Goal: Information Seeking & Learning: Check status

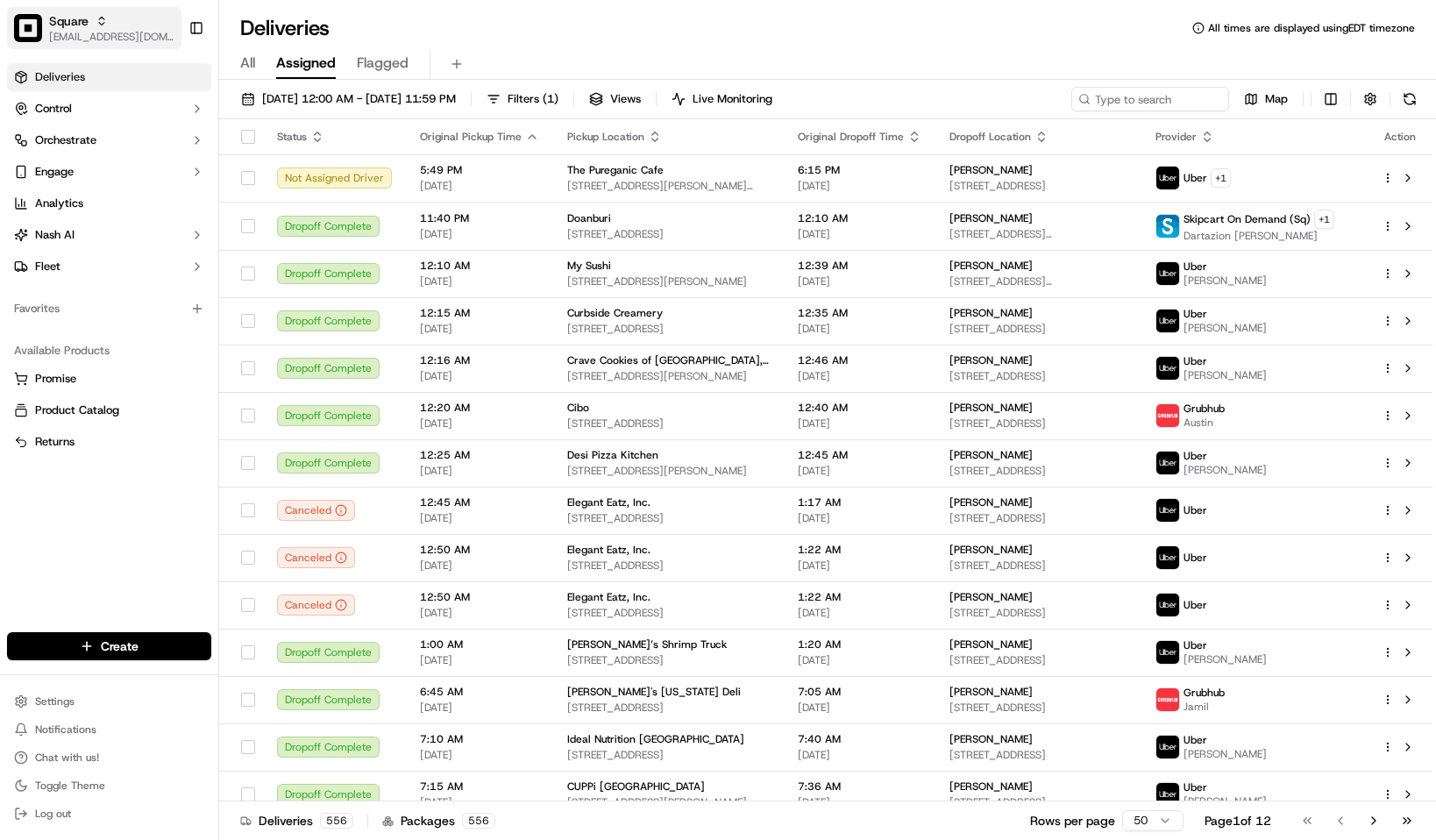
click at [61, 31] on span "[EMAIL_ADDRESS][DOMAIN_NAME]" at bounding box center [111, 37] width 126 height 14
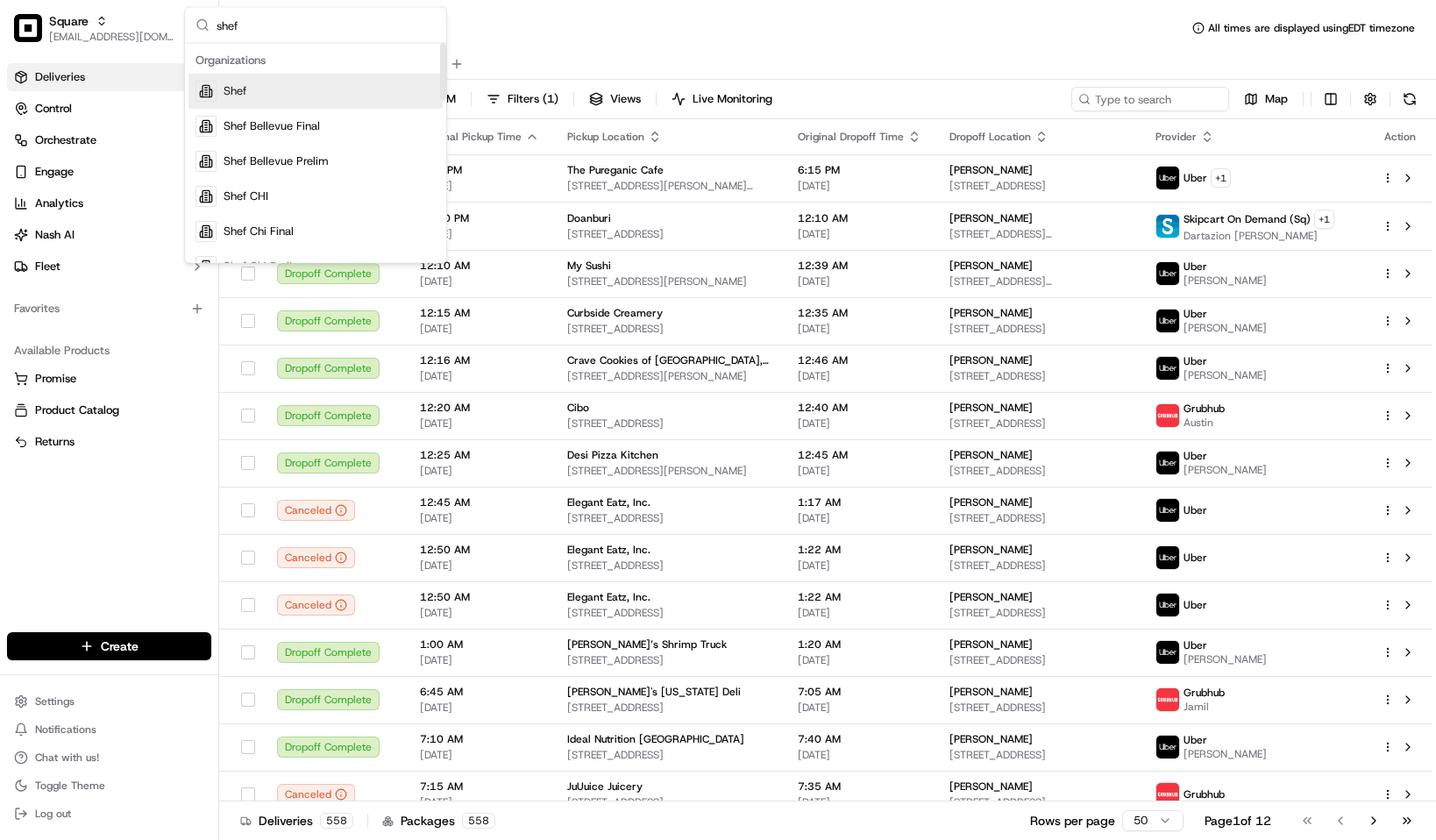
type input "shef"
click at [318, 83] on div "Shef" at bounding box center [315, 91] width 254 height 35
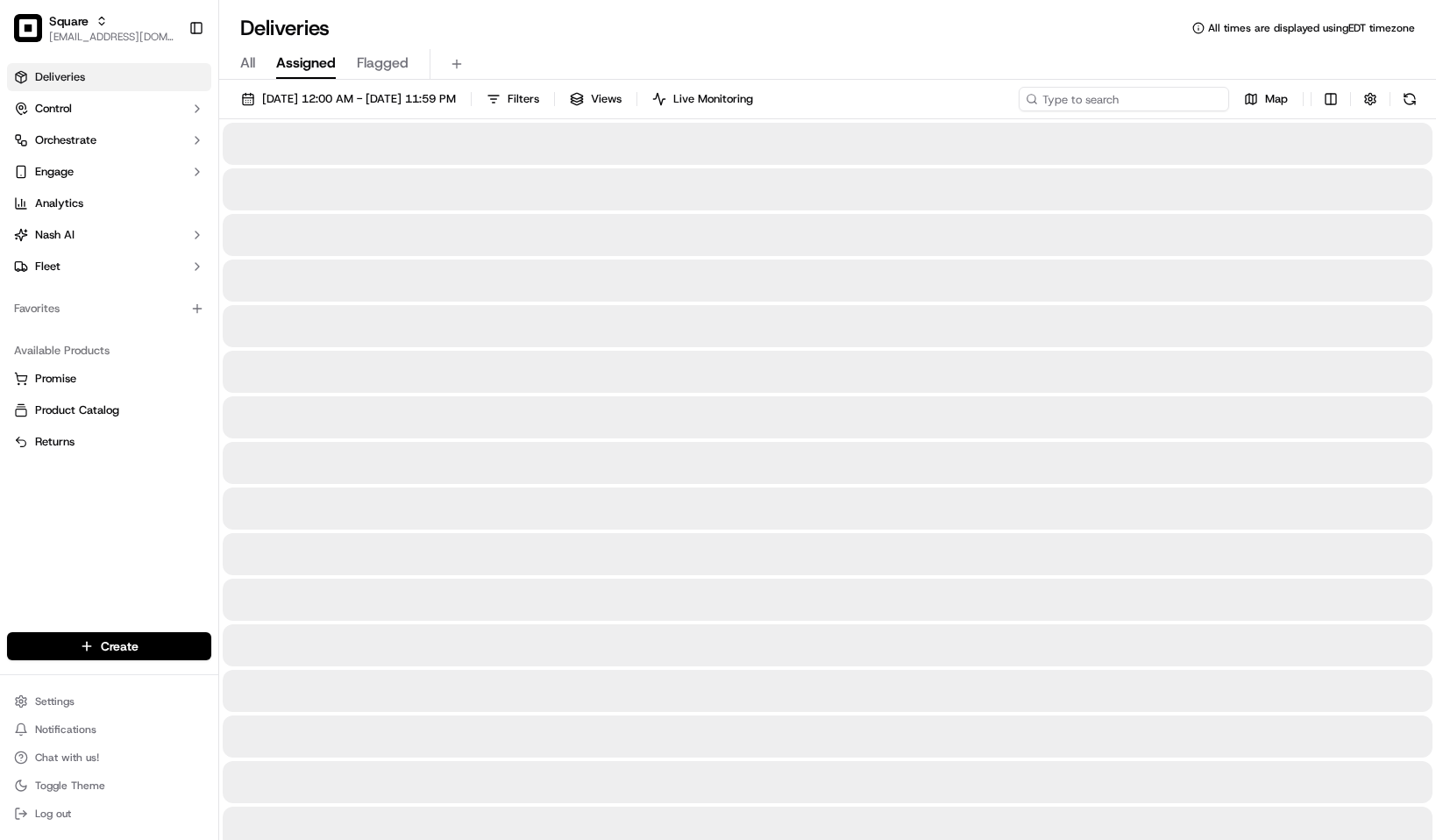
click at [1129, 108] on input at bounding box center [1124, 98] width 210 height 24
paste input "FwrjMQQ43JF"
type input "FwrjMQQ43JF"
click at [424, 98] on span "09/16/2025 12:00 AM - 09/23/2025 11:59 PM" at bounding box center [358, 99] width 194 height 16
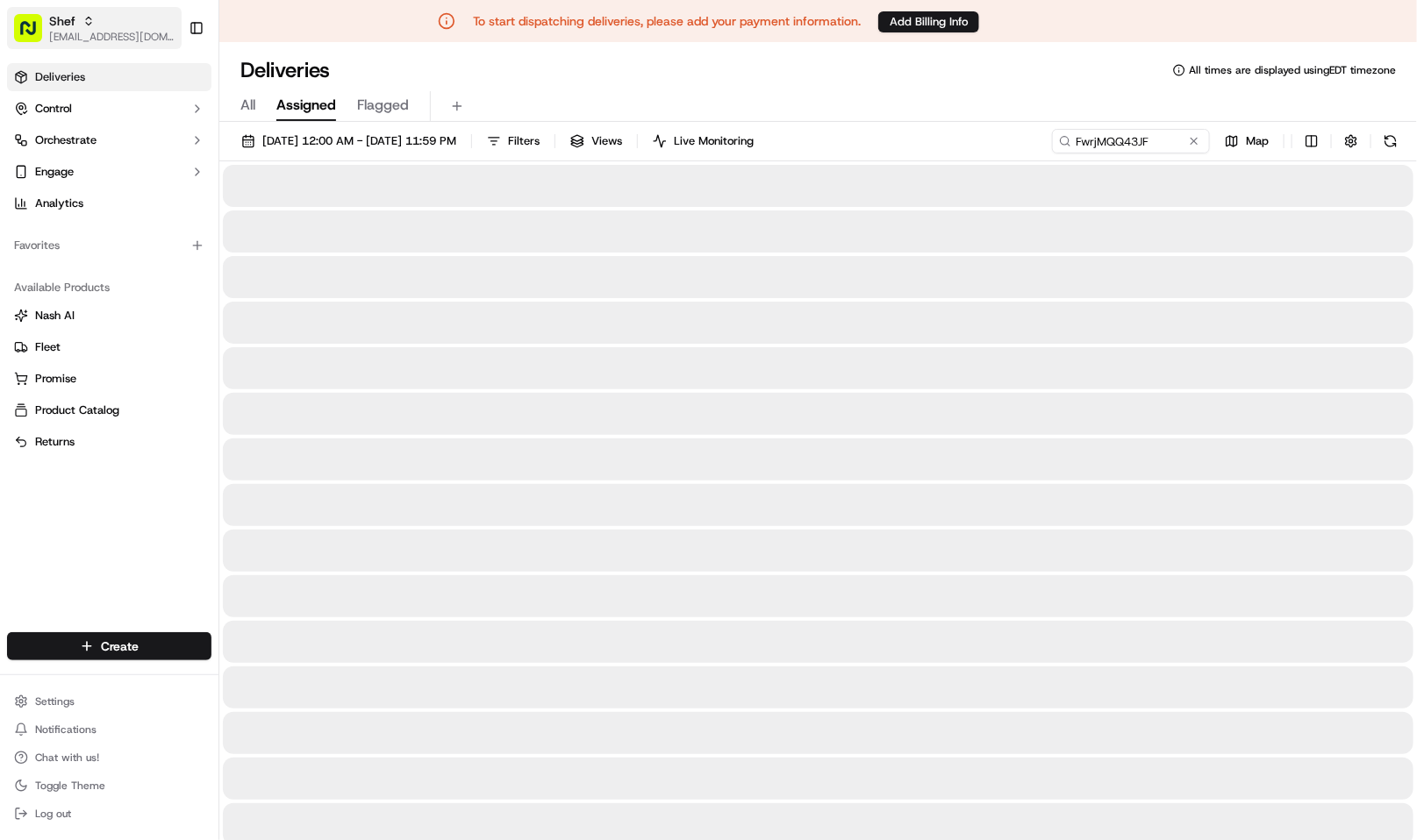
click at [56, 16] on span "Shef" at bounding box center [61, 21] width 26 height 18
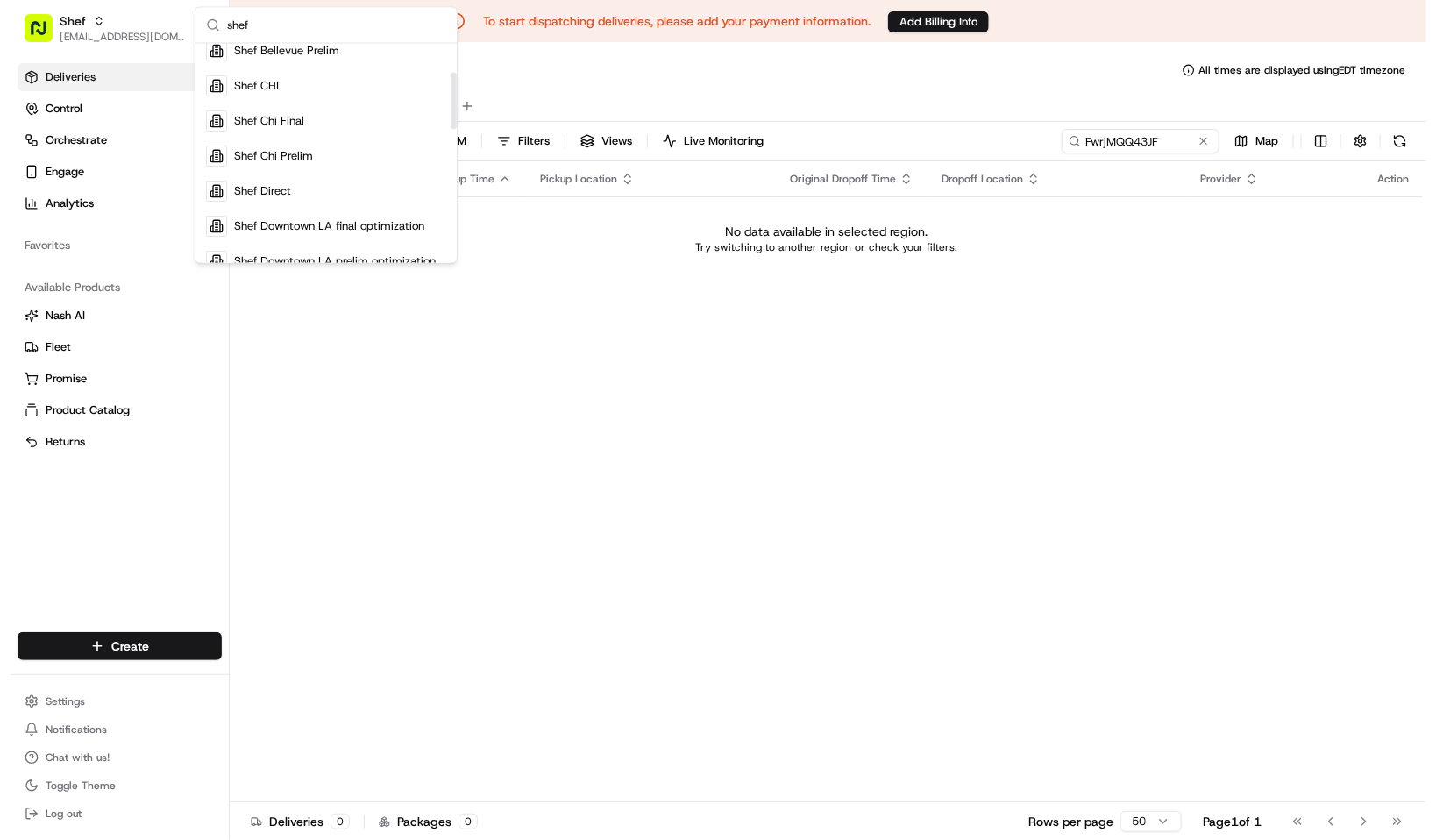
scroll to position [131, 0]
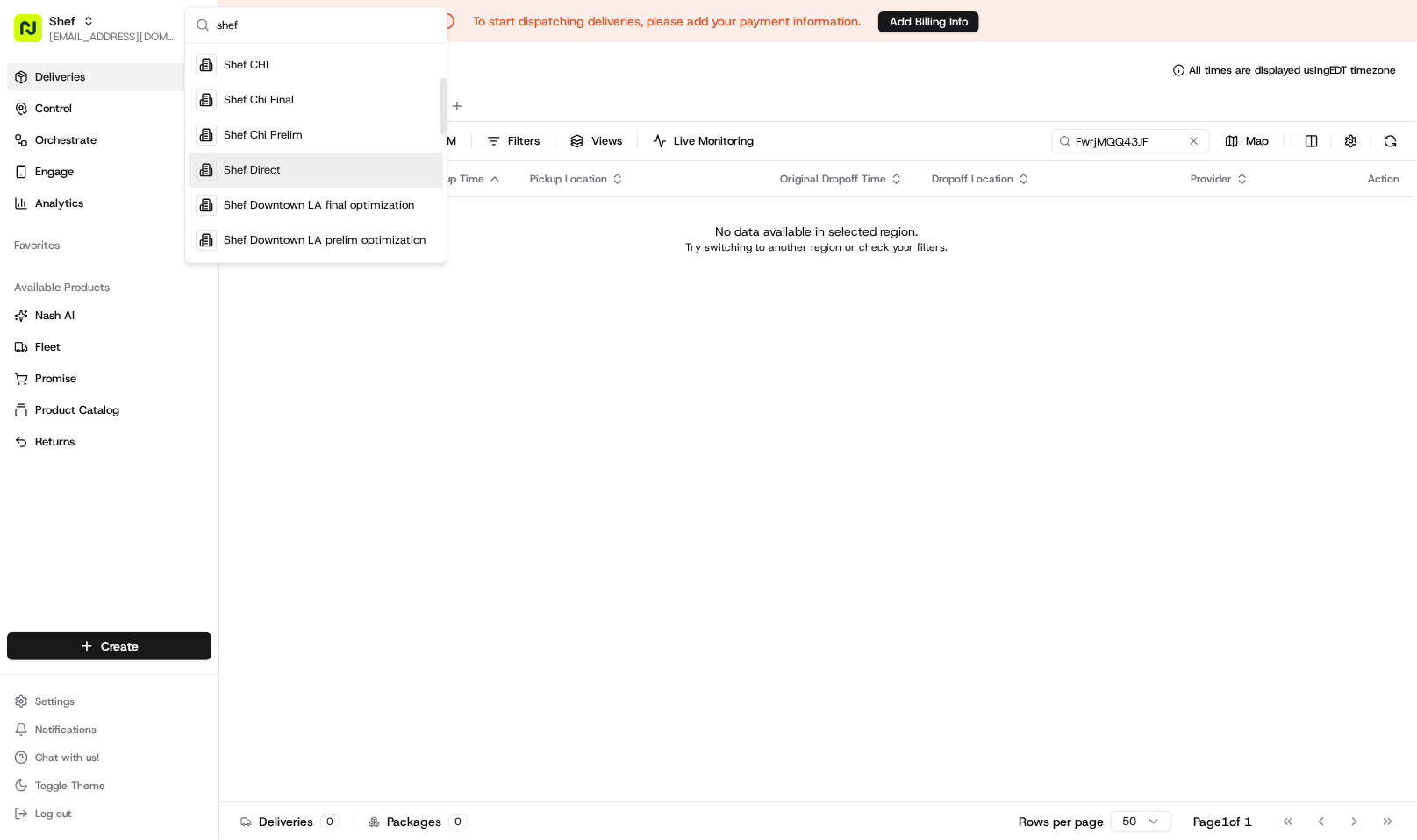
type input "shef"
click at [305, 164] on div "Shef Direct" at bounding box center [316, 170] width 254 height 35
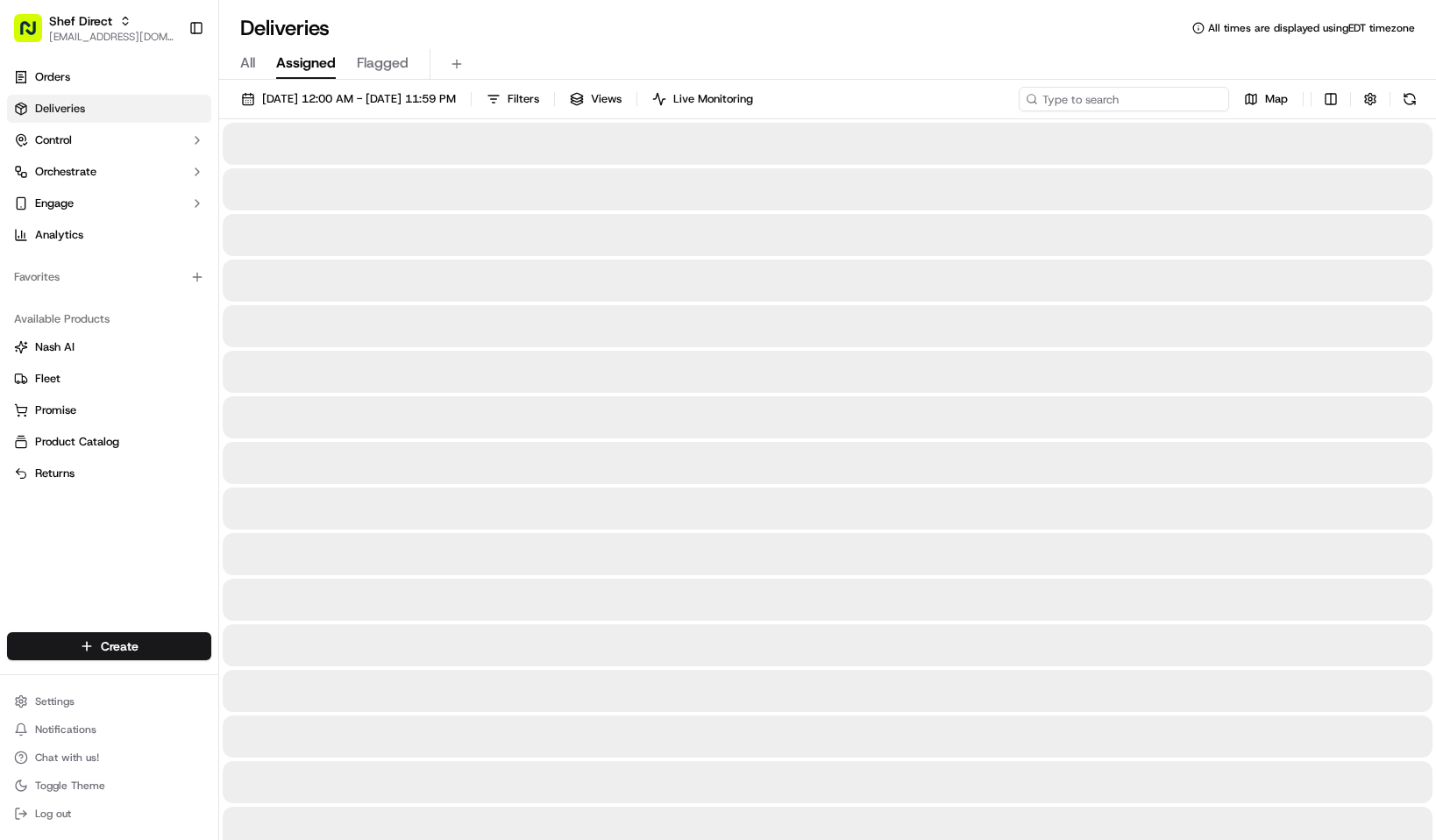
click at [1114, 101] on input at bounding box center [1124, 98] width 210 height 24
paste input "FwrjMQQ43JF"
type input "FwrjMQQ43JF"
click at [440, 102] on span "09/16/2025 12:00 AM - 09/23/2025 11:59 PM" at bounding box center [358, 99] width 194 height 16
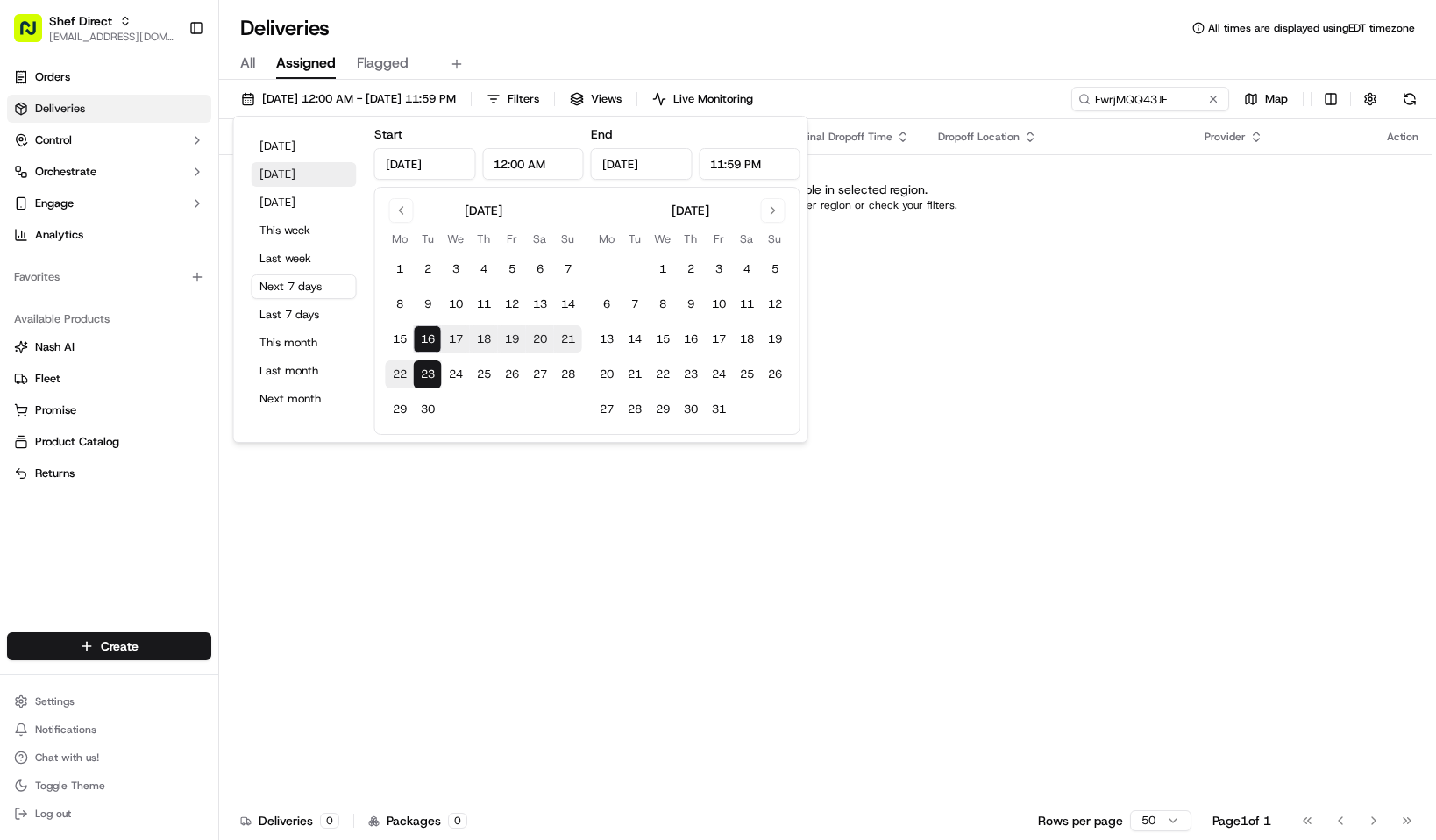
click at [300, 176] on button "Yesterday" at bounding box center [305, 174] width 105 height 24
type input "Sep 15, 2025"
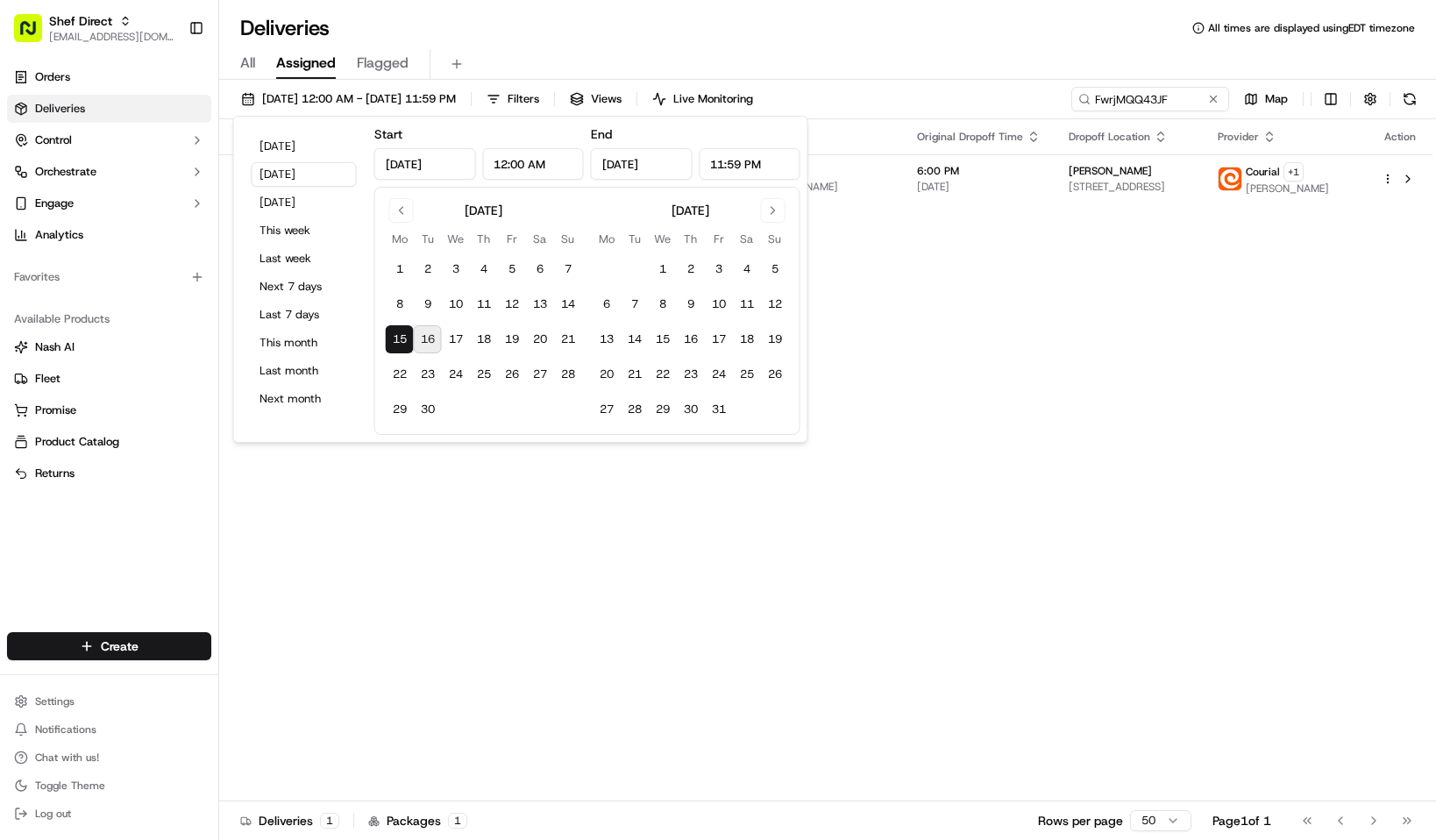
click at [877, 43] on div "All Assigned Flagged" at bounding box center [828, 60] width 1217 height 38
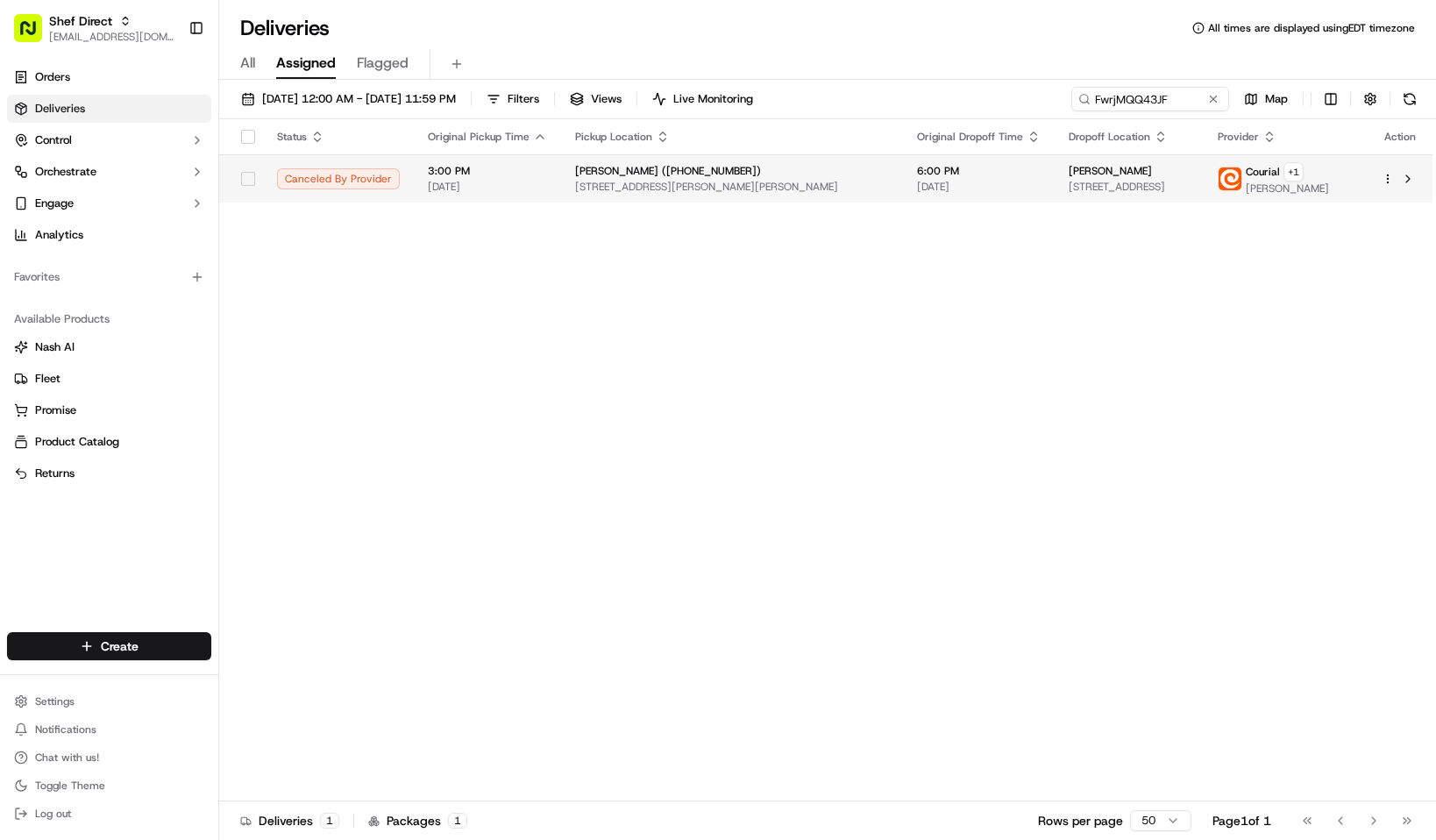
click at [716, 194] on span "30 Howland Trail, Hanson, MA 02341, USA" at bounding box center [732, 187] width 313 height 14
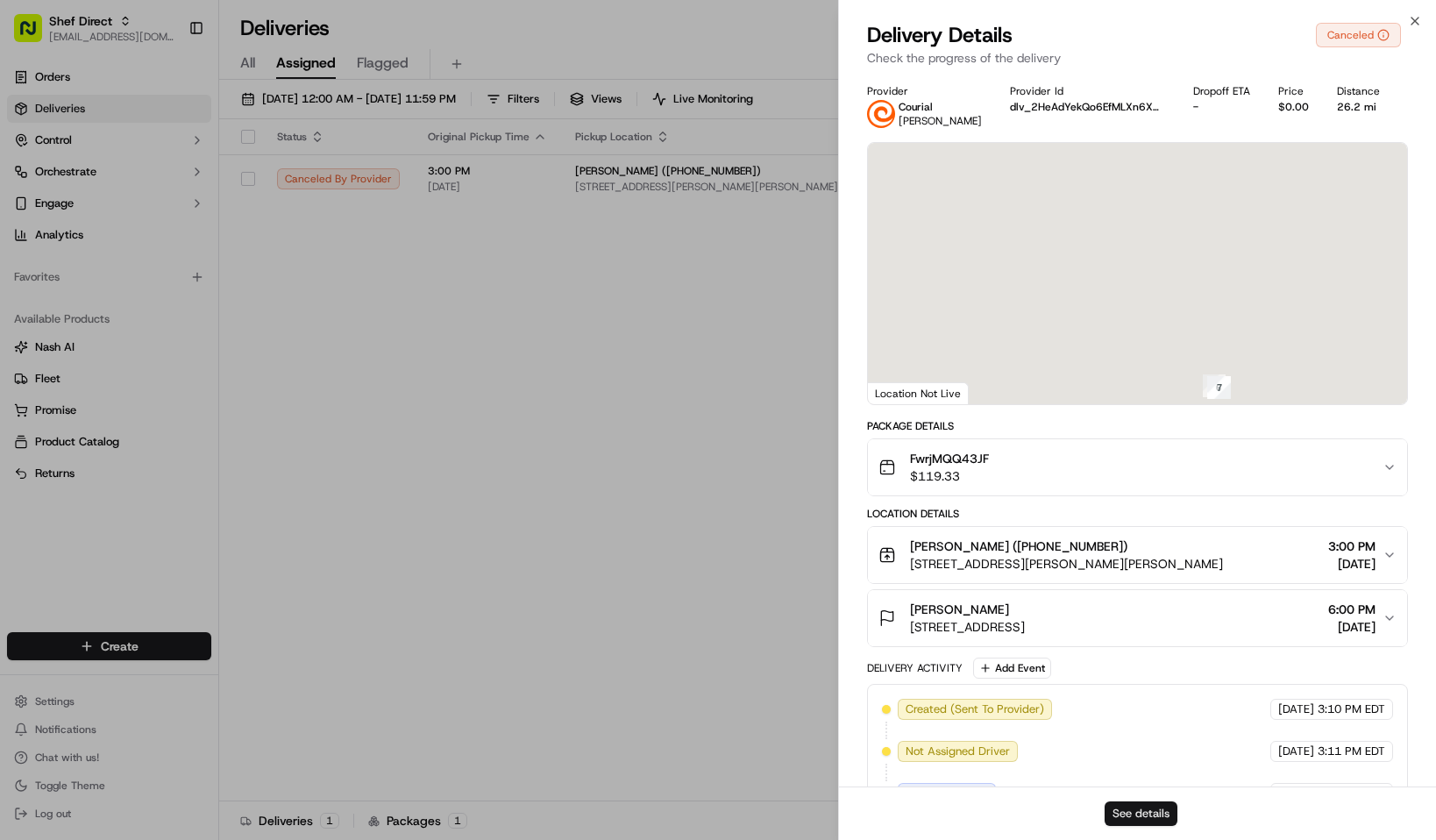
click at [1137, 808] on button "See details" at bounding box center [1141, 813] width 73 height 24
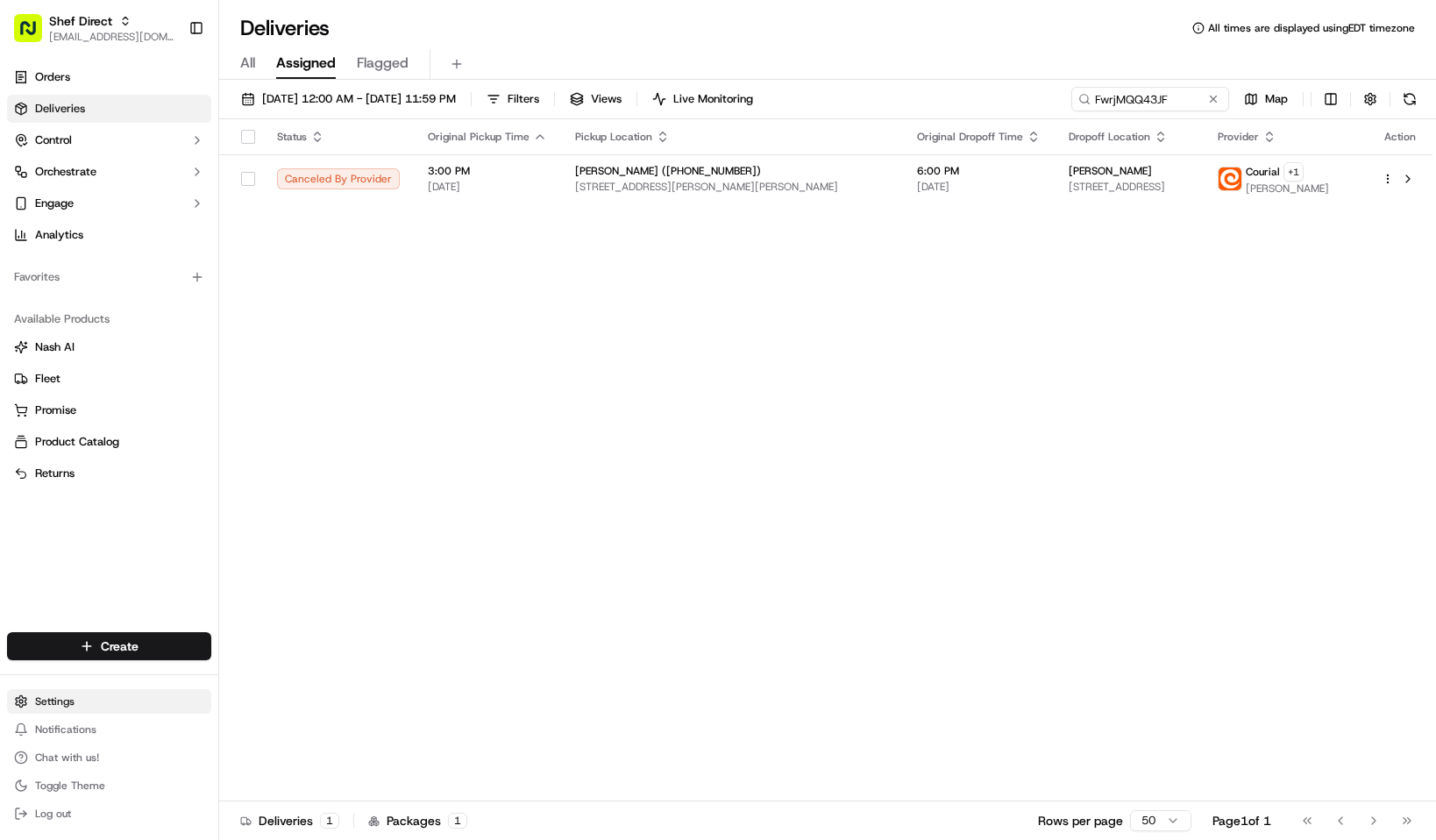
click at [103, 697] on html "Shef Direct kpensader@nashhelp.com Toggle Sidebar Orders Deliveries Control Orc…" at bounding box center [718, 420] width 1436 height 840
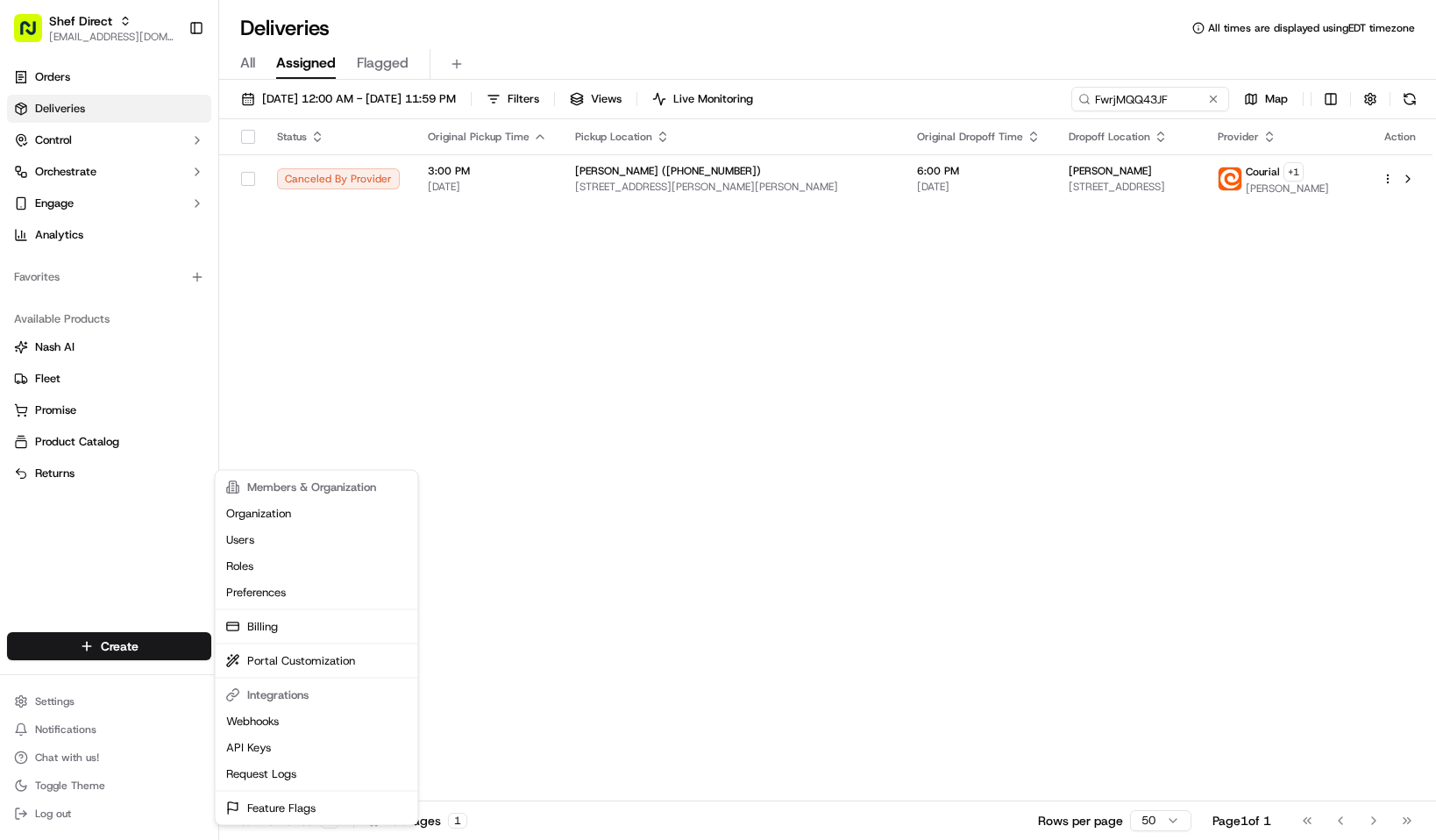
click at [105, 173] on html "Shef Direct kpensader@nashhelp.com Toggle Sidebar Orders Deliveries Control Orc…" at bounding box center [718, 420] width 1436 height 840
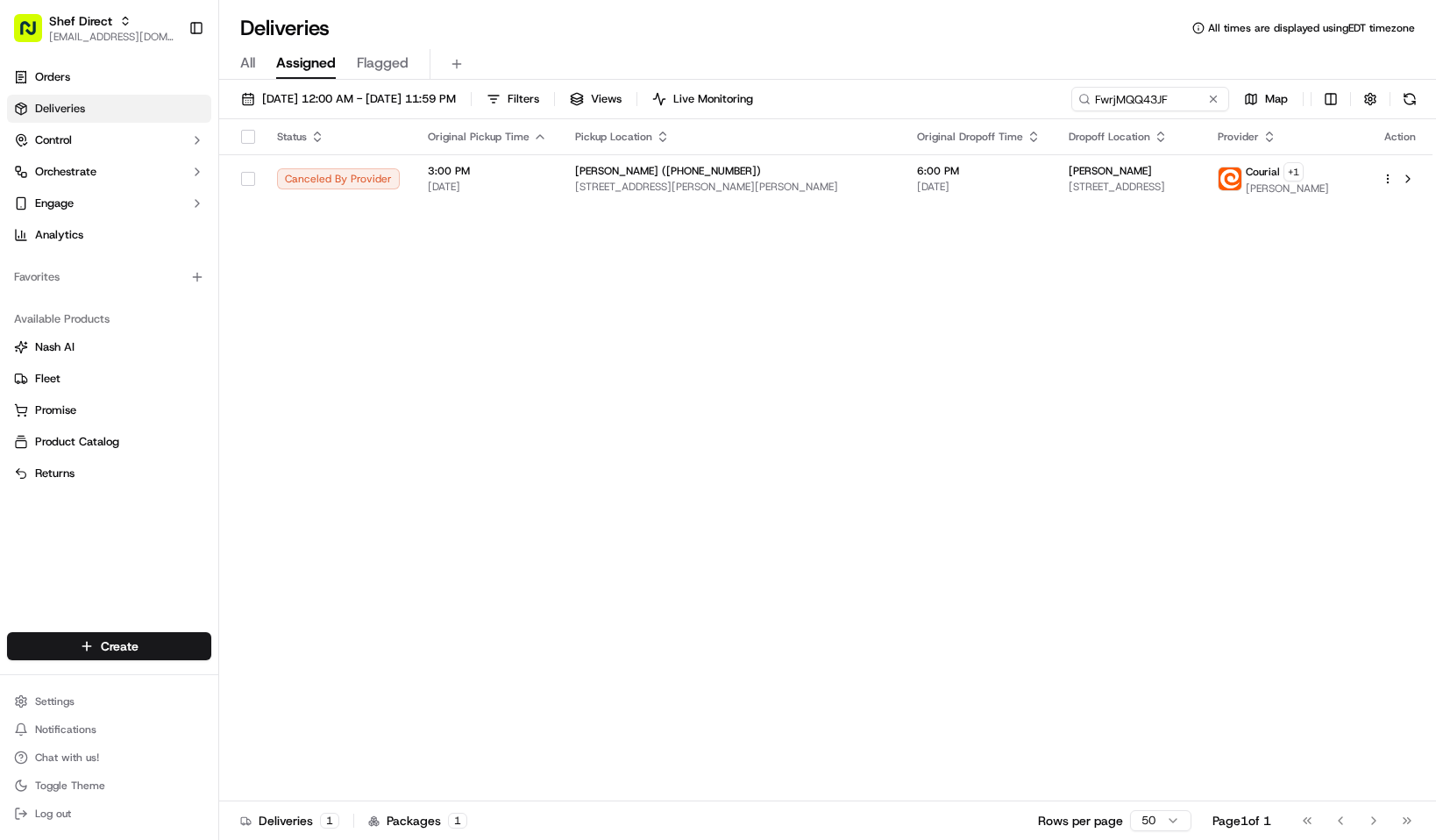
click at [105, 173] on button "Orchestrate" at bounding box center [109, 171] width 204 height 28
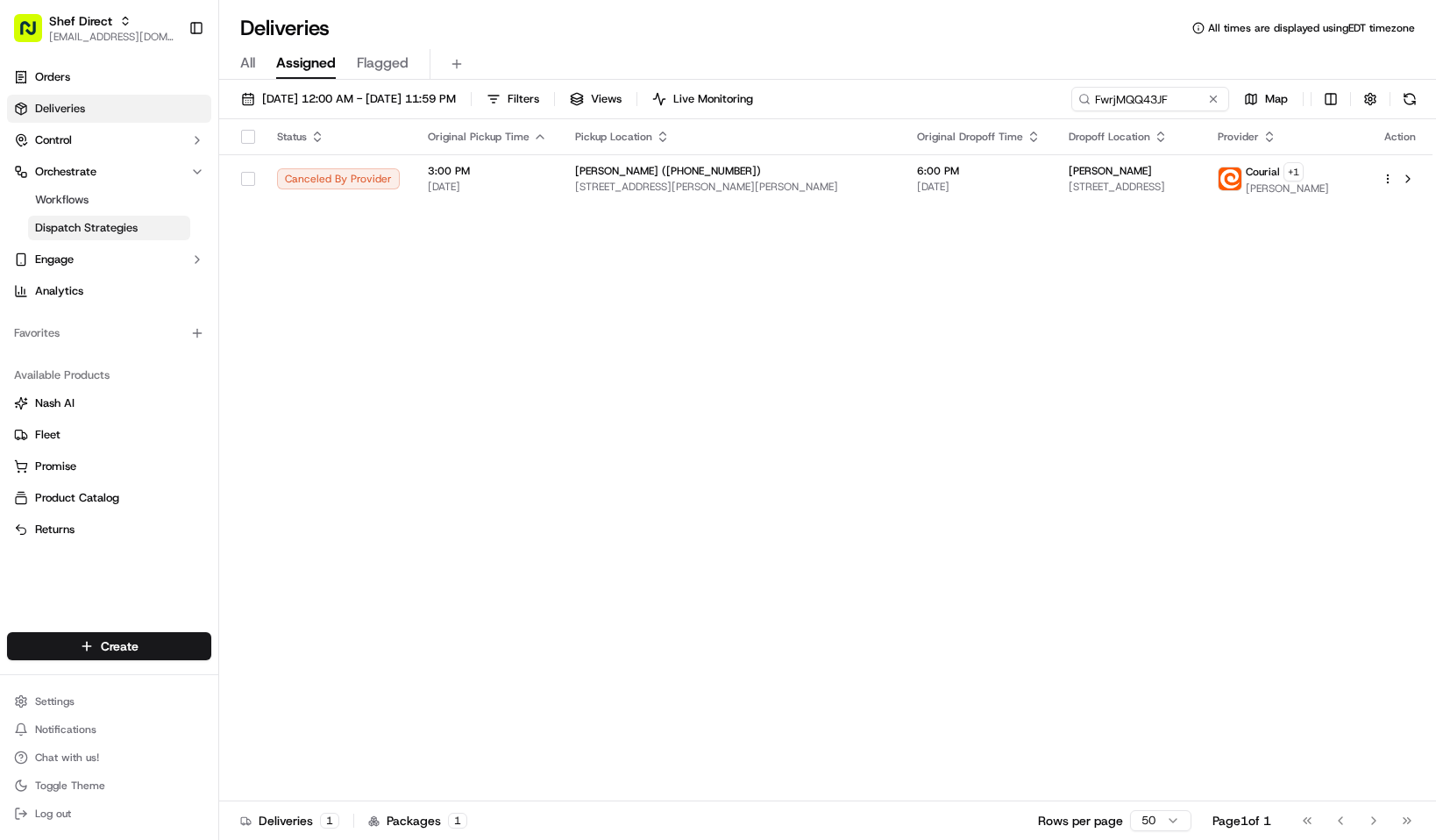
click at [131, 229] on span "Dispatch Strategies" at bounding box center [86, 228] width 102 height 16
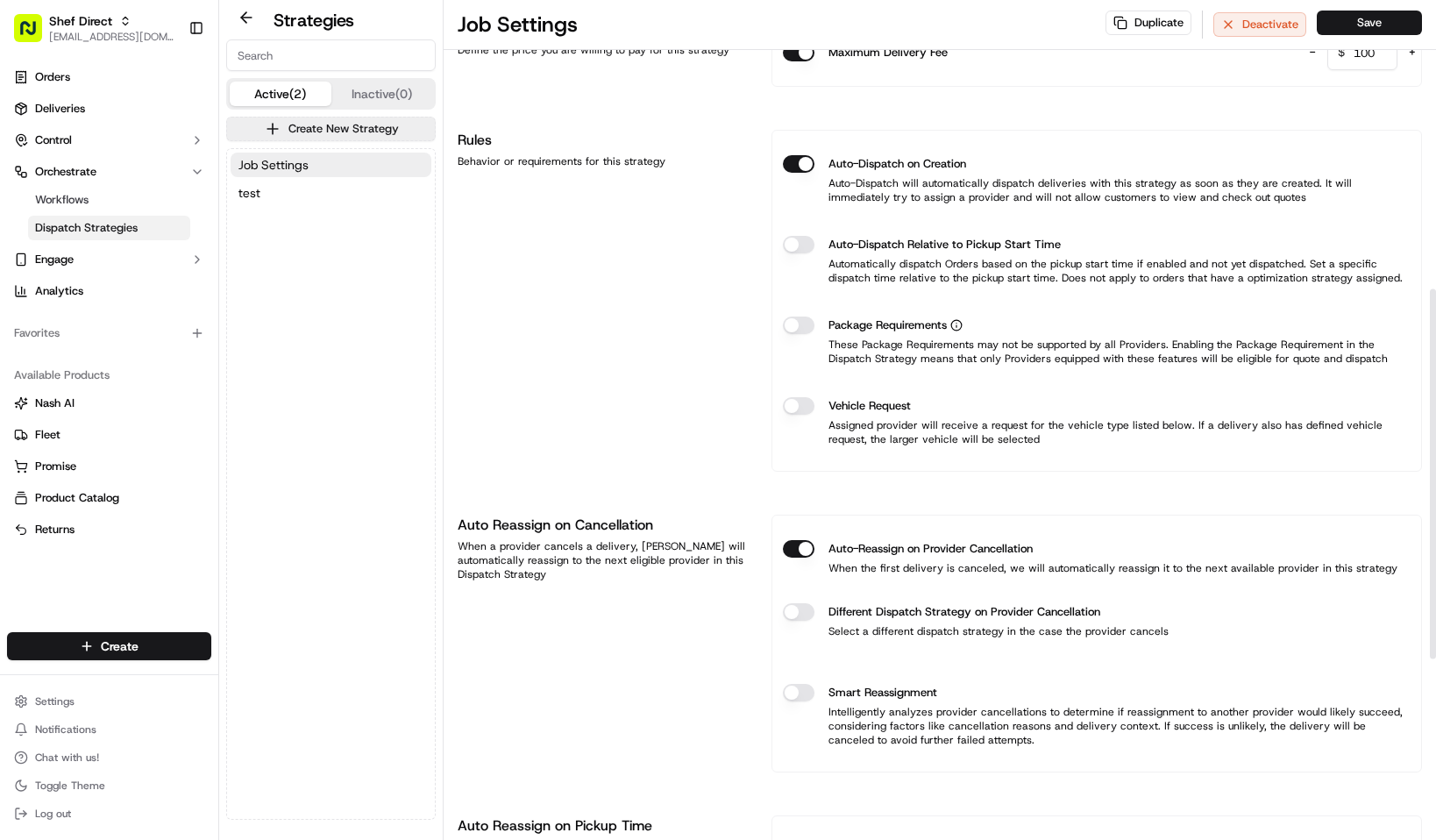
scroll to position [675, 0]
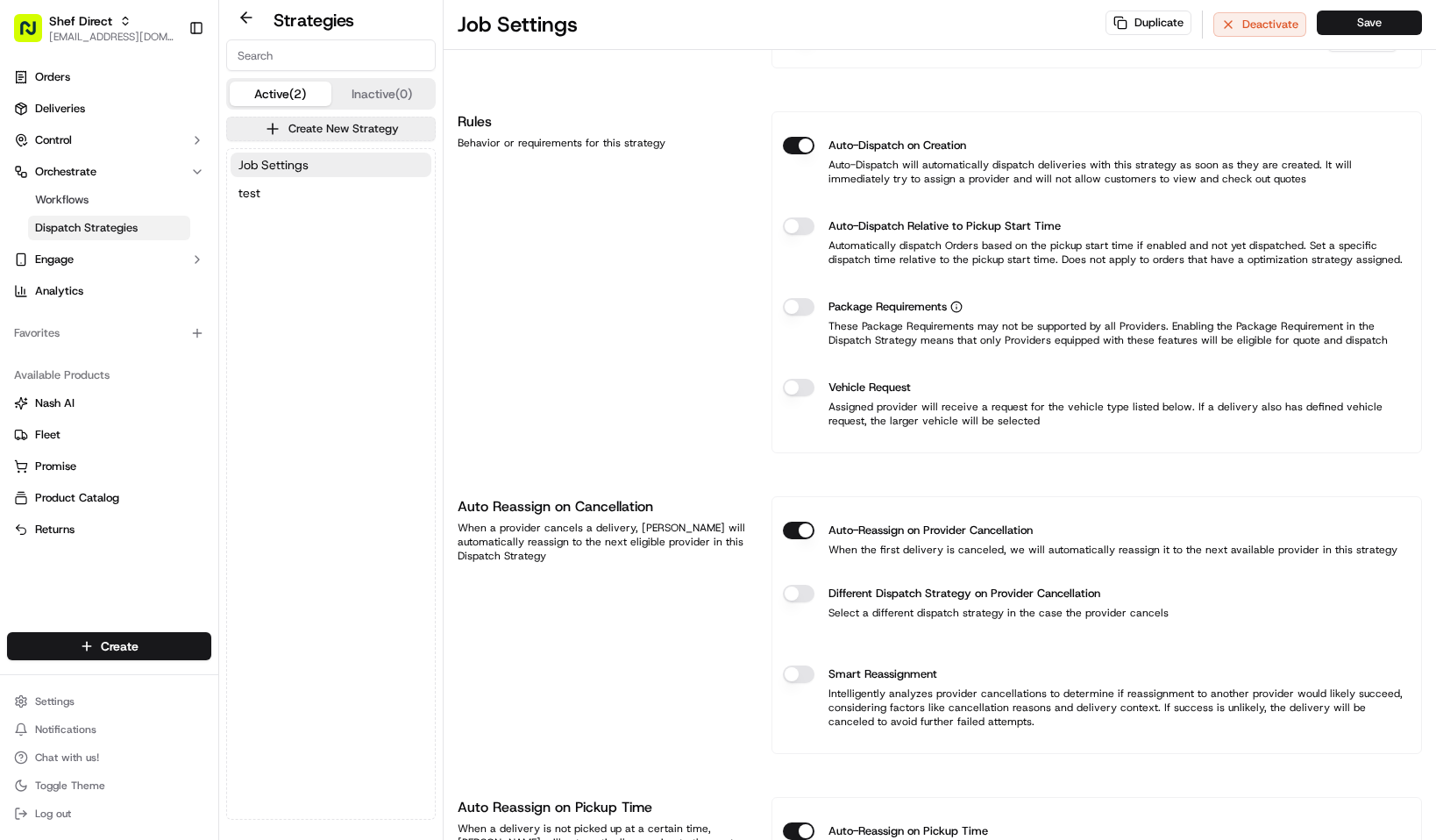
click at [84, 92] on ul "Orders Deliveries Control Orchestrate Workflows Dispatch Strategies Engage Anal…" at bounding box center [109, 184] width 204 height 242
click at [98, 101] on link "Deliveries" at bounding box center [109, 108] width 204 height 28
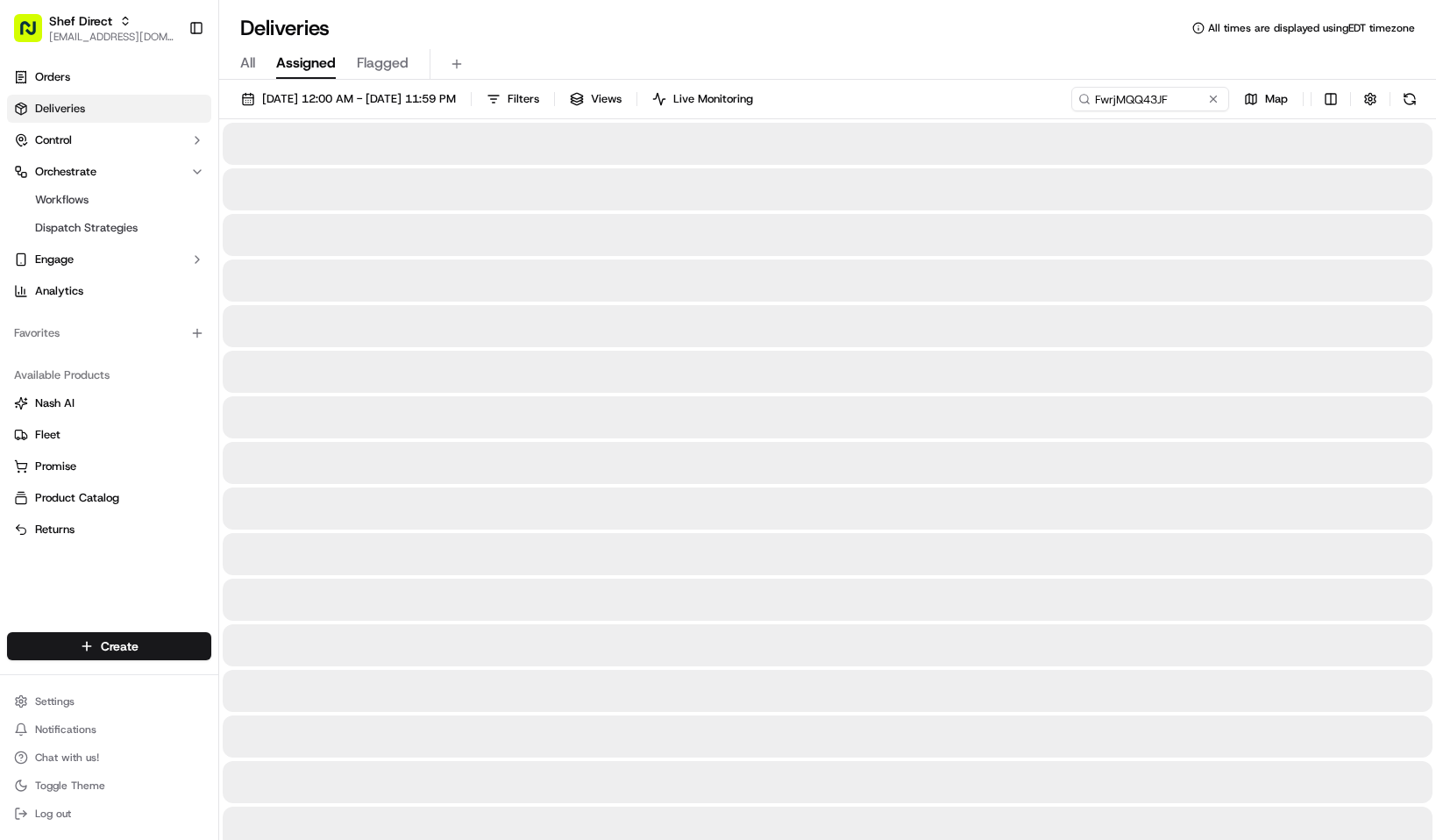
click at [537, 43] on div "All Assigned Flagged" at bounding box center [828, 60] width 1217 height 38
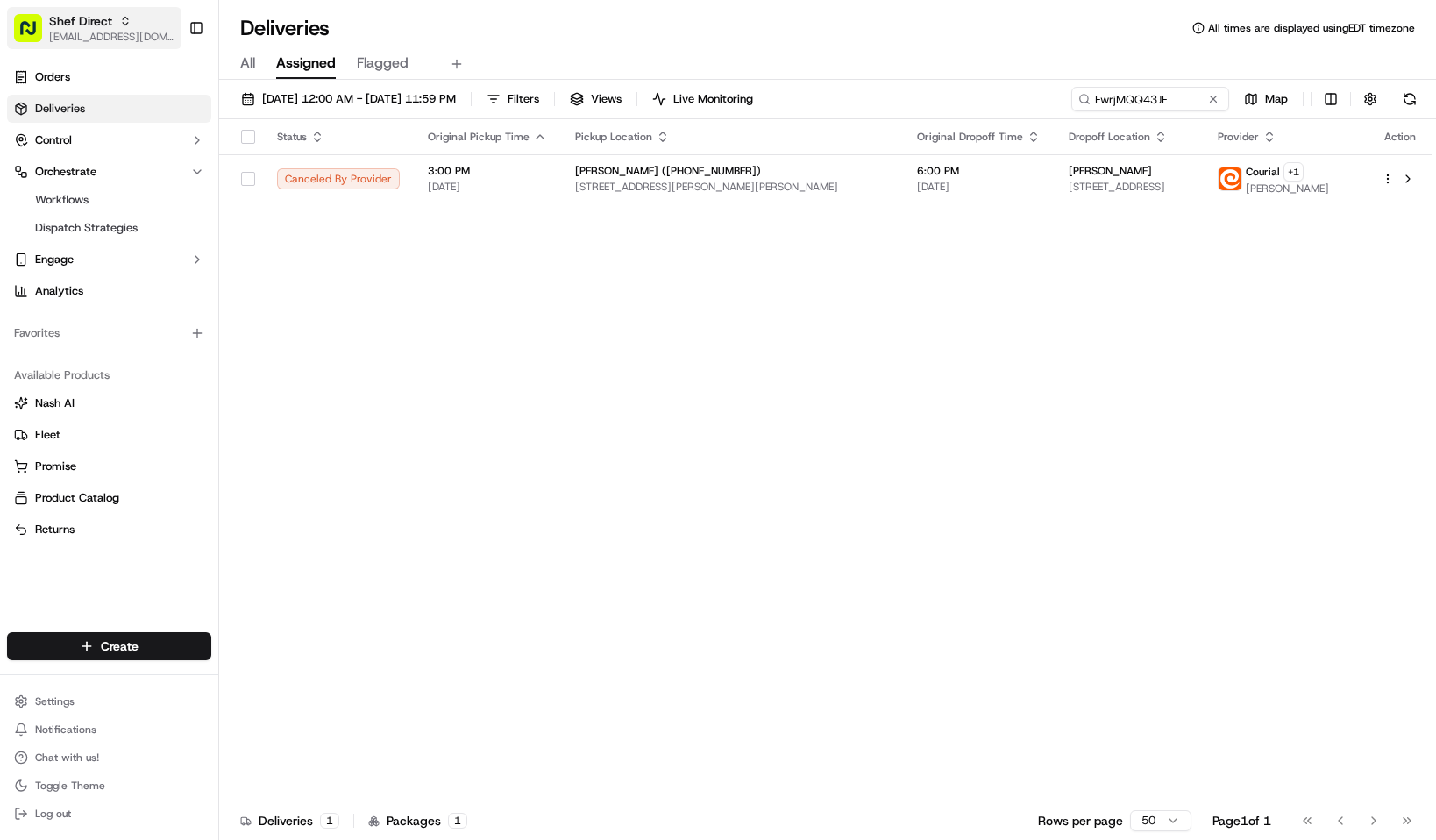
click at [83, 24] on span "Shef Direct" at bounding box center [80, 21] width 63 height 18
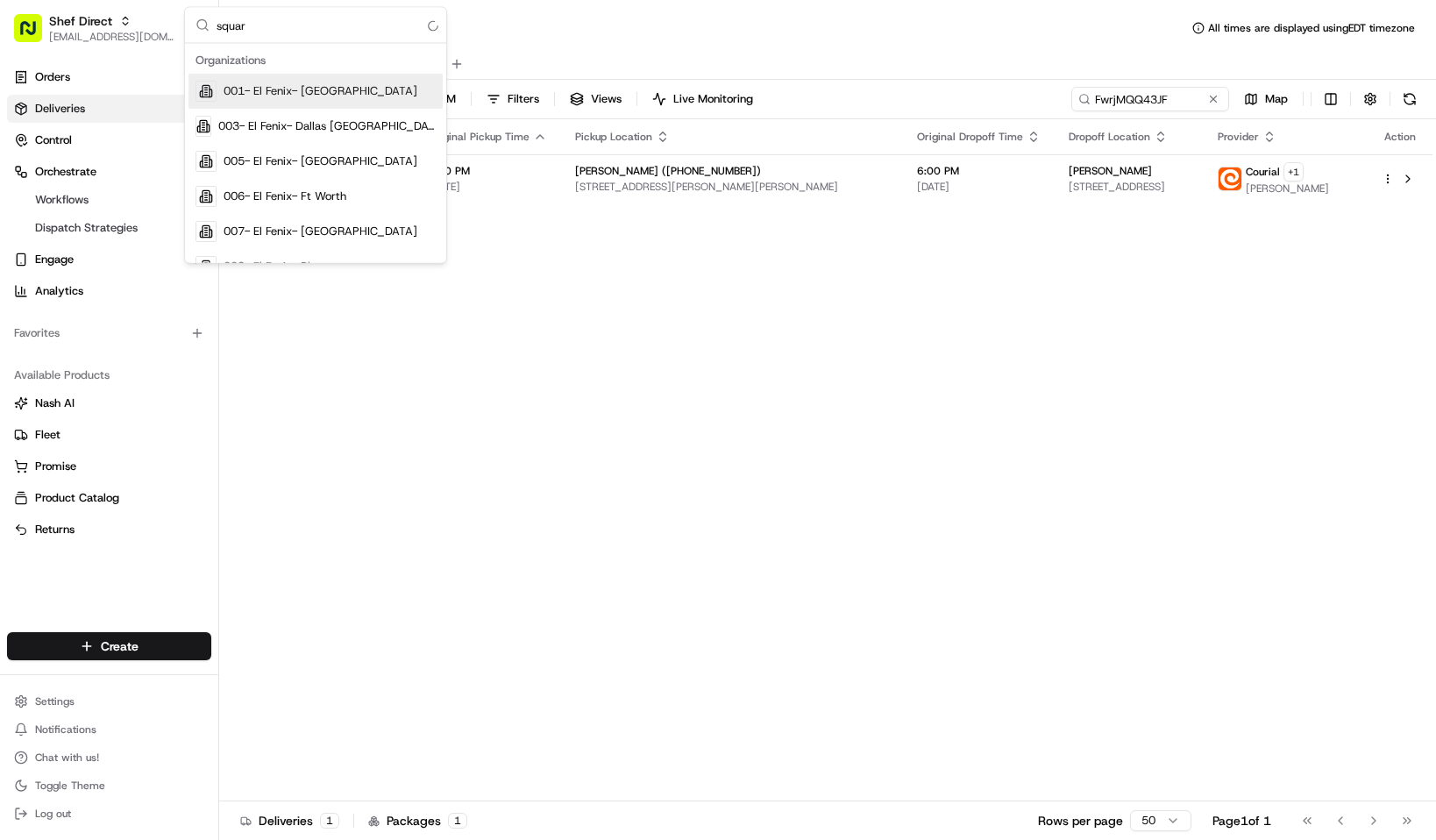
type input "square"
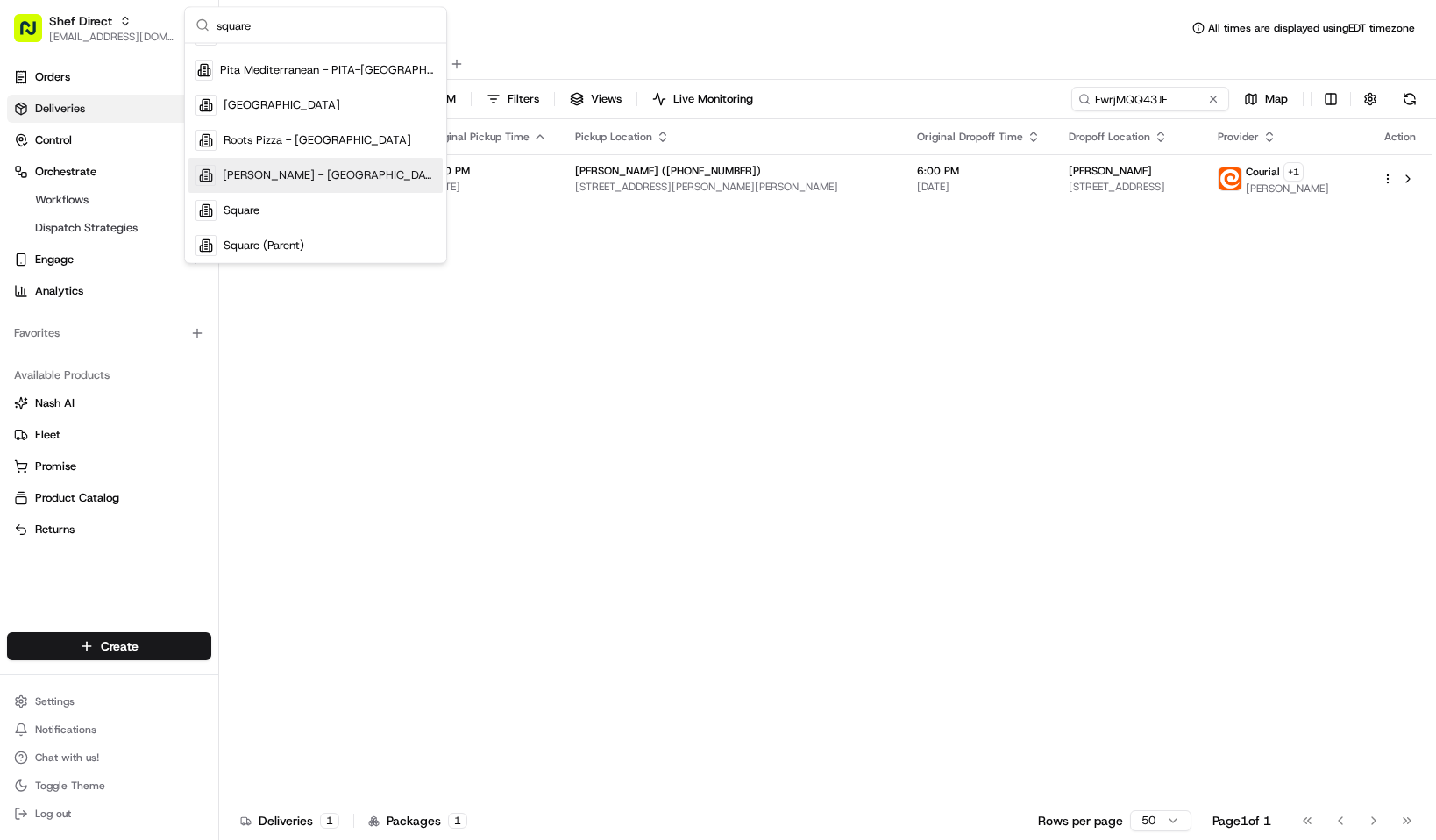
scroll to position [232, 0]
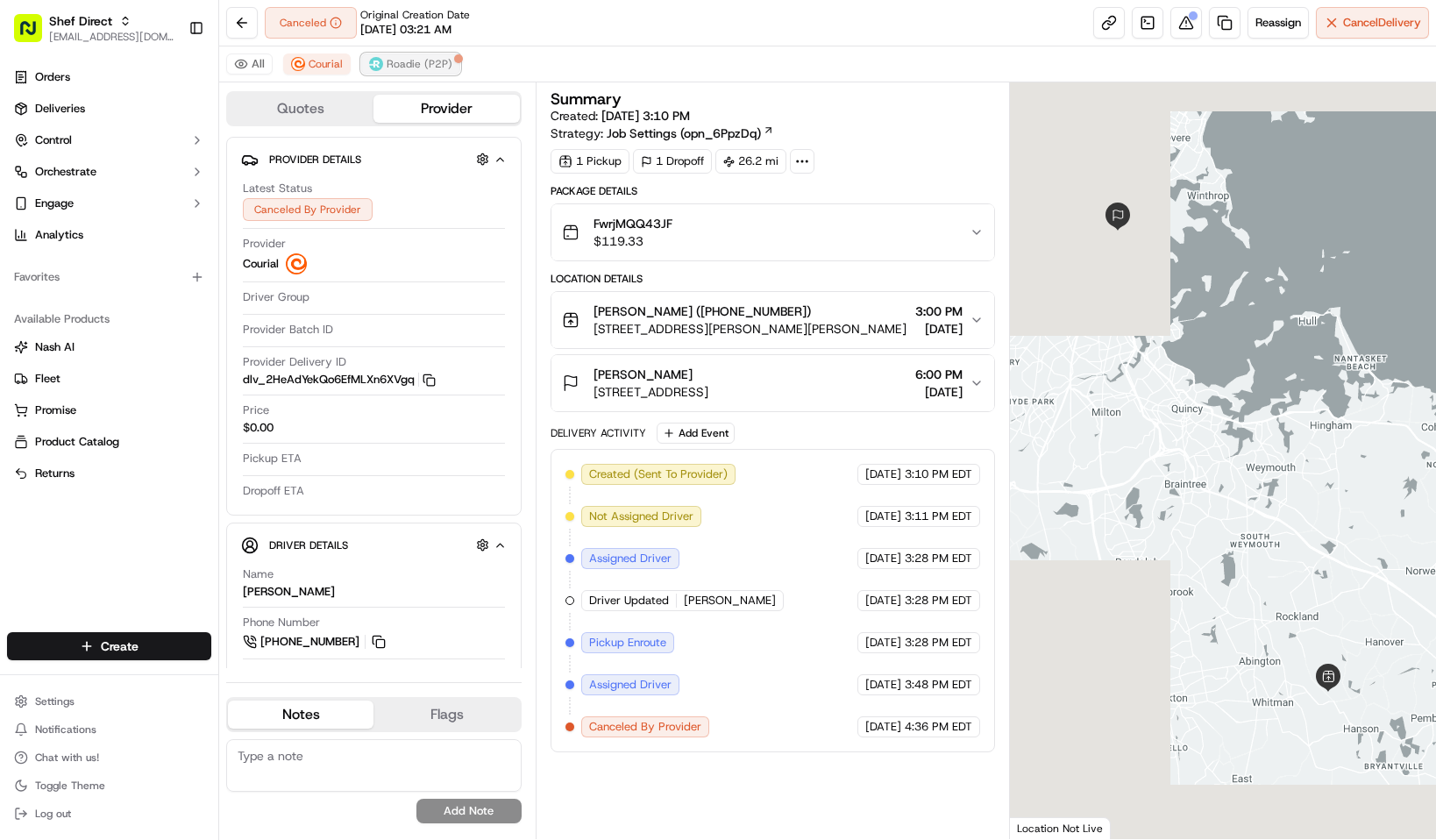
click at [390, 66] on span "Roadie (P2P)" at bounding box center [420, 64] width 66 height 14
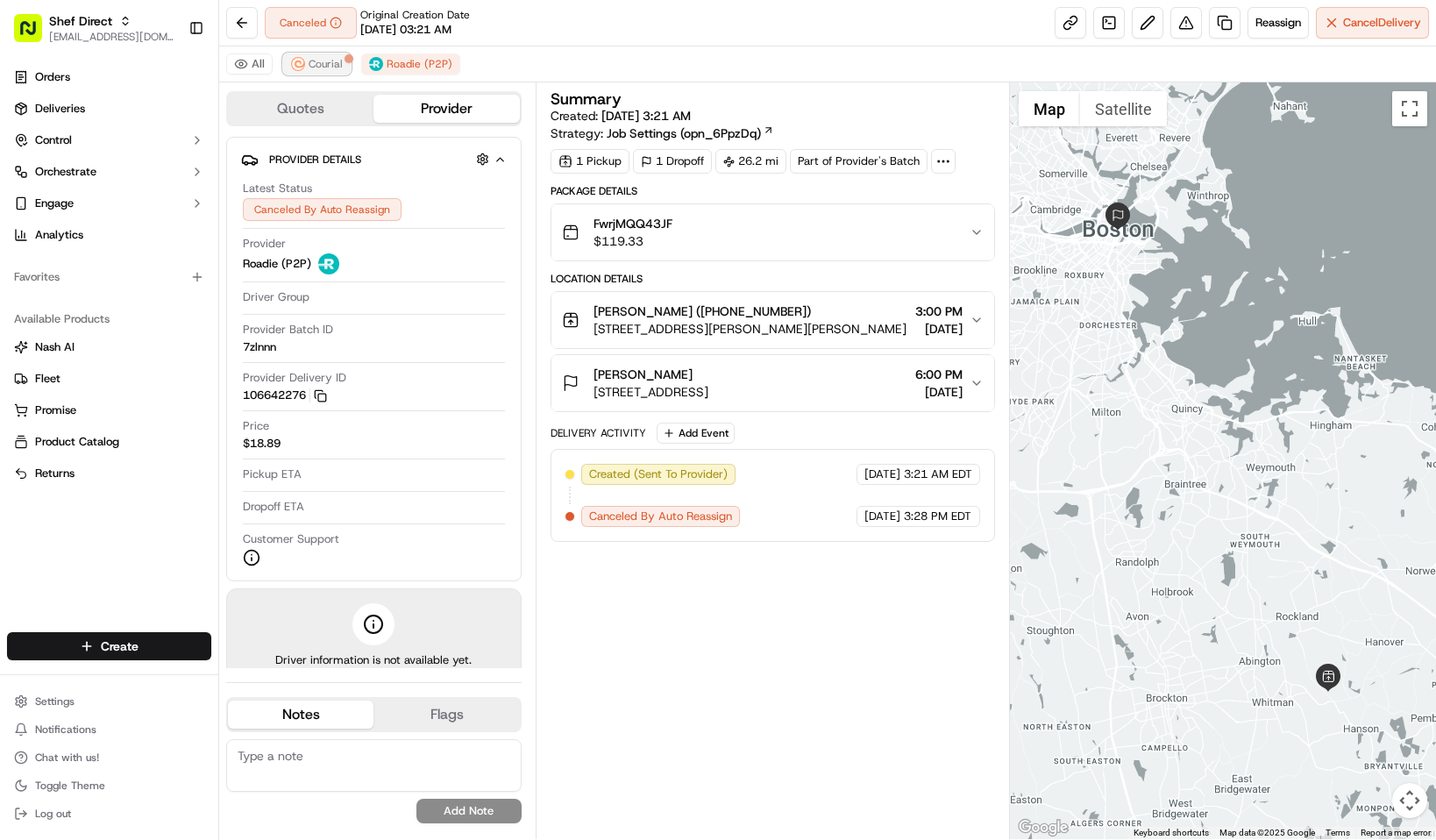
click at [331, 60] on span "Courial" at bounding box center [325, 64] width 34 height 14
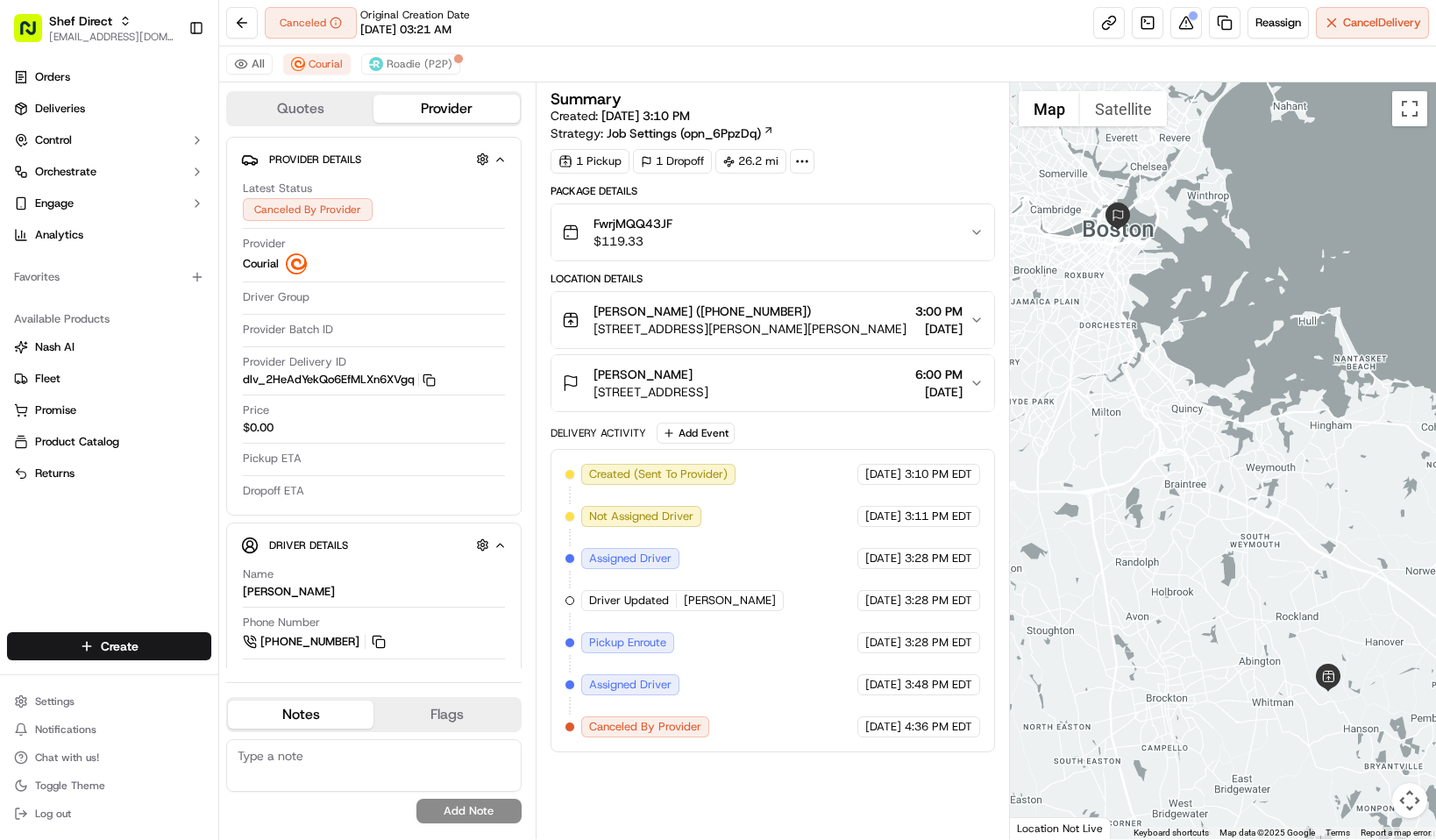
click at [763, 105] on div "Summary" at bounding box center [773, 99] width 445 height 16
click at [709, 40] on div "Canceled Original Creation Date 09/15/2025 03:21 AM Reassign Cancel Delivery" at bounding box center [828, 23] width 1217 height 47
click at [648, 35] on div "Canceled Original Creation Date 09/15/2025 03:21 AM Reassign Cancel Delivery" at bounding box center [828, 23] width 1217 height 47
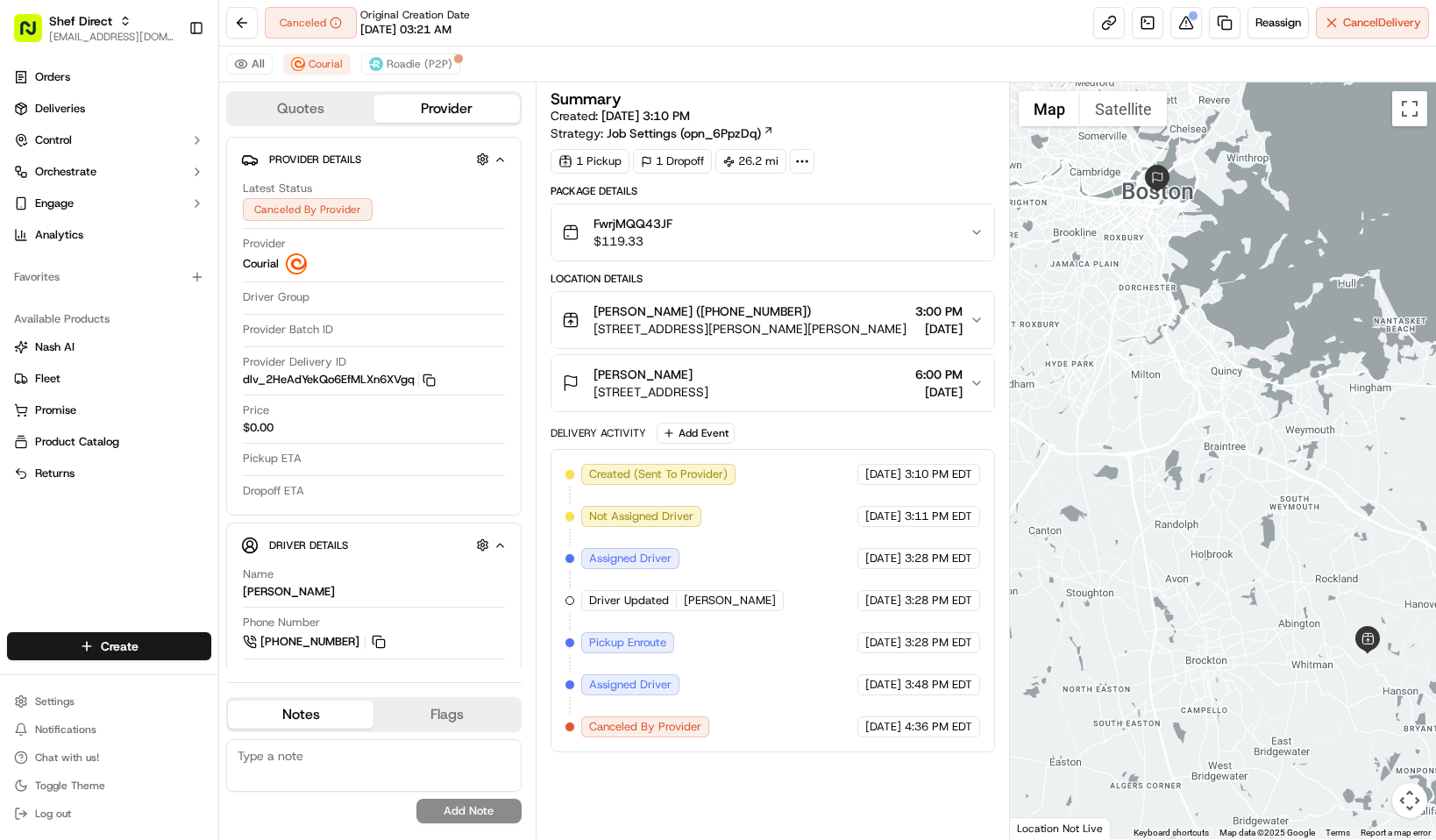
drag, startPoint x: 1233, startPoint y: 480, endPoint x: 1259, endPoint y: 384, distance: 99.5
click at [1276, 437] on div at bounding box center [1224, 460] width 426 height 756
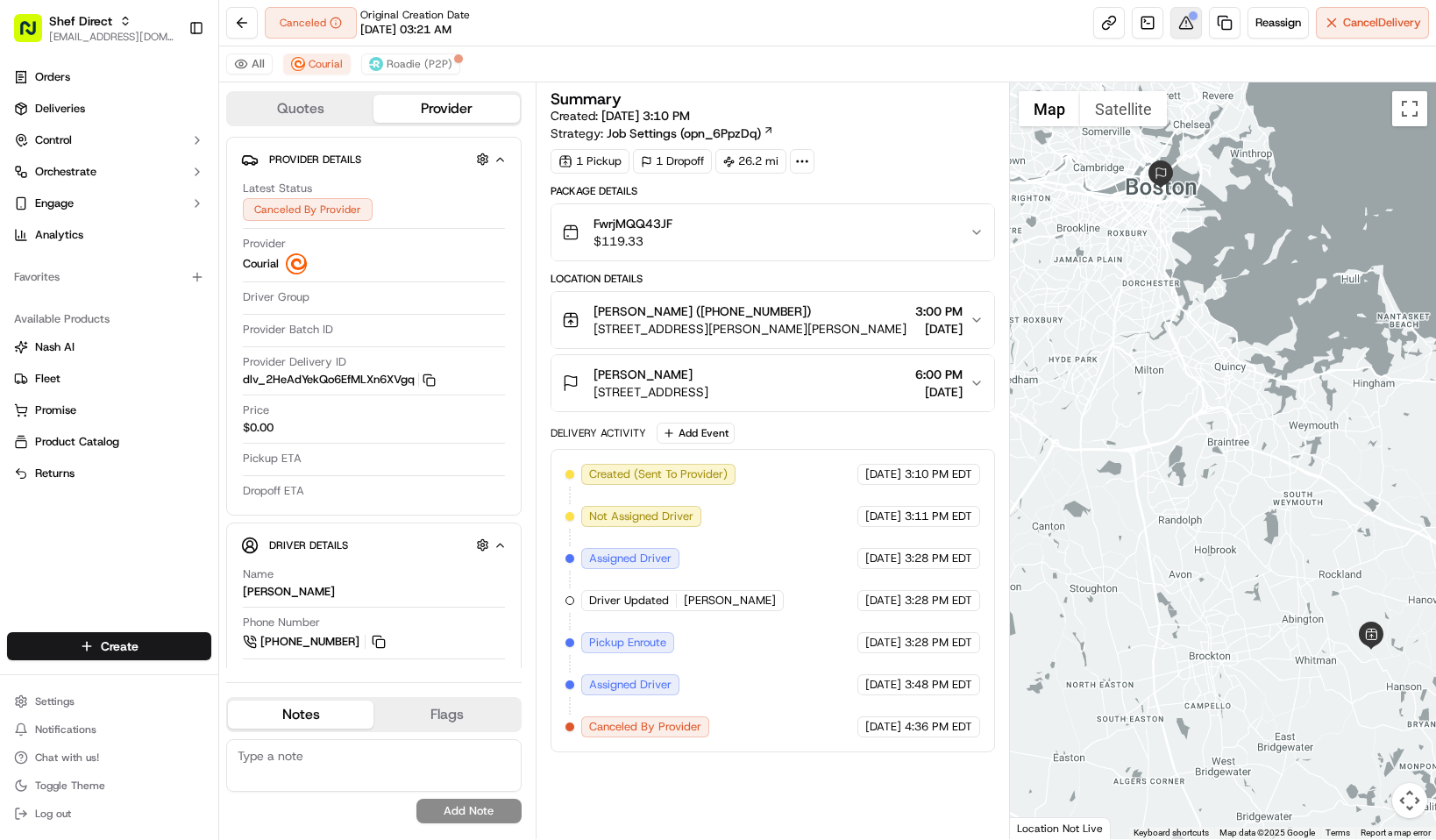
click at [1176, 12] on button at bounding box center [1186, 22] width 31 height 31
drag, startPoint x: 902, startPoint y: 742, endPoint x: 974, endPoint y: 739, distance: 72.1
click at [974, 737] on div "09/15/2025 4:36 PM EDT" at bounding box center [919, 727] width 123 height 21
copy span "4:36 PM EDT"
click at [1170, 16] on button at bounding box center [1186, 22] width 31 height 31
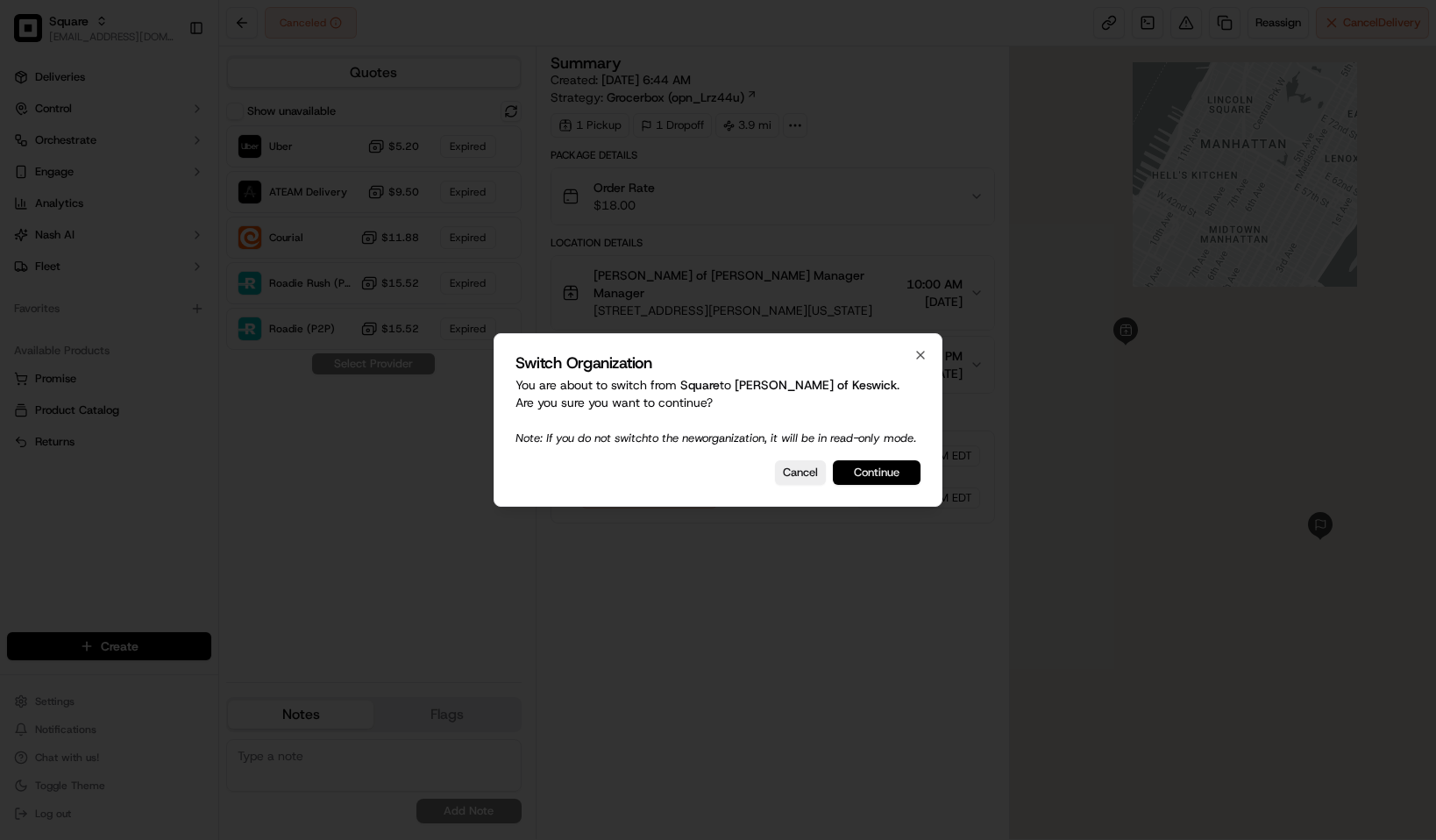
click at [865, 472] on button "Continue" at bounding box center [877, 472] width 88 height 24
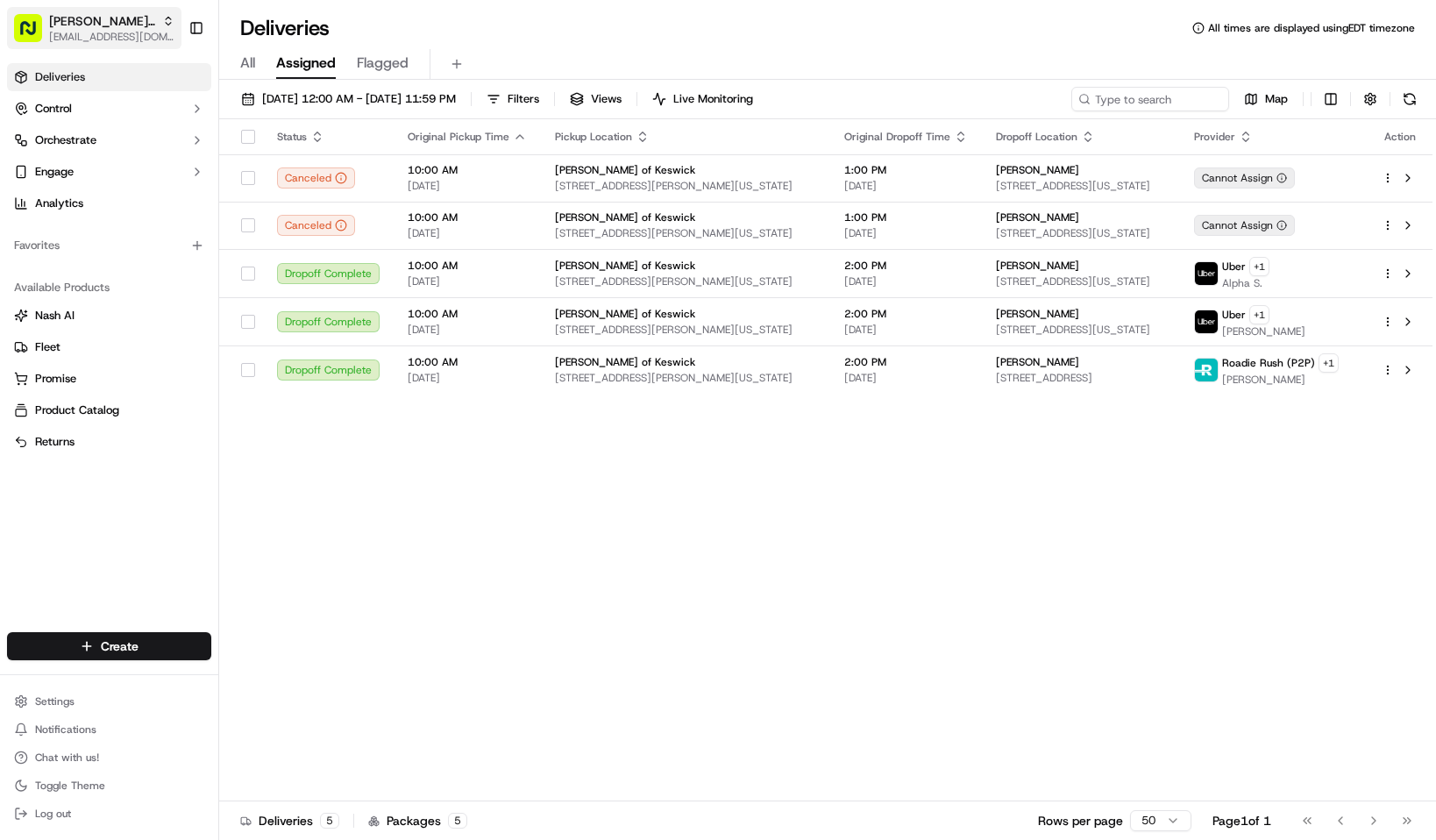
click at [76, 11] on button "Myers of Keswick kpensader@nashhelp.com" at bounding box center [93, 27] width 174 height 42
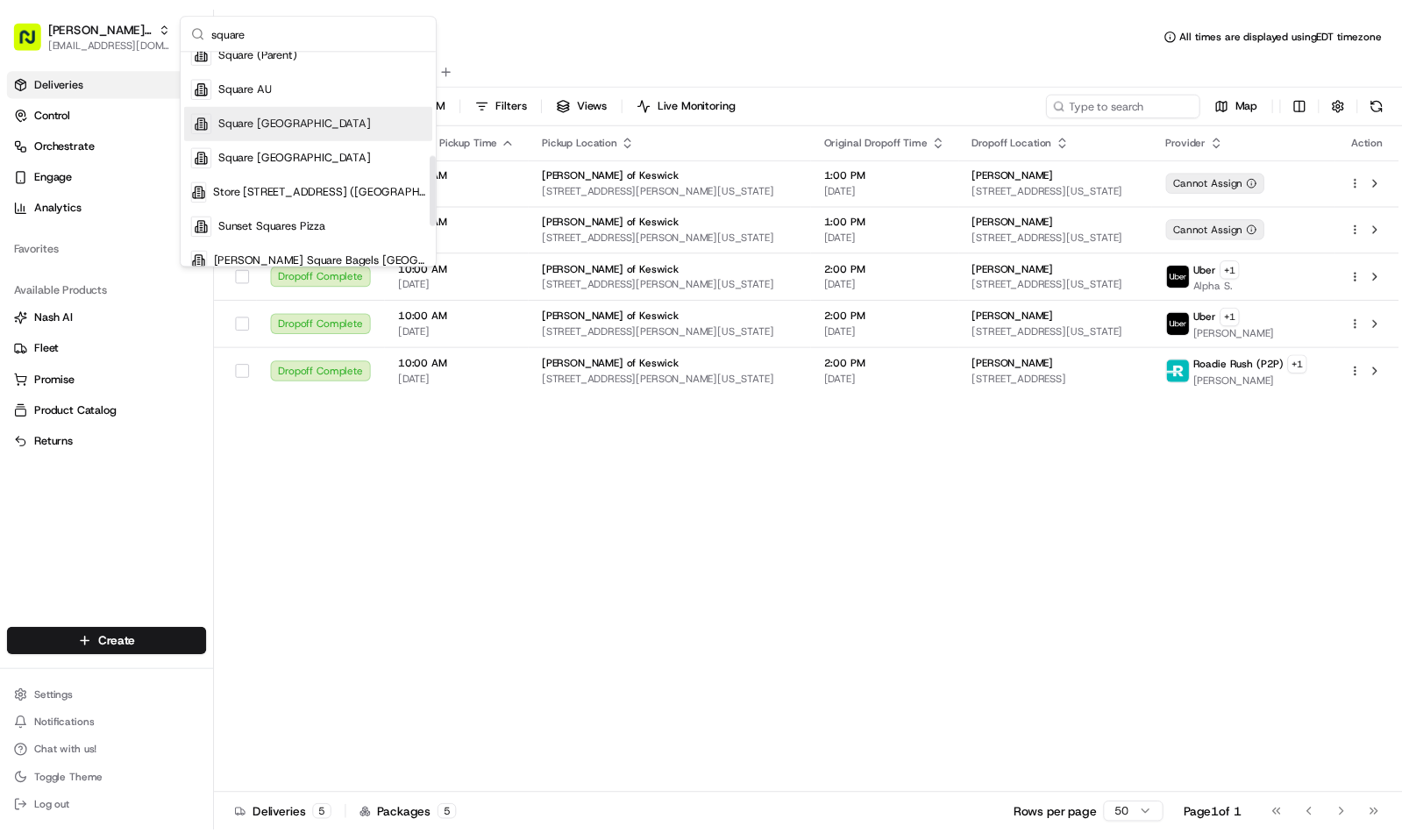
scroll to position [263, 0]
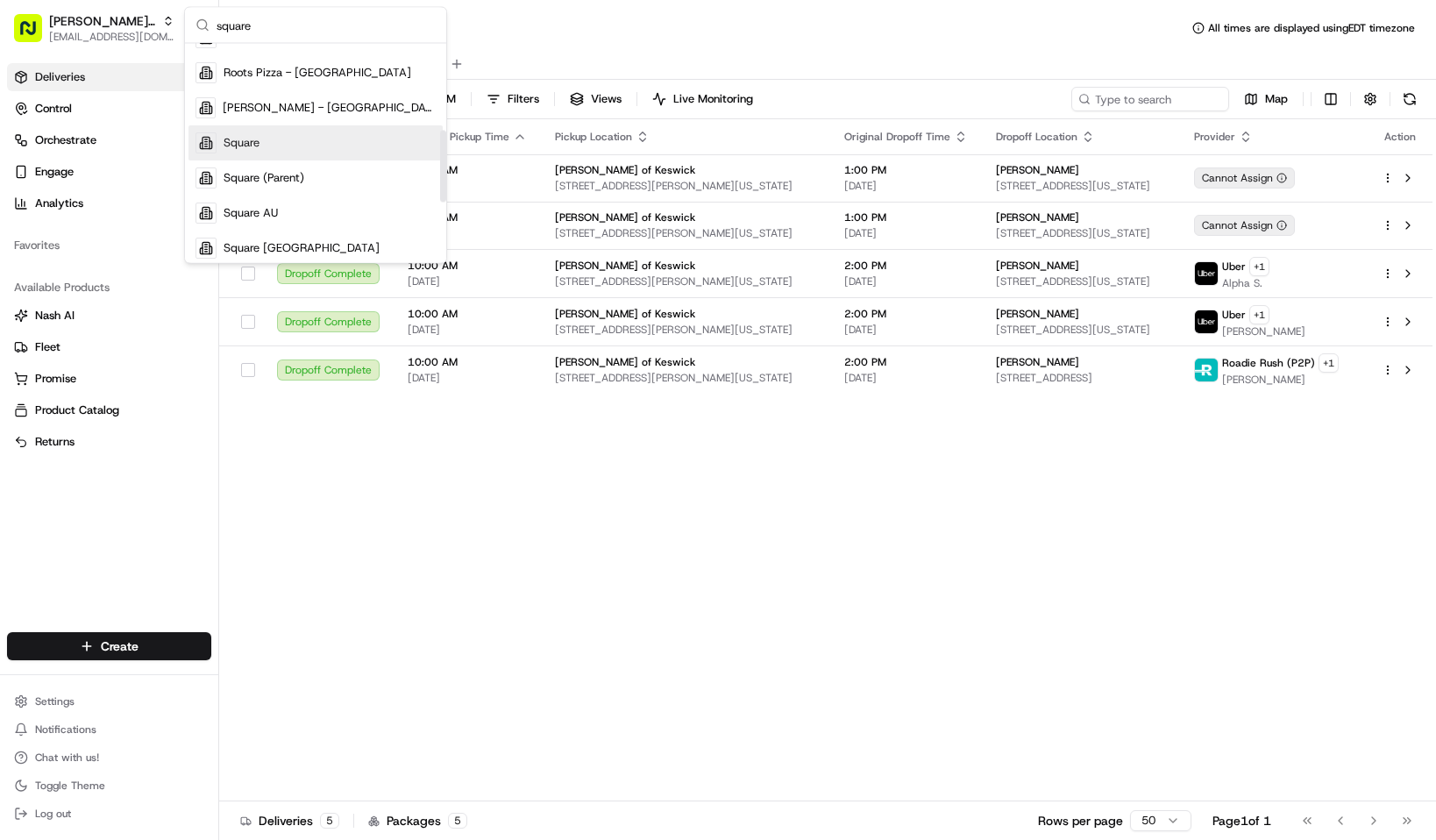
type input "square"
click at [318, 148] on div "Square" at bounding box center [315, 144] width 254 height 35
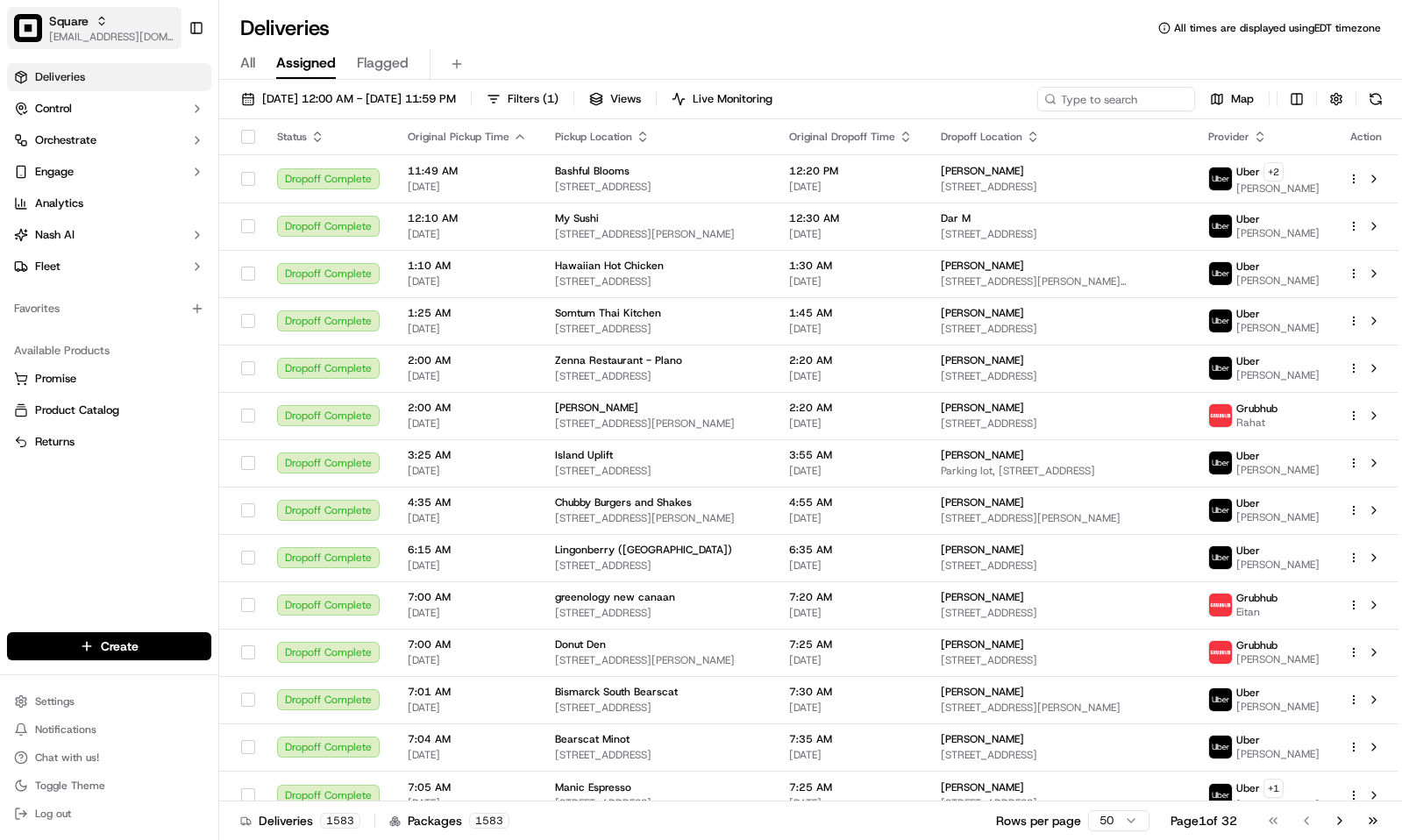
click at [64, 8] on button "Square kpensader@nashhelp.com" at bounding box center [93, 27] width 174 height 42
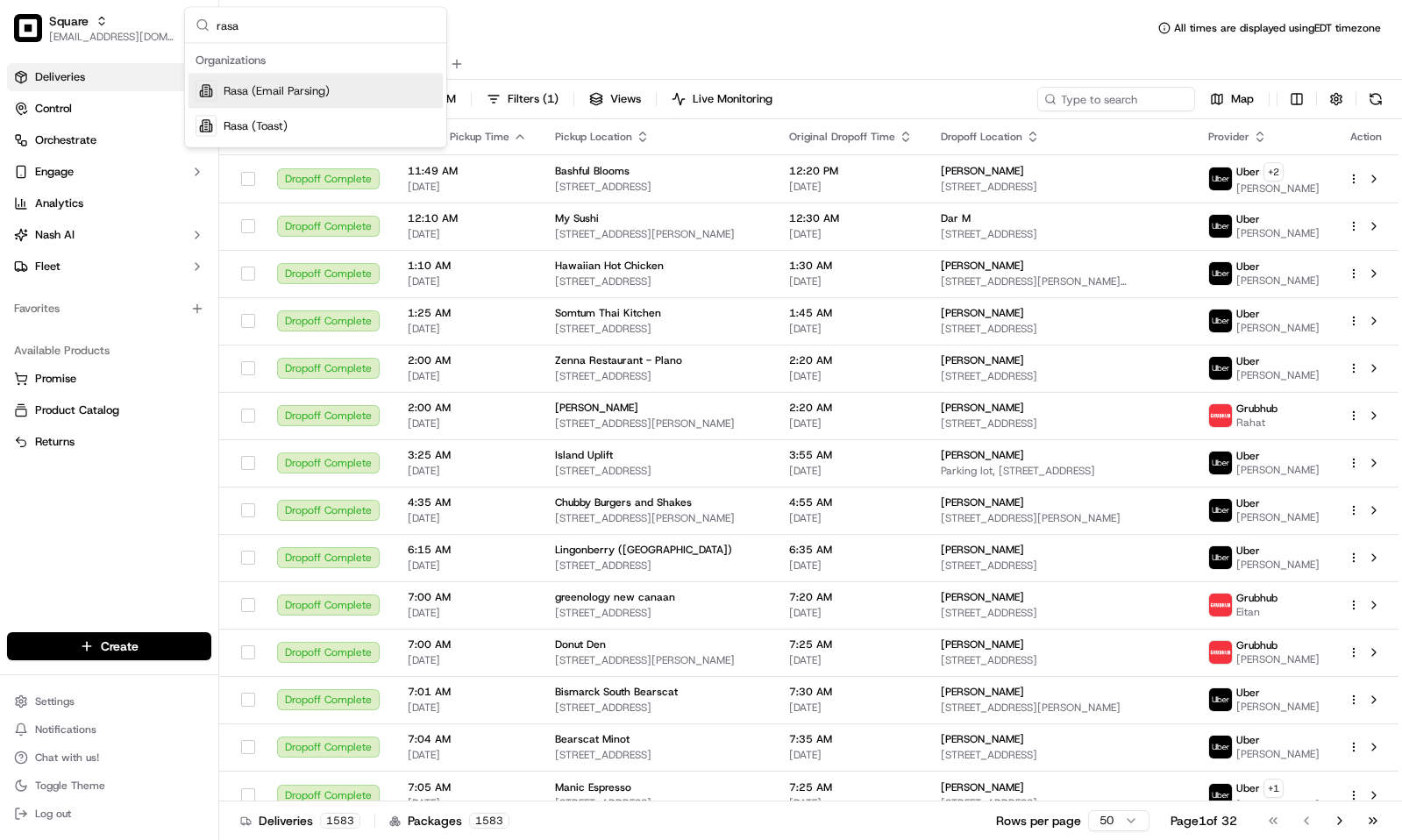
type input "rasa"
click at [319, 97] on span "Rasa (Email Parsing)" at bounding box center [277, 91] width 106 height 16
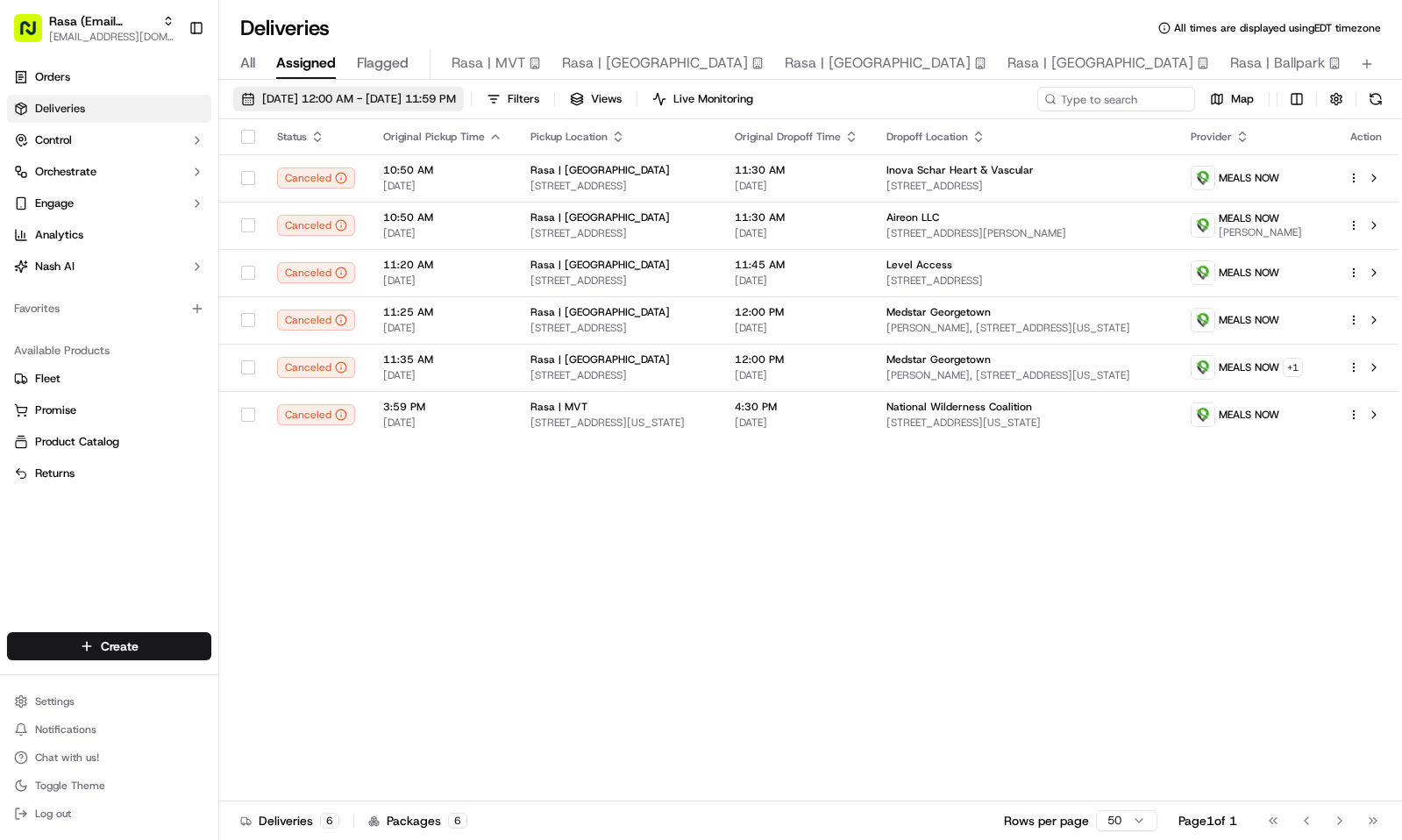
click at [290, 92] on span "09/15/2025 12:00 AM - 09/15/2025 11:59 PM" at bounding box center [358, 99] width 194 height 16
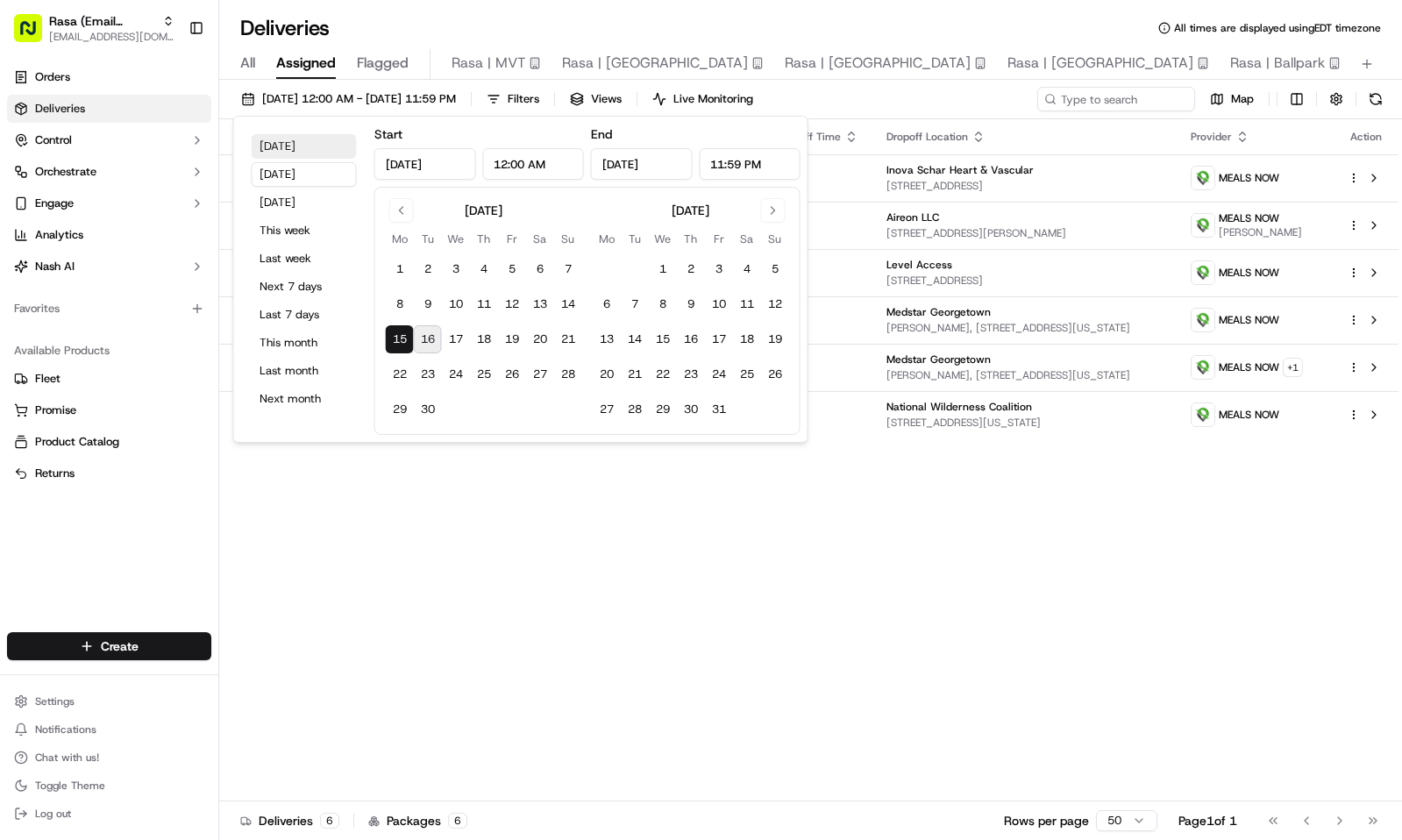
click at [292, 137] on button "Today" at bounding box center [305, 146] width 105 height 24
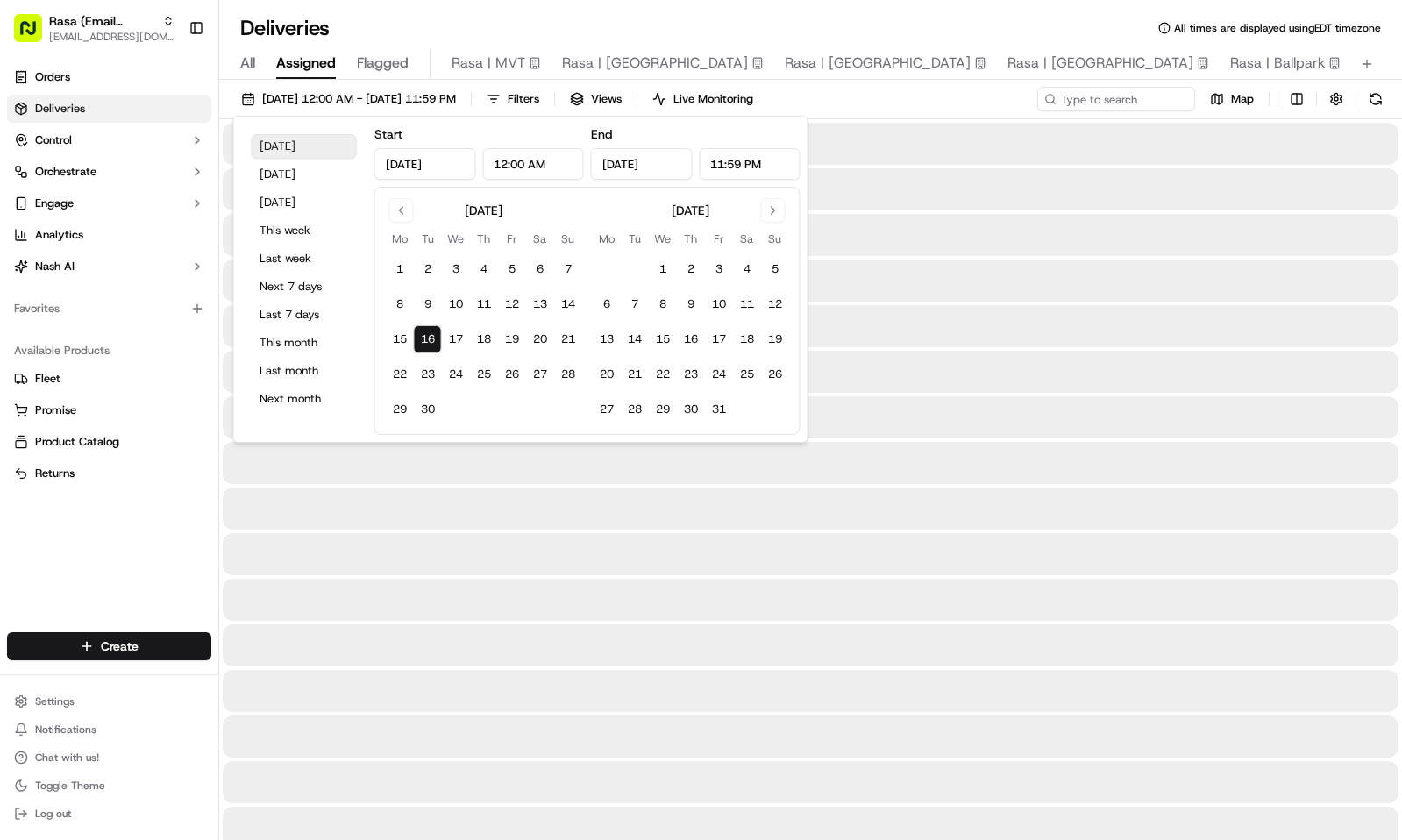
type input "Sep 16, 2025"
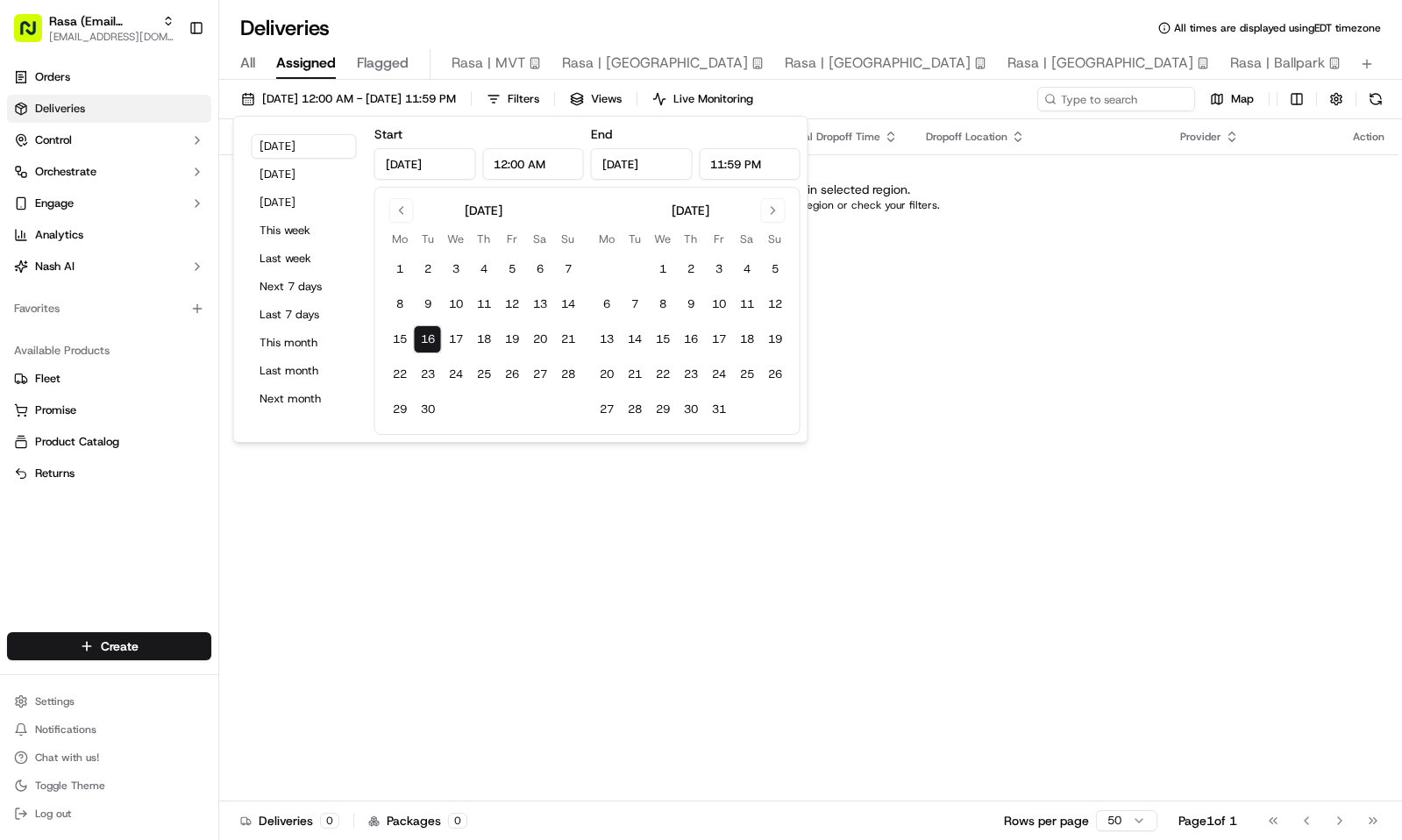
click at [684, 22] on div "Deliveries All times are displayed using EDT timezone" at bounding box center [810, 27] width 1183 height 28
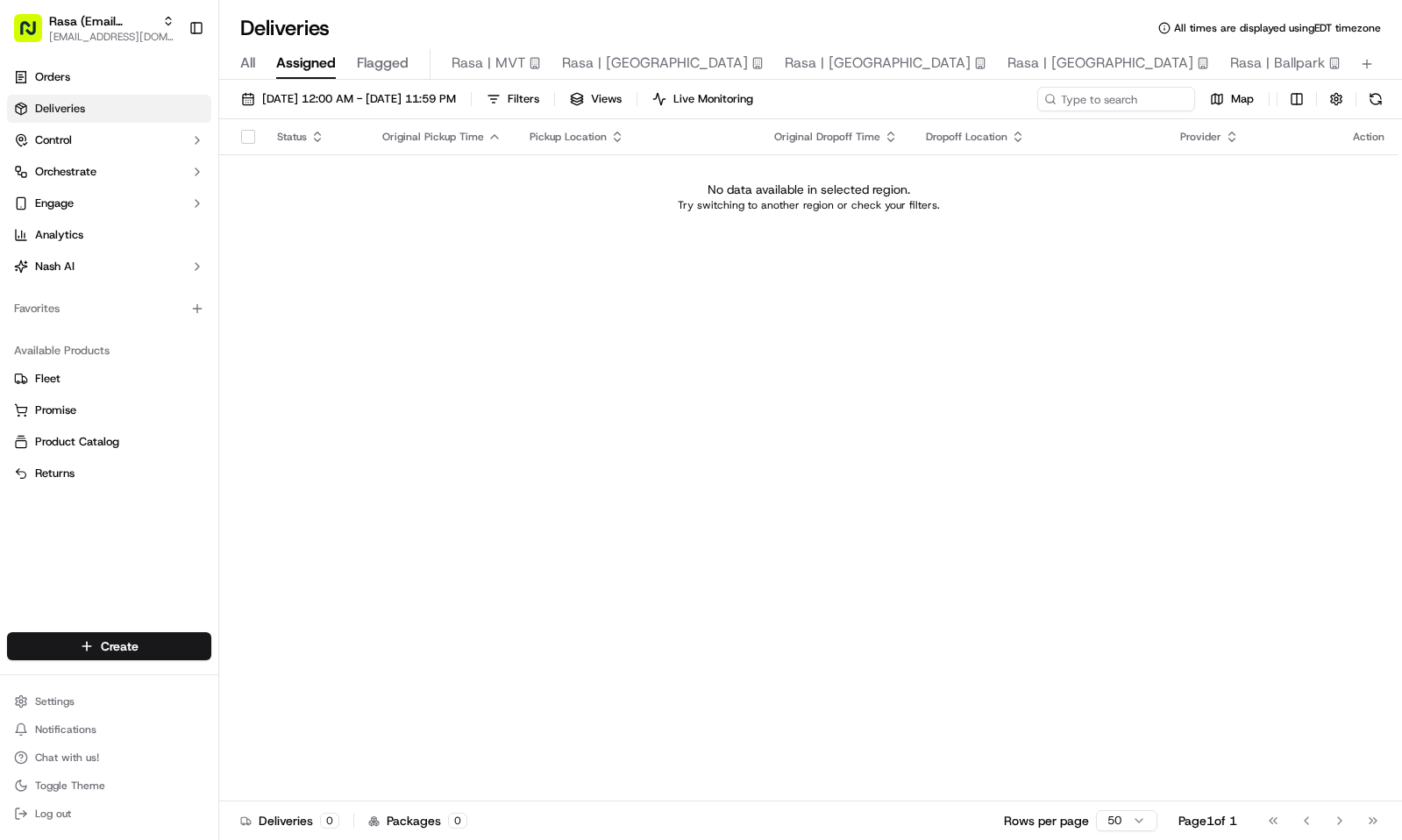
click at [251, 57] on span "All" at bounding box center [247, 63] width 15 height 21
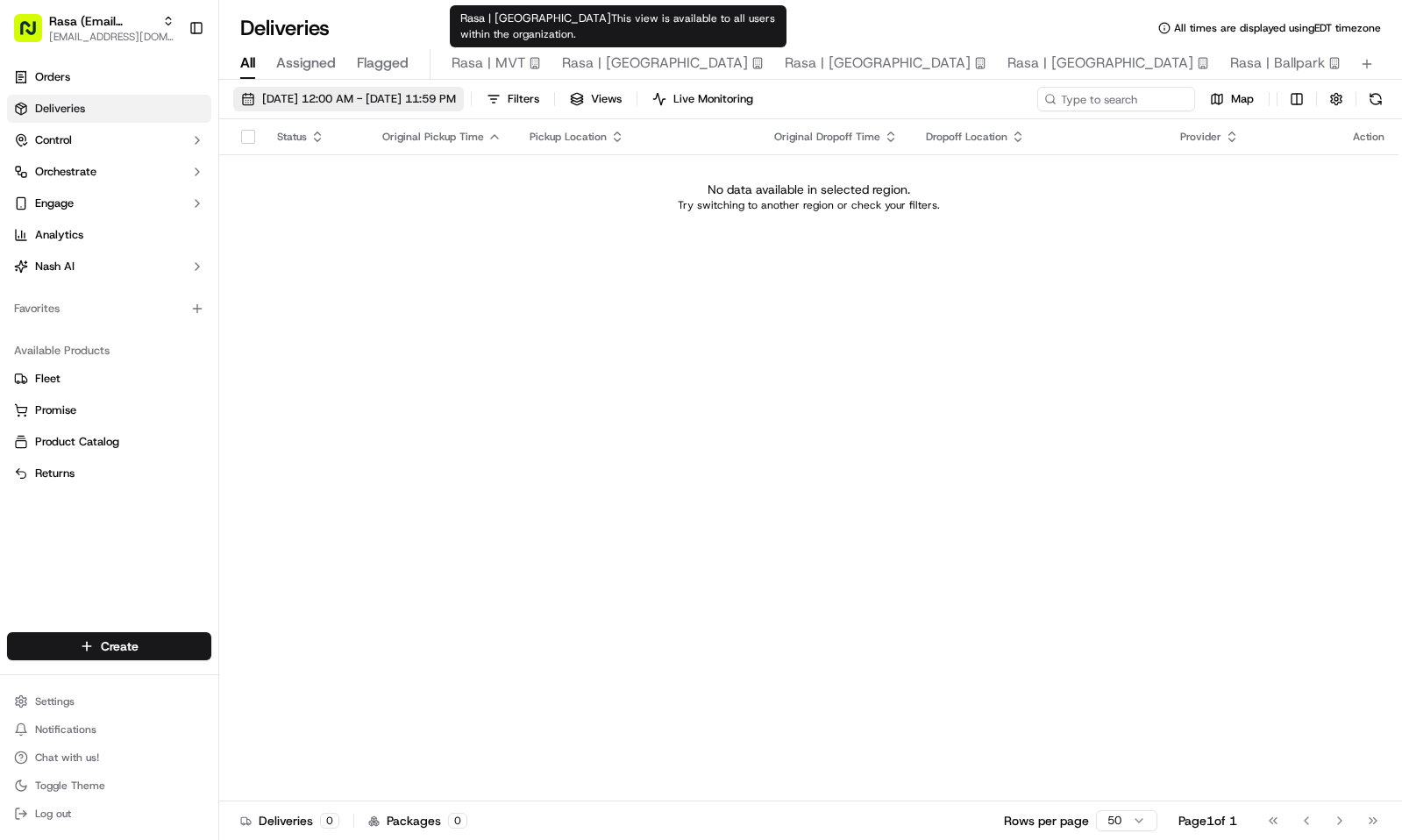
click at [431, 97] on span "09/16/2025 12:00 AM - 09/16/2025 11:59 PM" at bounding box center [358, 99] width 194 height 16
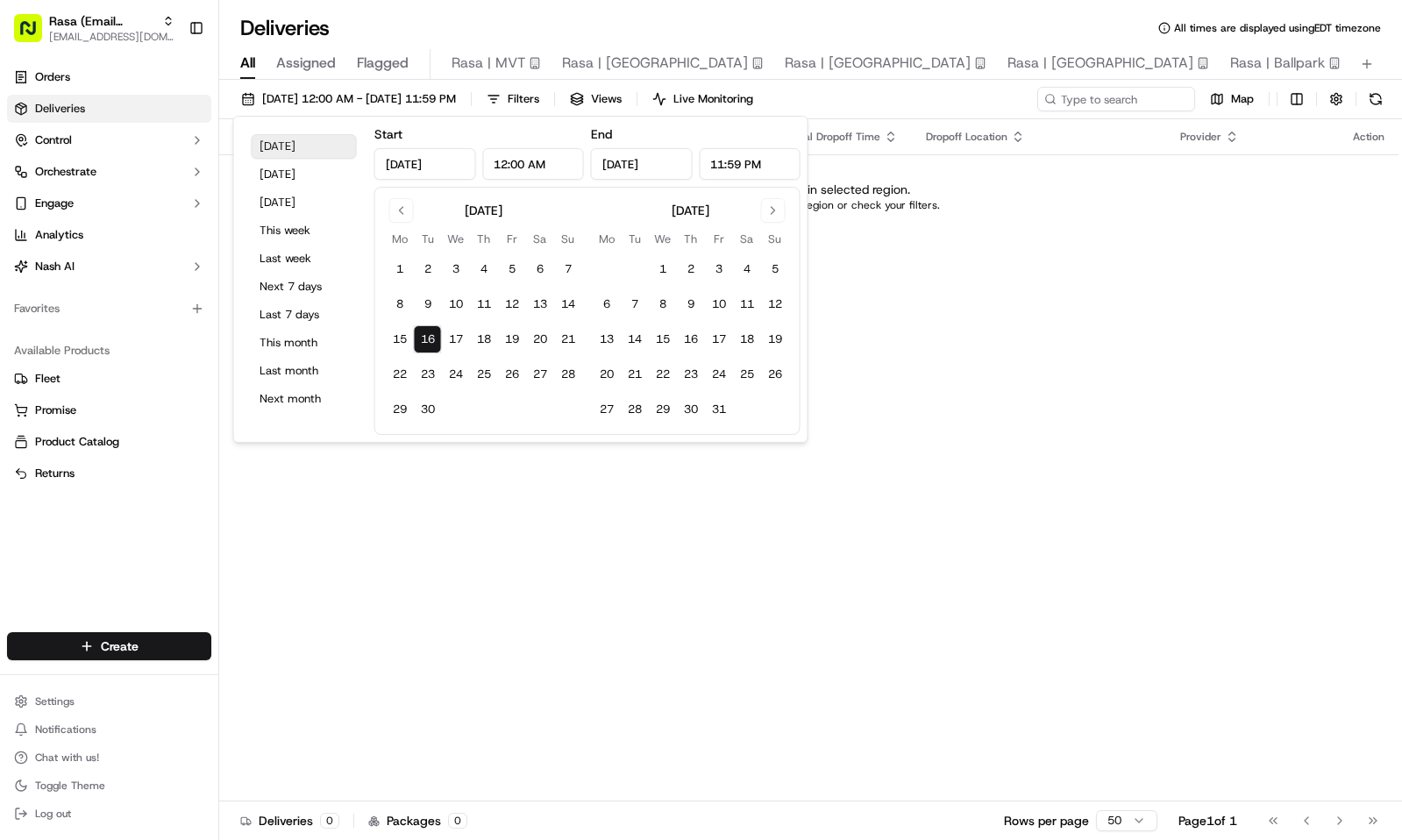
click at [304, 145] on button "Today" at bounding box center [305, 146] width 105 height 24
click at [790, 23] on div "Deliveries All times are displayed using EDT timezone" at bounding box center [810, 27] width 1183 height 28
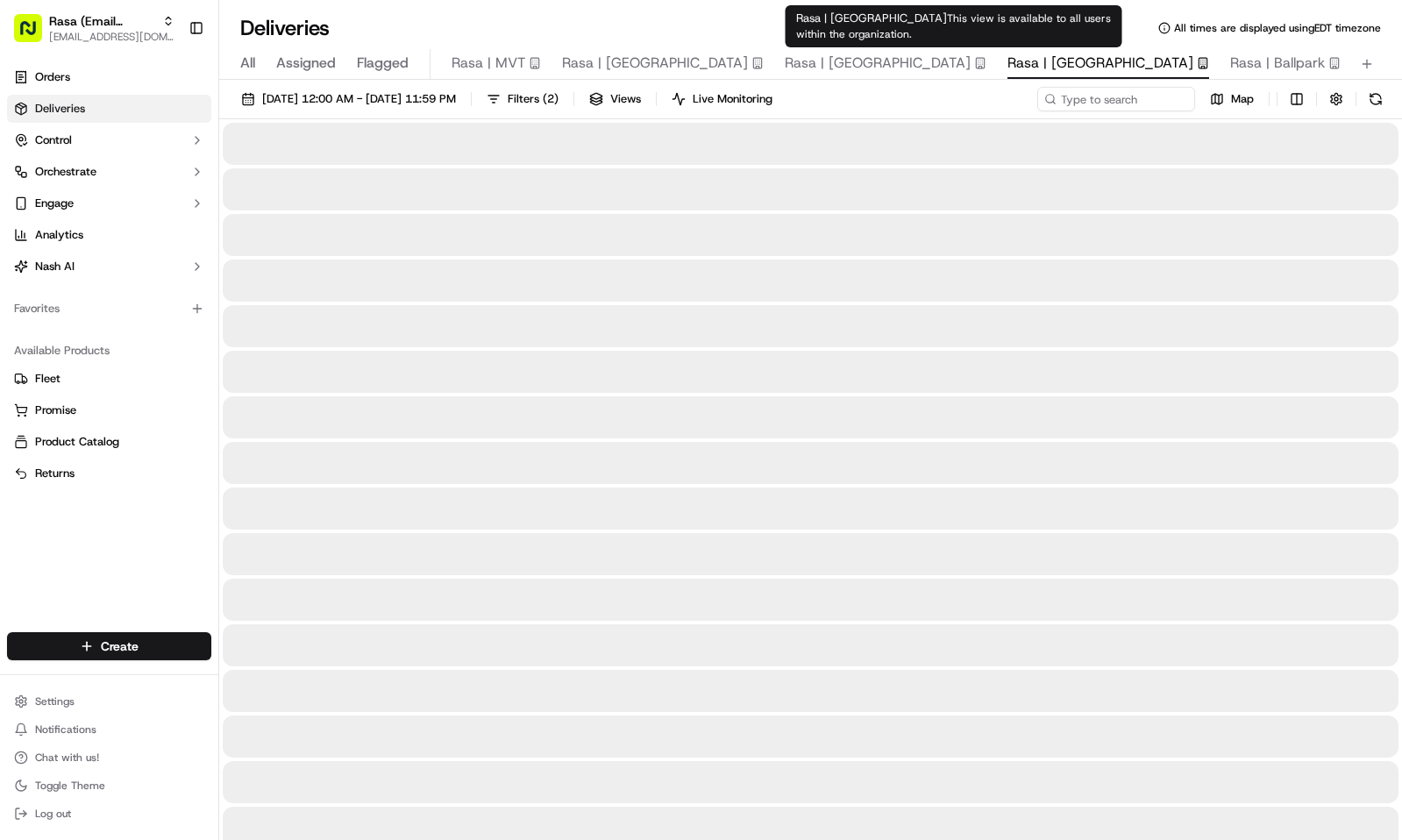
click at [1008, 61] on span "Rasa | National Landing" at bounding box center [1100, 63] width 186 height 21
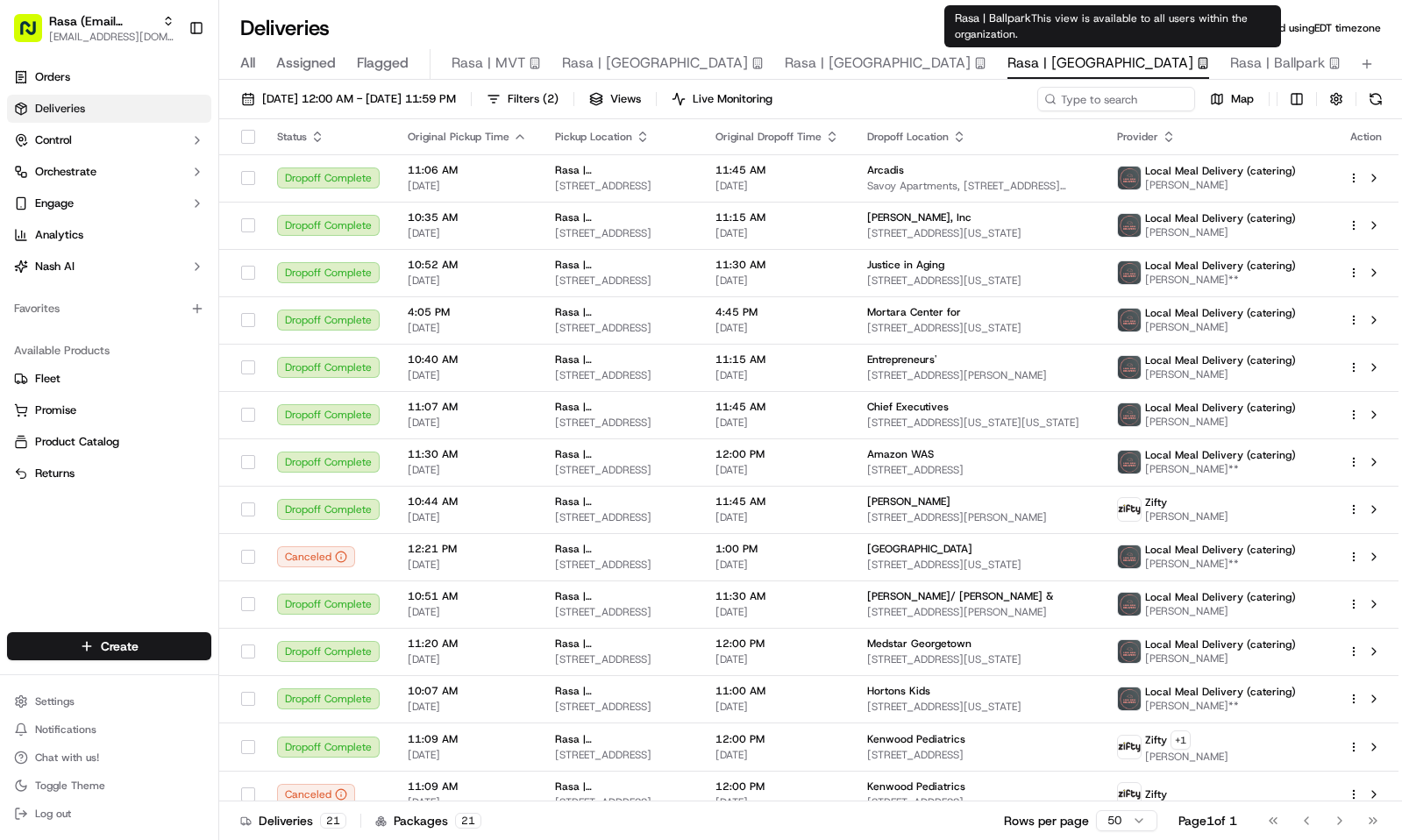
click at [1231, 56] on span "Rasa | Ballpark" at bounding box center [1277, 63] width 94 height 21
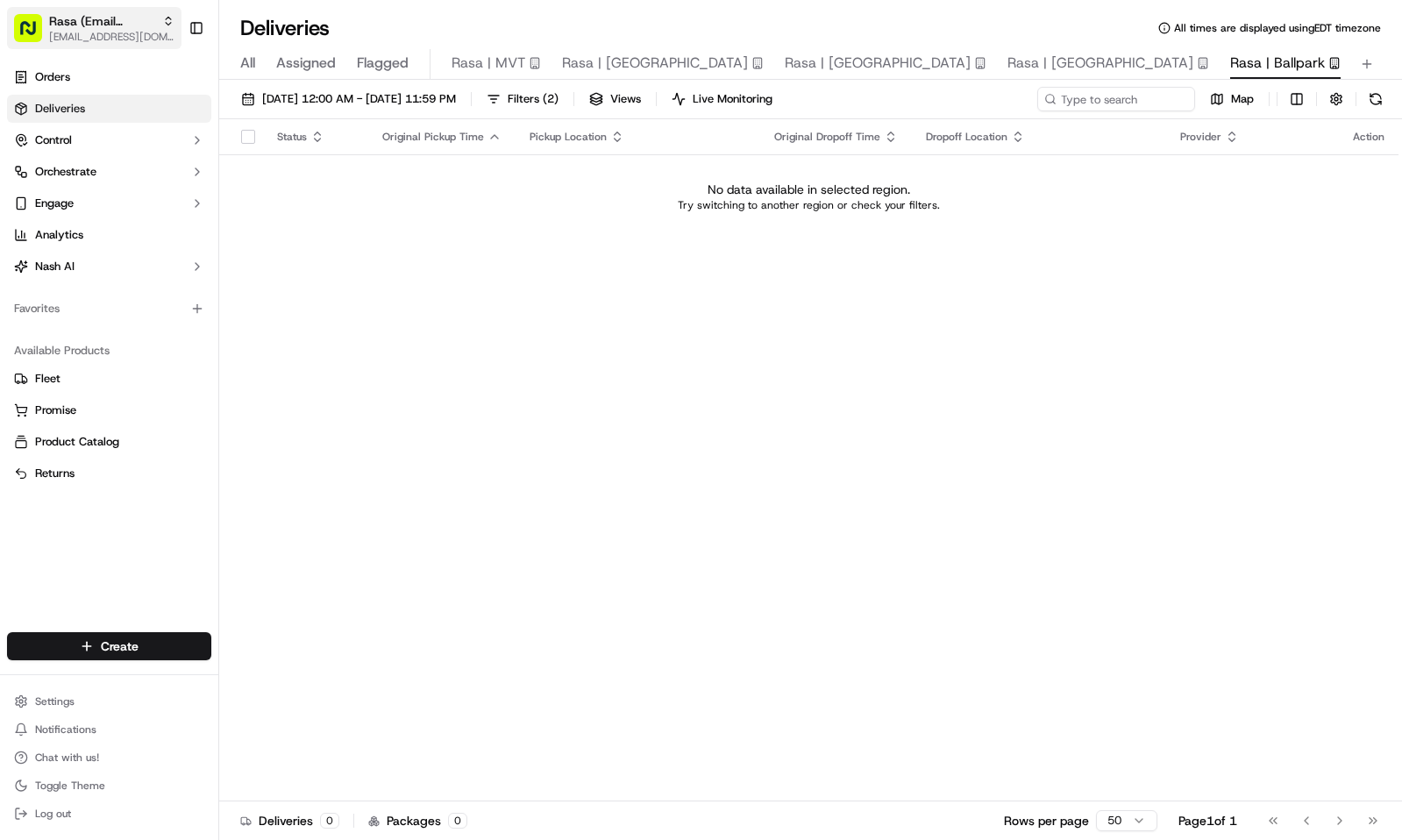
click at [94, 23] on span "Rasa (Email Parsing)" at bounding box center [101, 21] width 106 height 18
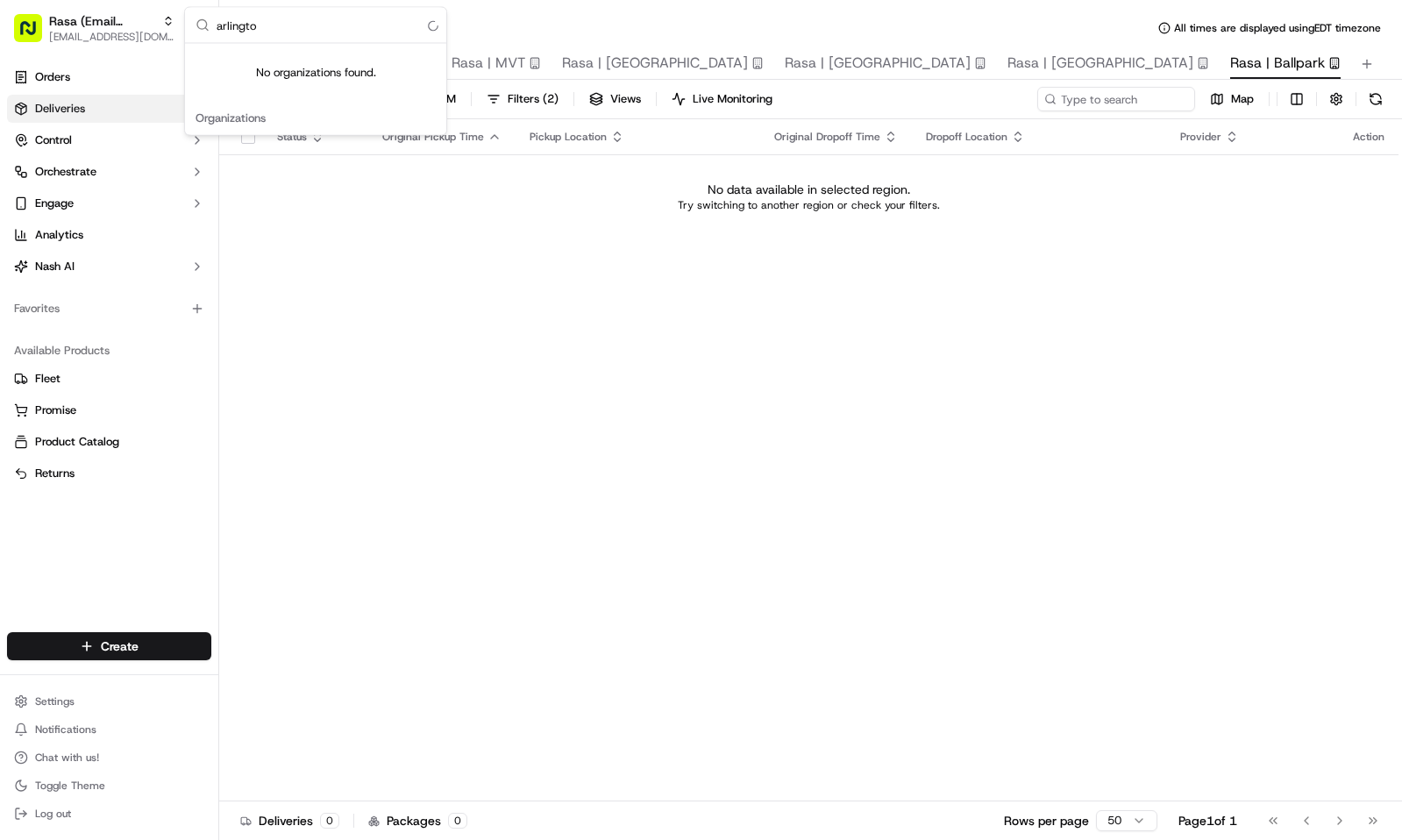
type input "arlington"
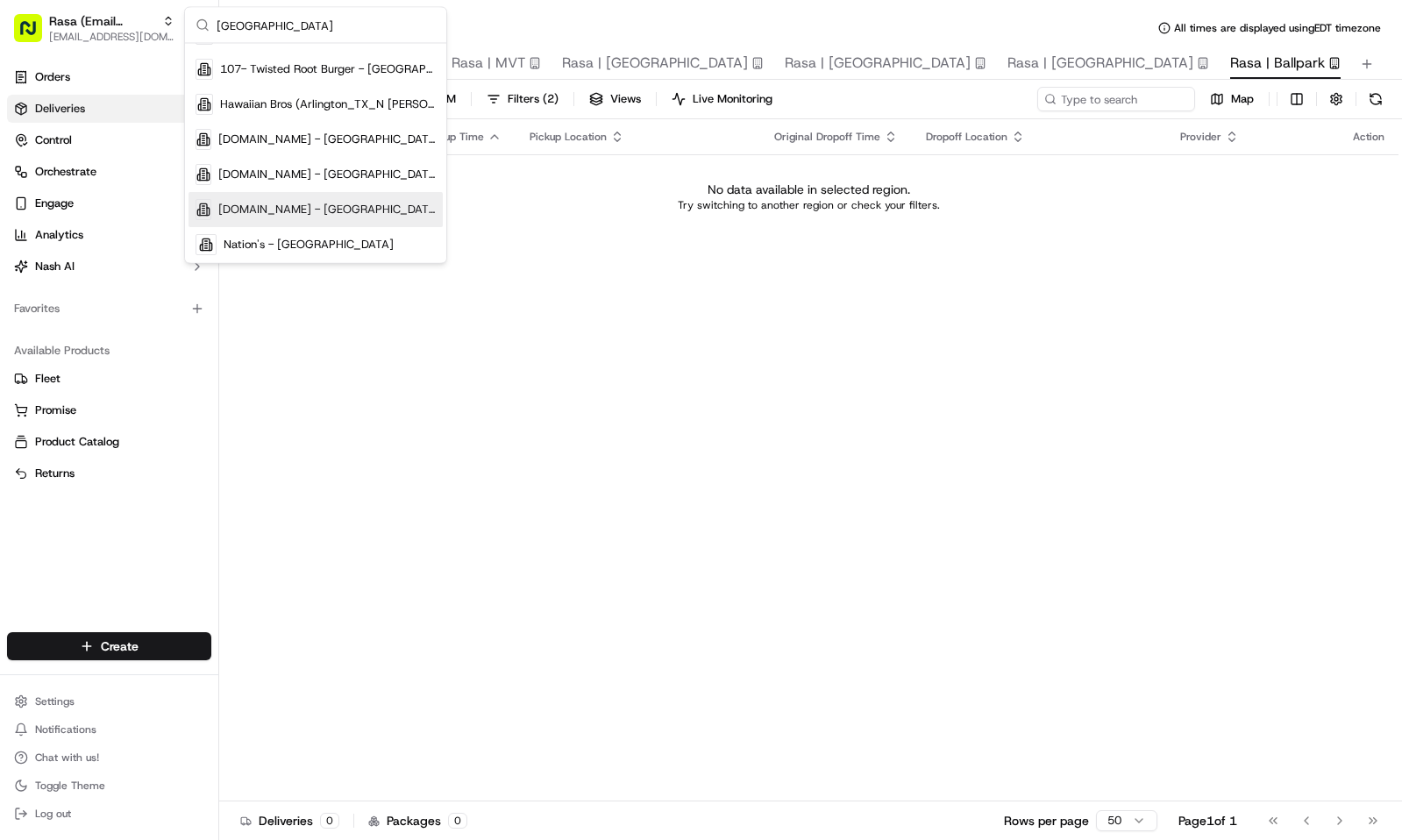
scroll to position [94, 0]
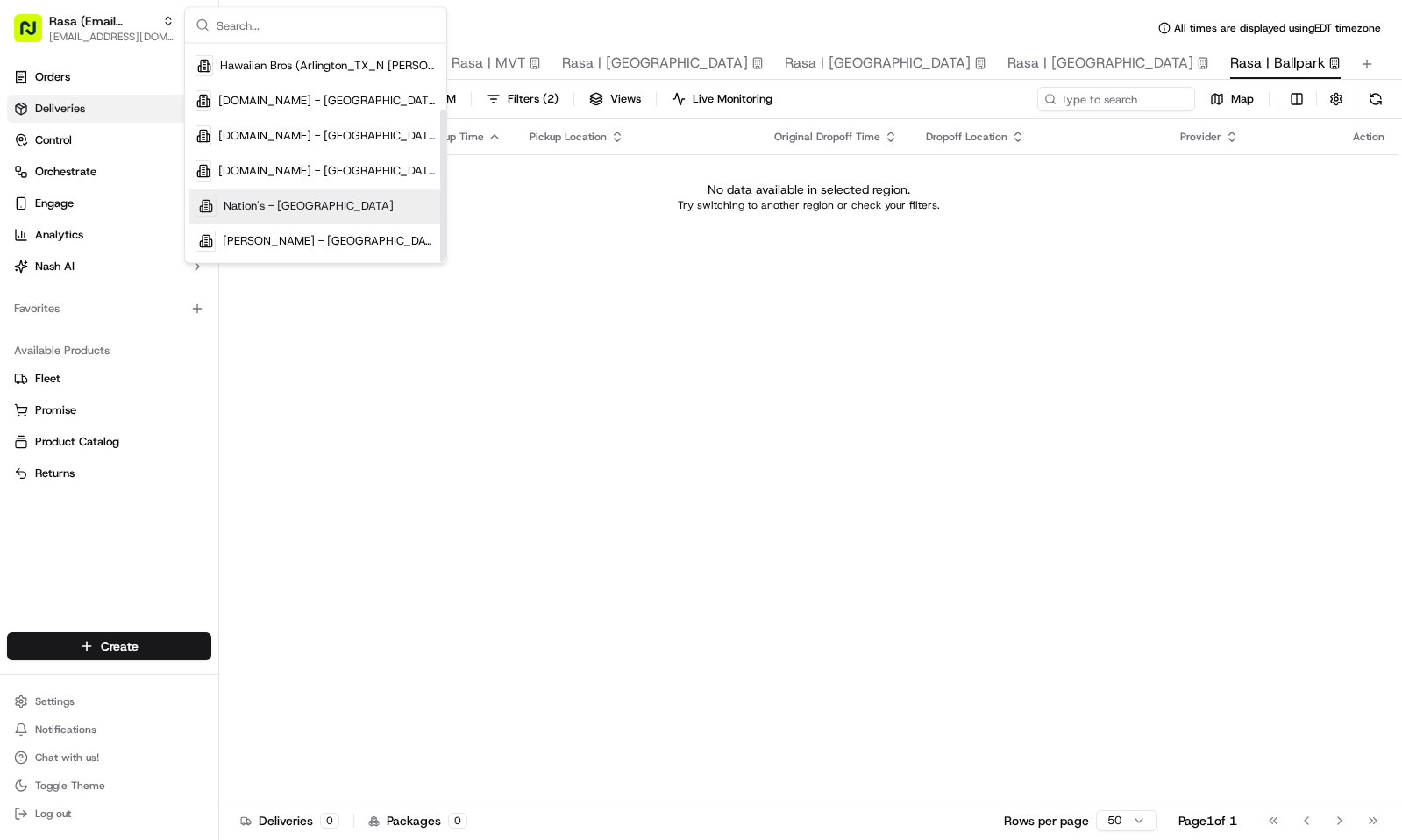
click at [437, 544] on div "Status Original Pickup Time Pickup Location Original Dropoff Time Dropoff Locat…" at bounding box center [808, 459] width 1179 height 682
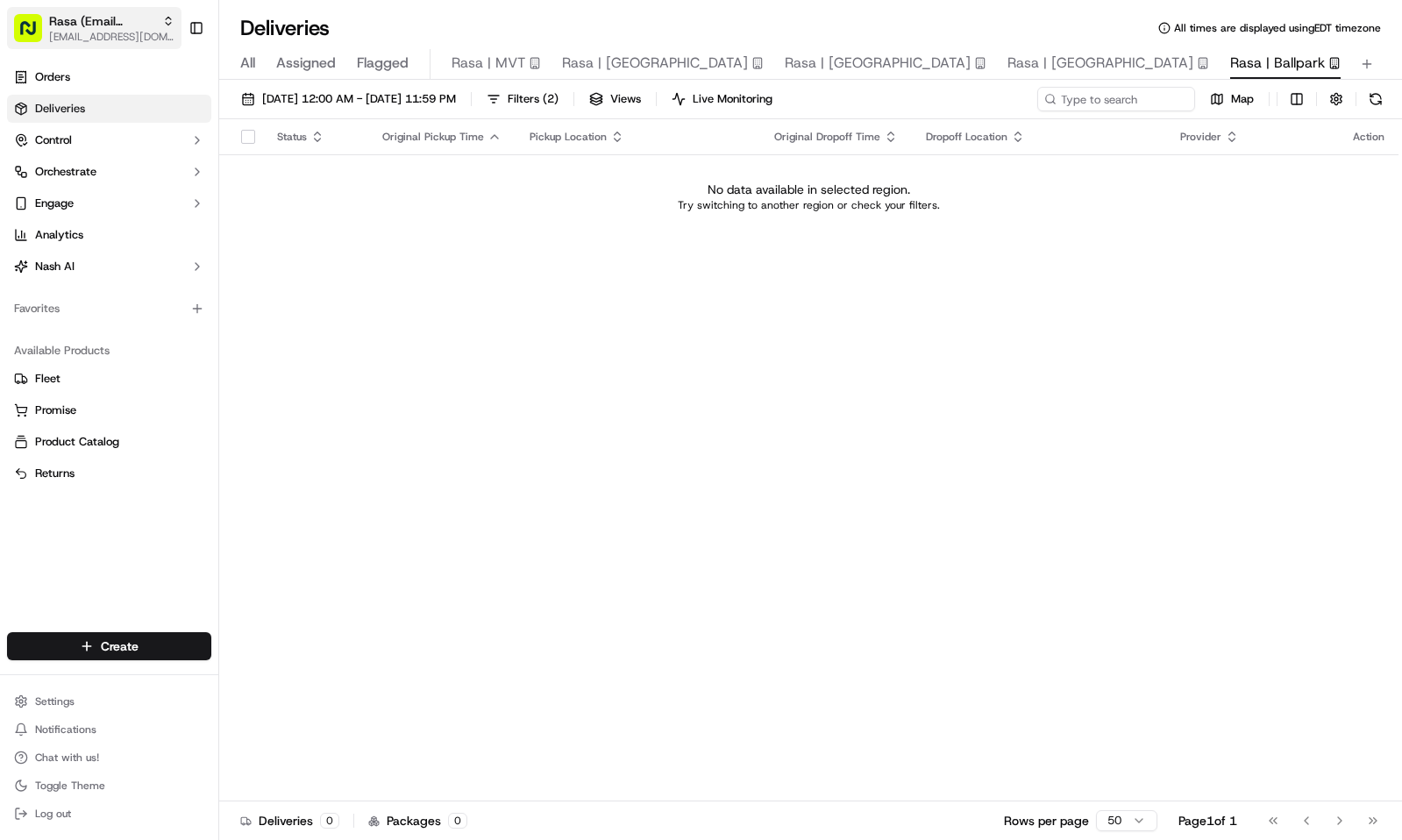
click at [95, 35] on span "[EMAIL_ADDRESS][DOMAIN_NAME]" at bounding box center [111, 37] width 126 height 14
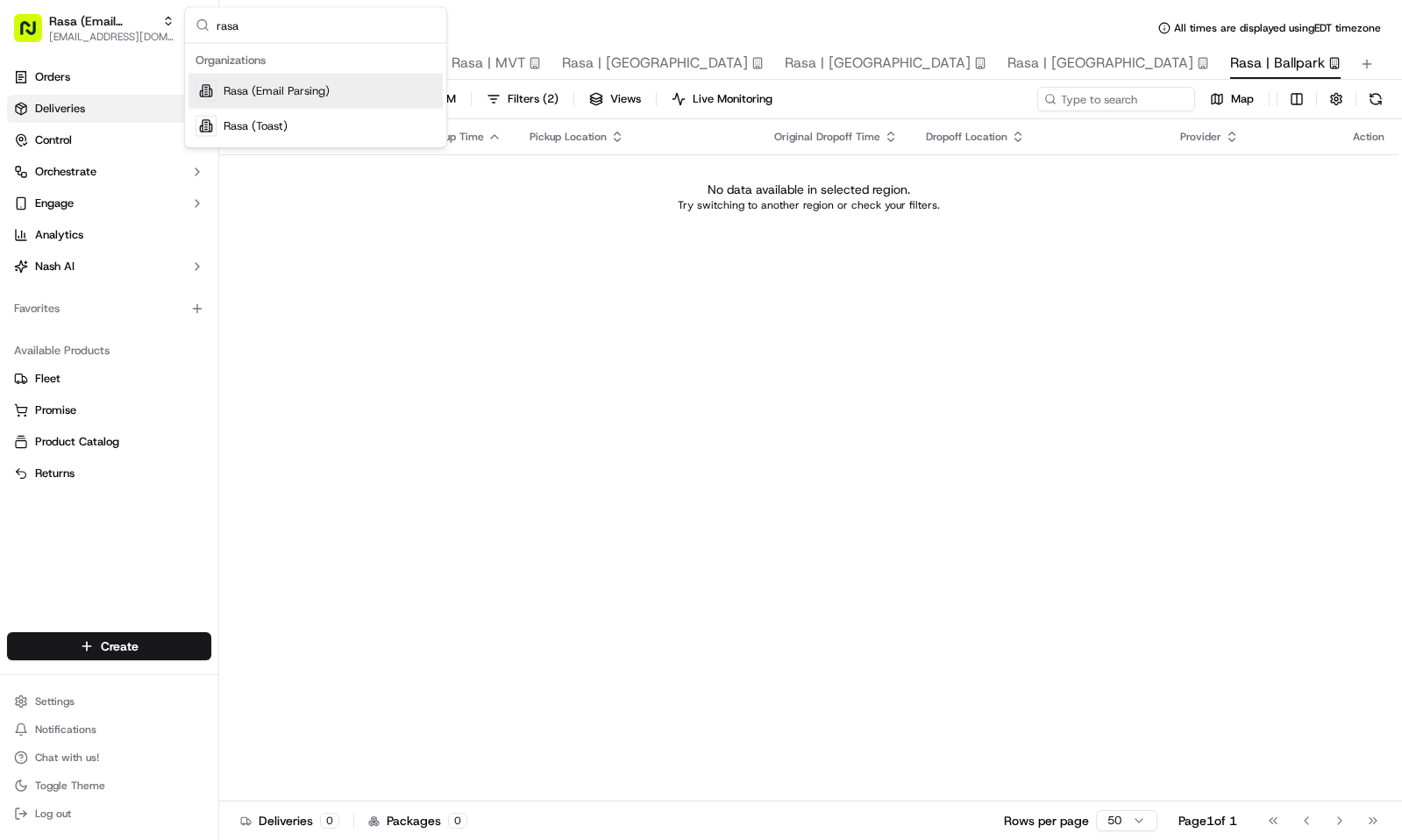
type input "rasa"
click at [316, 85] on span "Rasa (Email Parsing)" at bounding box center [277, 91] width 106 height 16
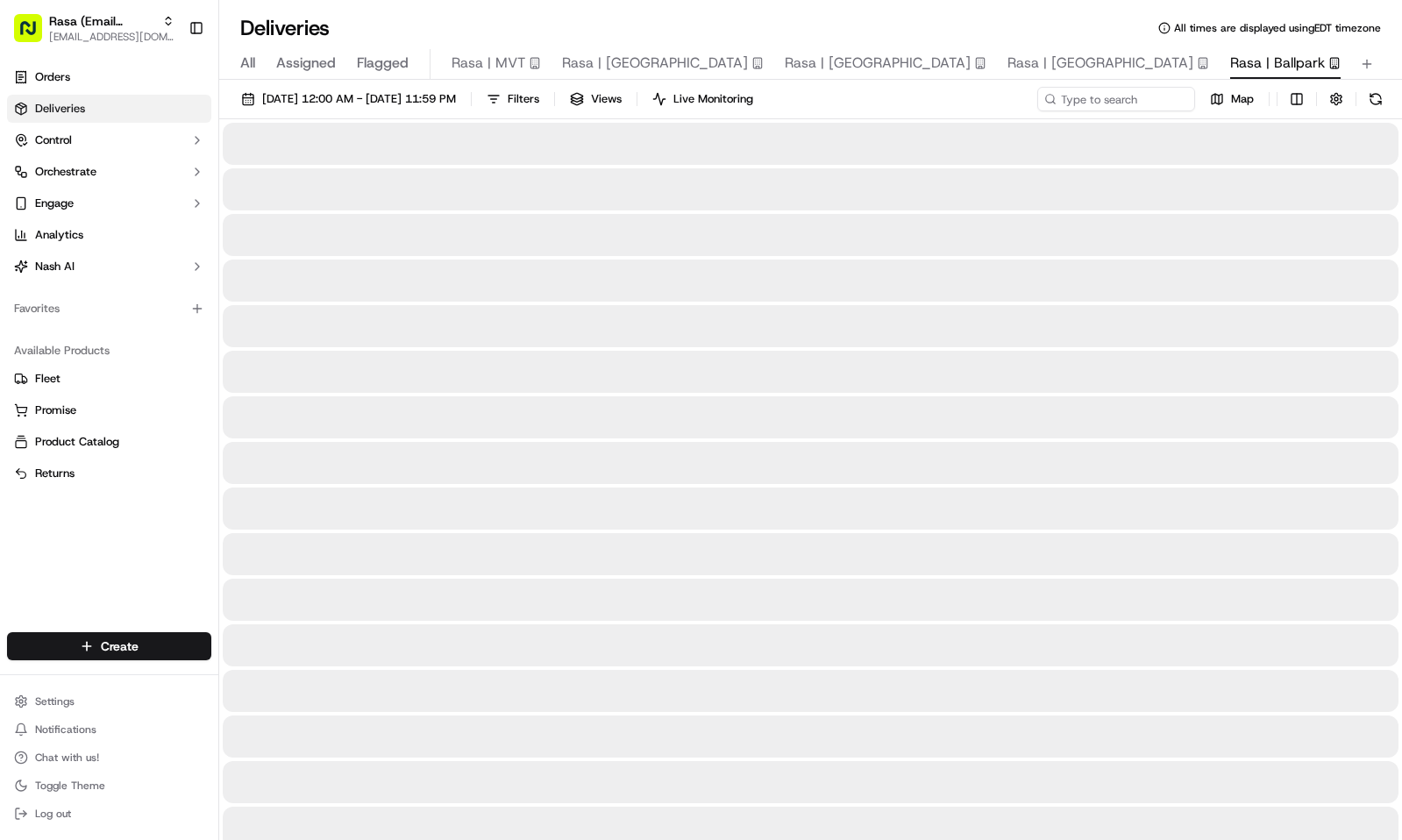
click at [314, 71] on span "Assigned" at bounding box center [306, 63] width 59 height 21
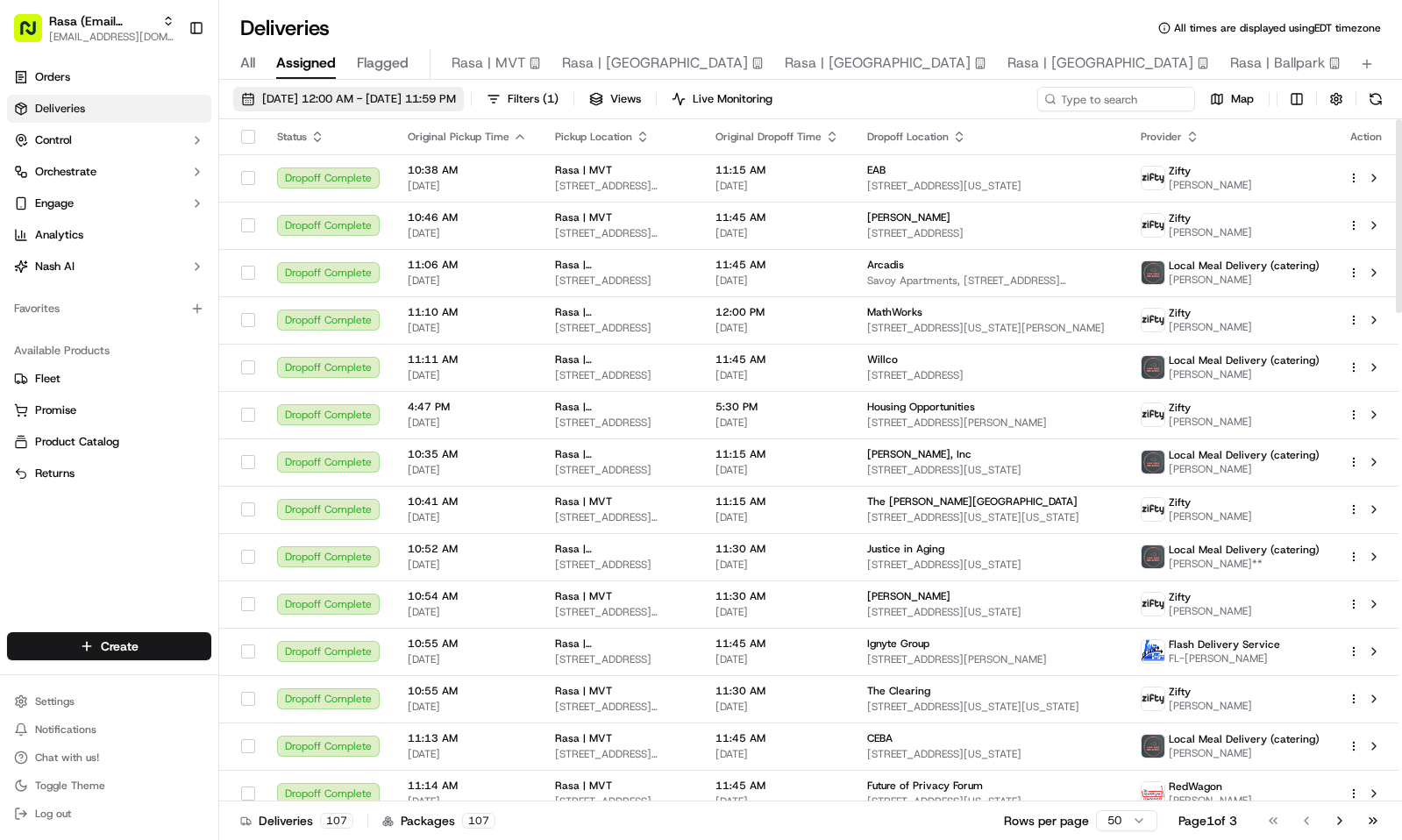
click at [318, 110] on button "09/01/2025 12:00 AM - 09/30/2025 11:59 PM" at bounding box center [349, 98] width 231 height 24
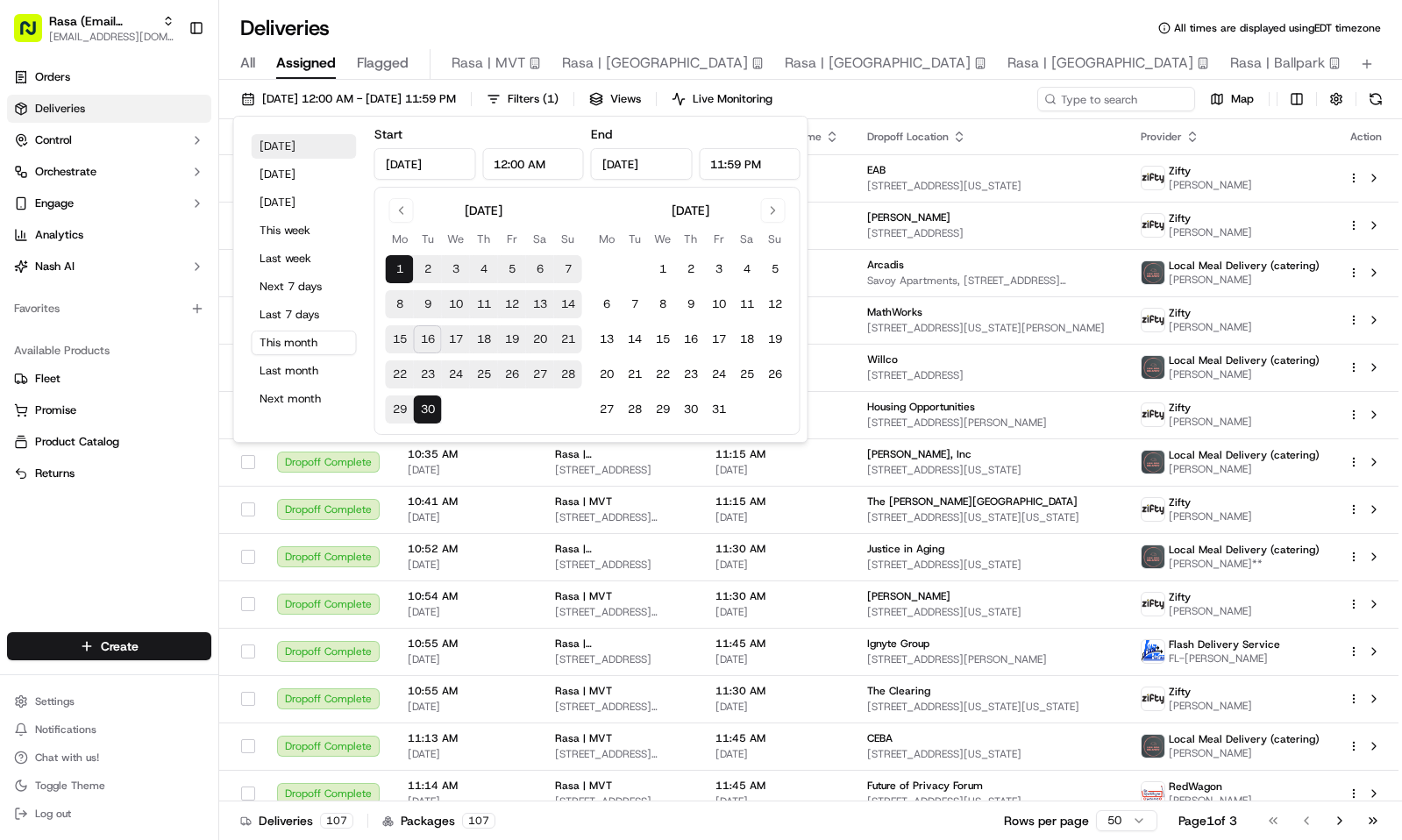
click at [297, 137] on button "Today" at bounding box center [305, 146] width 105 height 24
type input "Sep 16, 2025"
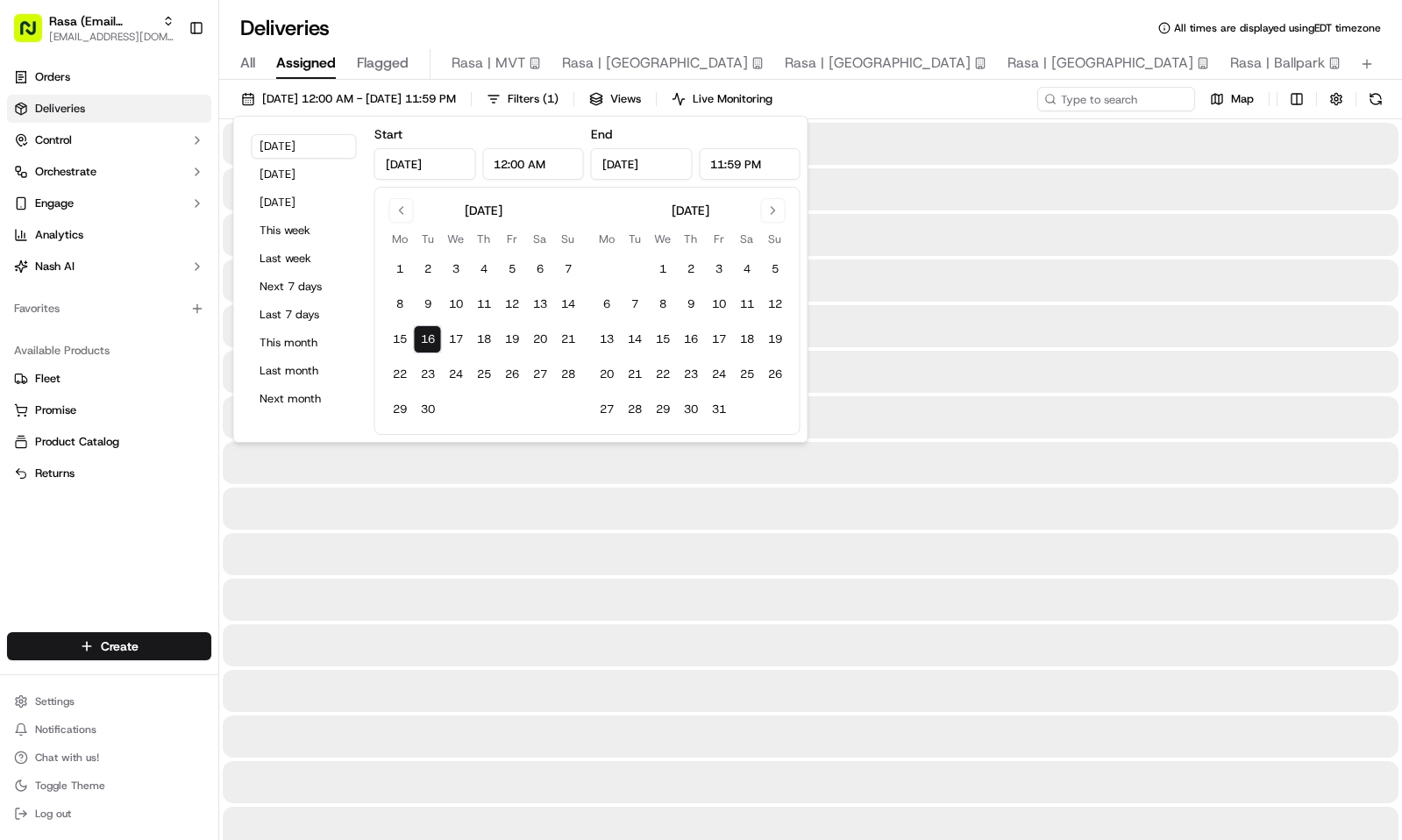
click at [476, 30] on div "Deliveries All times are displayed using EDT timezone" at bounding box center [810, 27] width 1183 height 28
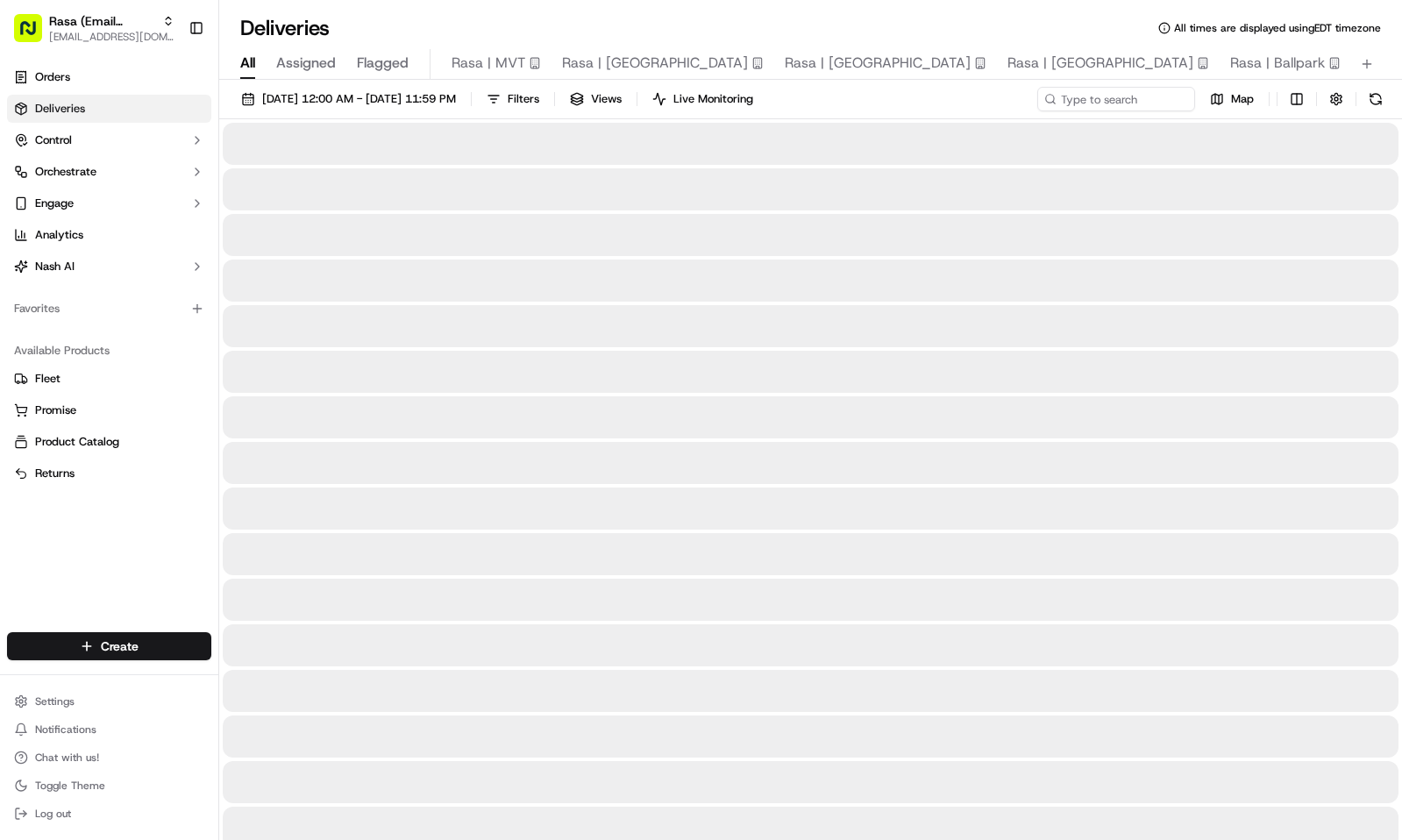
click at [255, 63] on span "All" at bounding box center [247, 63] width 15 height 21
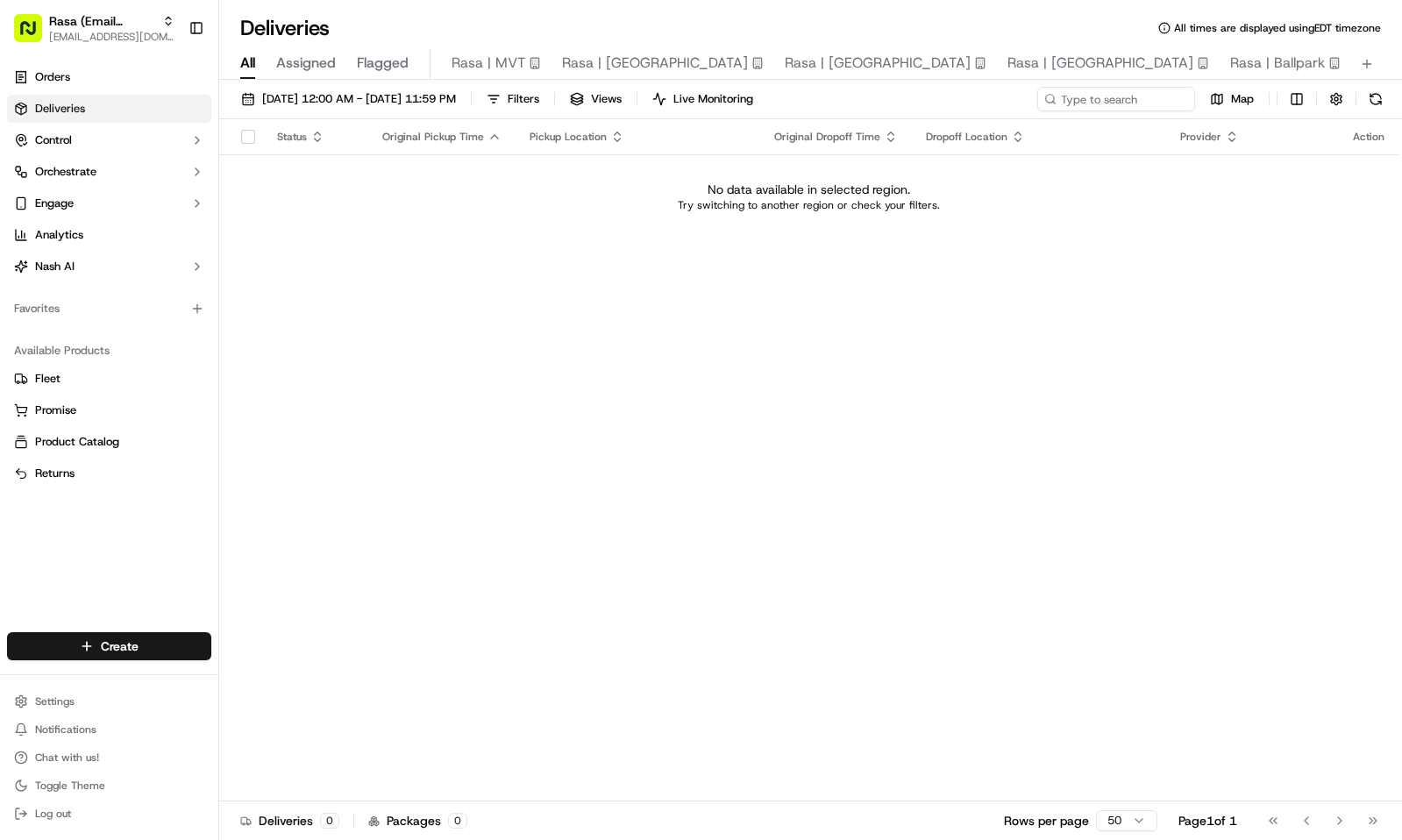
click at [585, 27] on div "Deliveries All times are displayed using EDT timezone" at bounding box center [810, 27] width 1183 height 28
click at [615, 321] on div "Status Original Pickup Time Pickup Location Original Dropoff Time Dropoff Locat…" at bounding box center [808, 459] width 1179 height 682
click at [68, 23] on span "Rasa (Email Parsing)" at bounding box center [101, 21] width 106 height 18
type input "r"
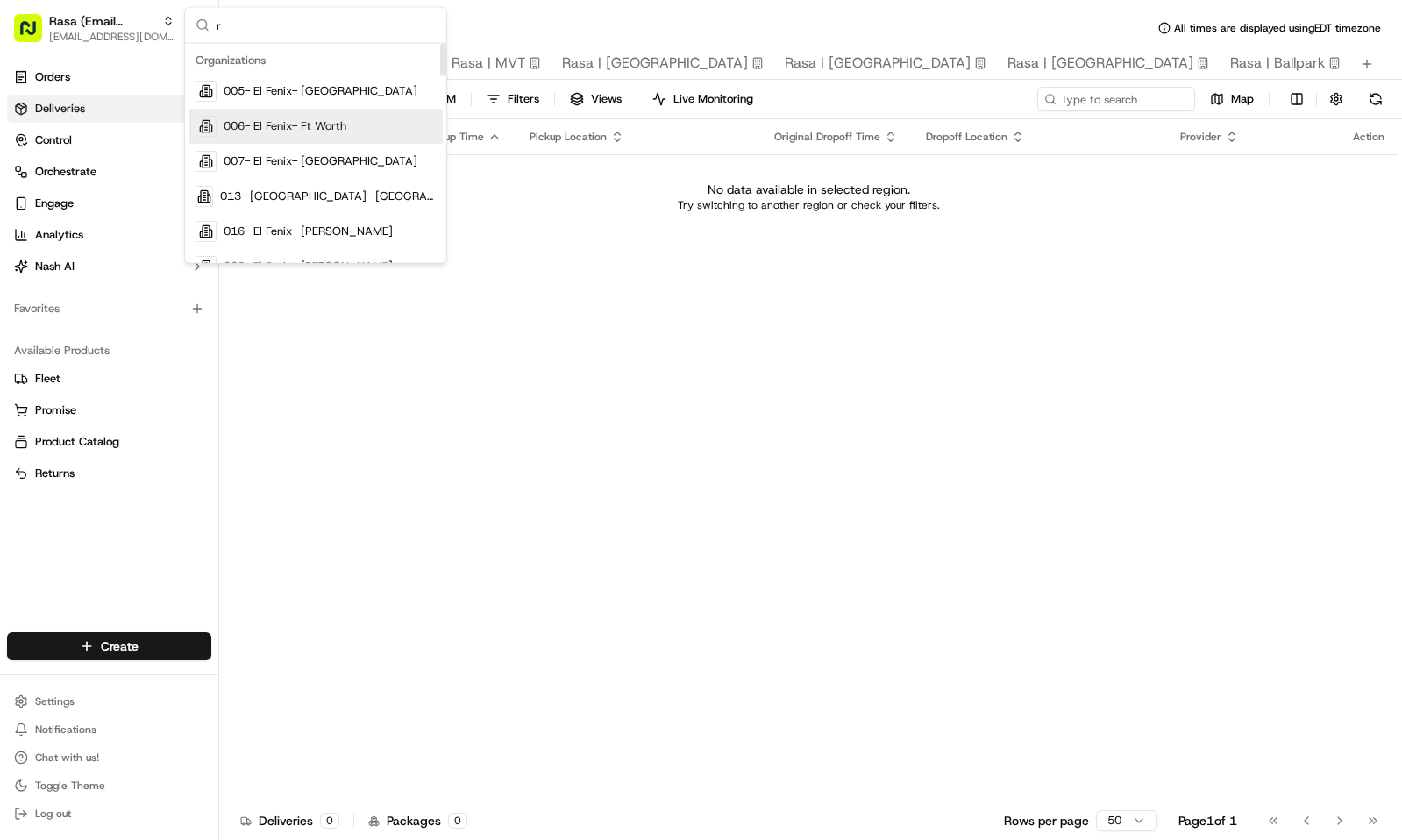
click at [289, 117] on div "006- El Fenix- Ft Worth" at bounding box center [315, 127] width 254 height 35
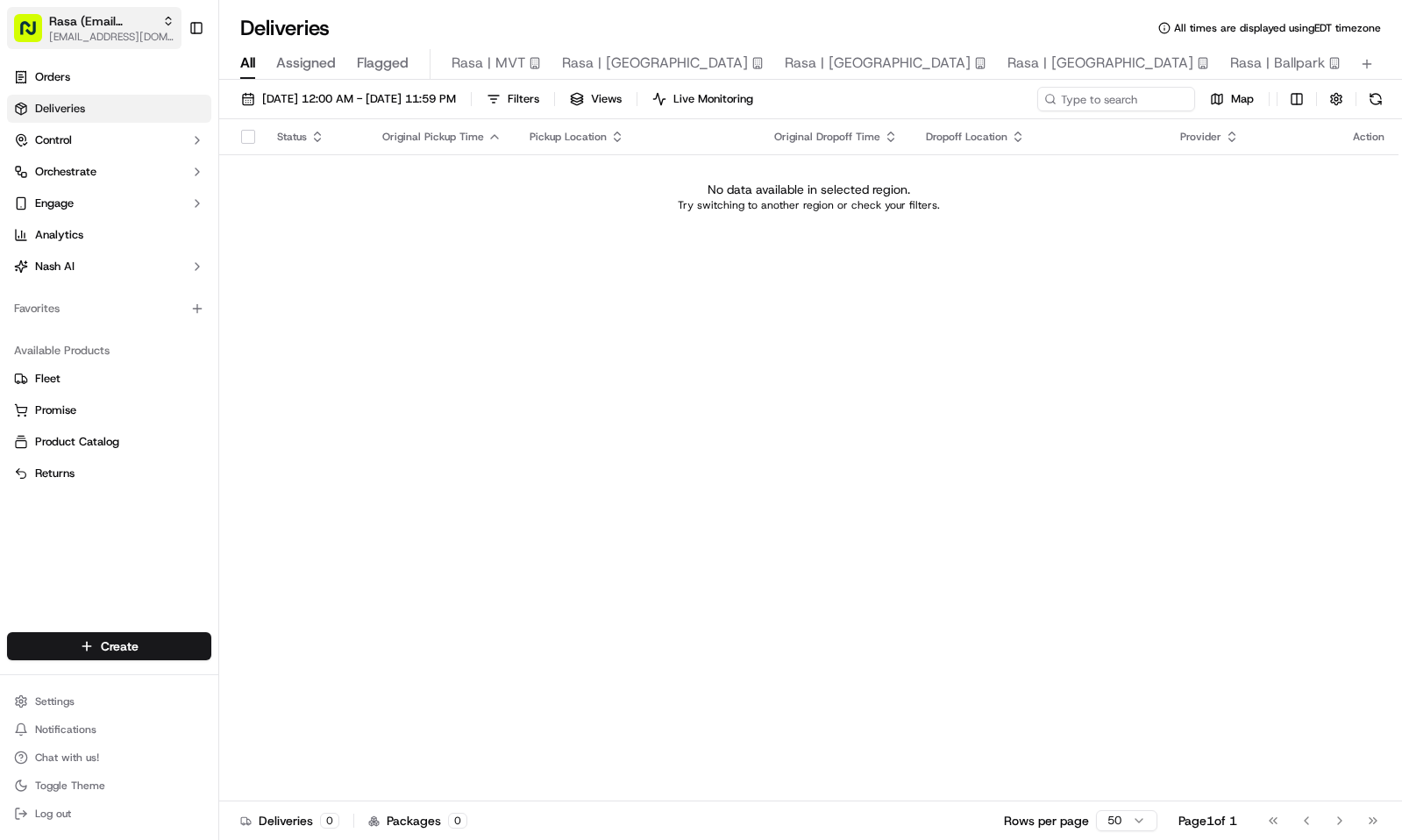
click at [90, 16] on span "Rasa (Email Parsing)" at bounding box center [101, 21] width 106 height 18
click at [109, 14] on span "006- El Fenix- Ft Worth" at bounding box center [101, 21] width 106 height 18
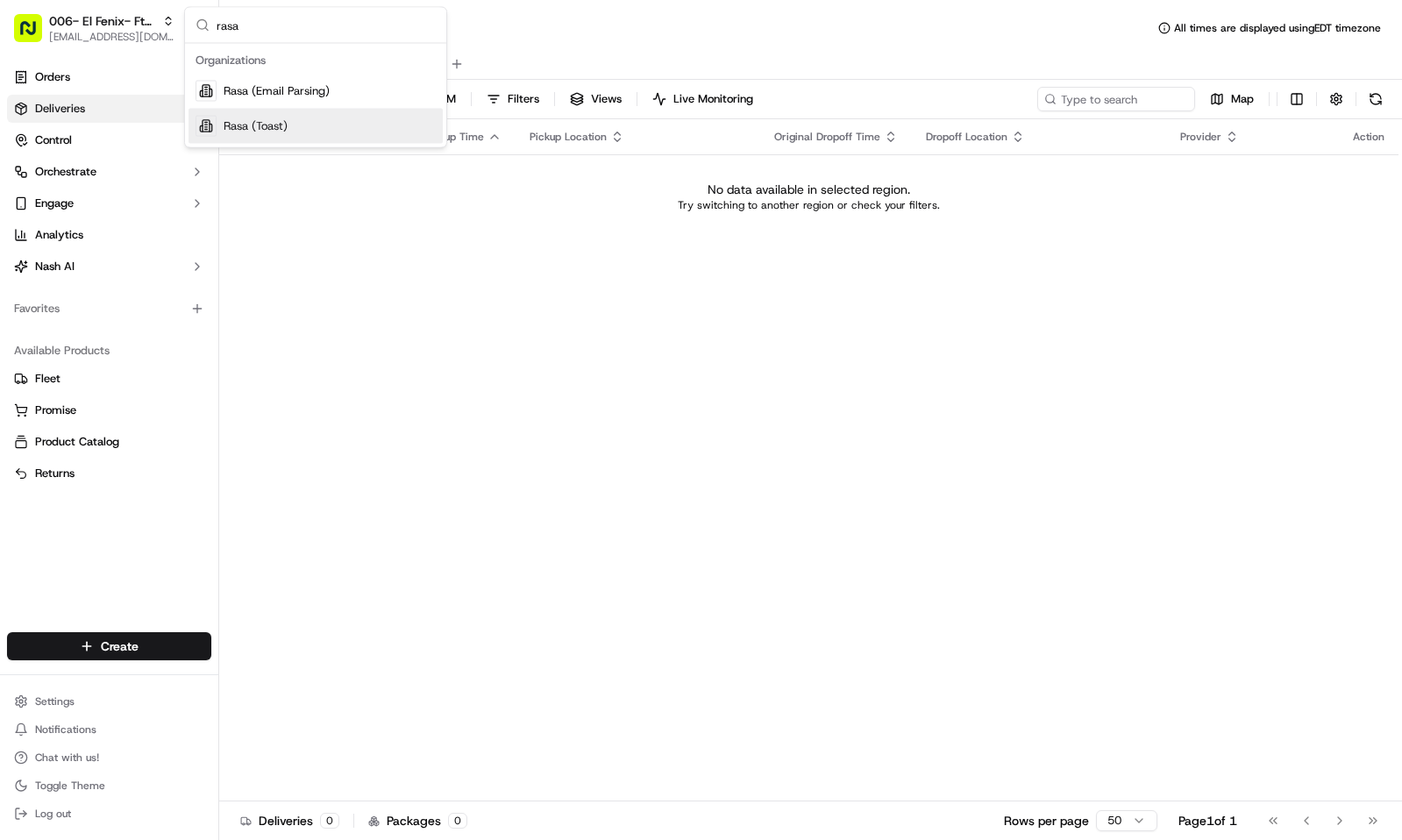
type input "rasa"
click at [289, 125] on div "Rasa (Toast)" at bounding box center [315, 127] width 254 height 35
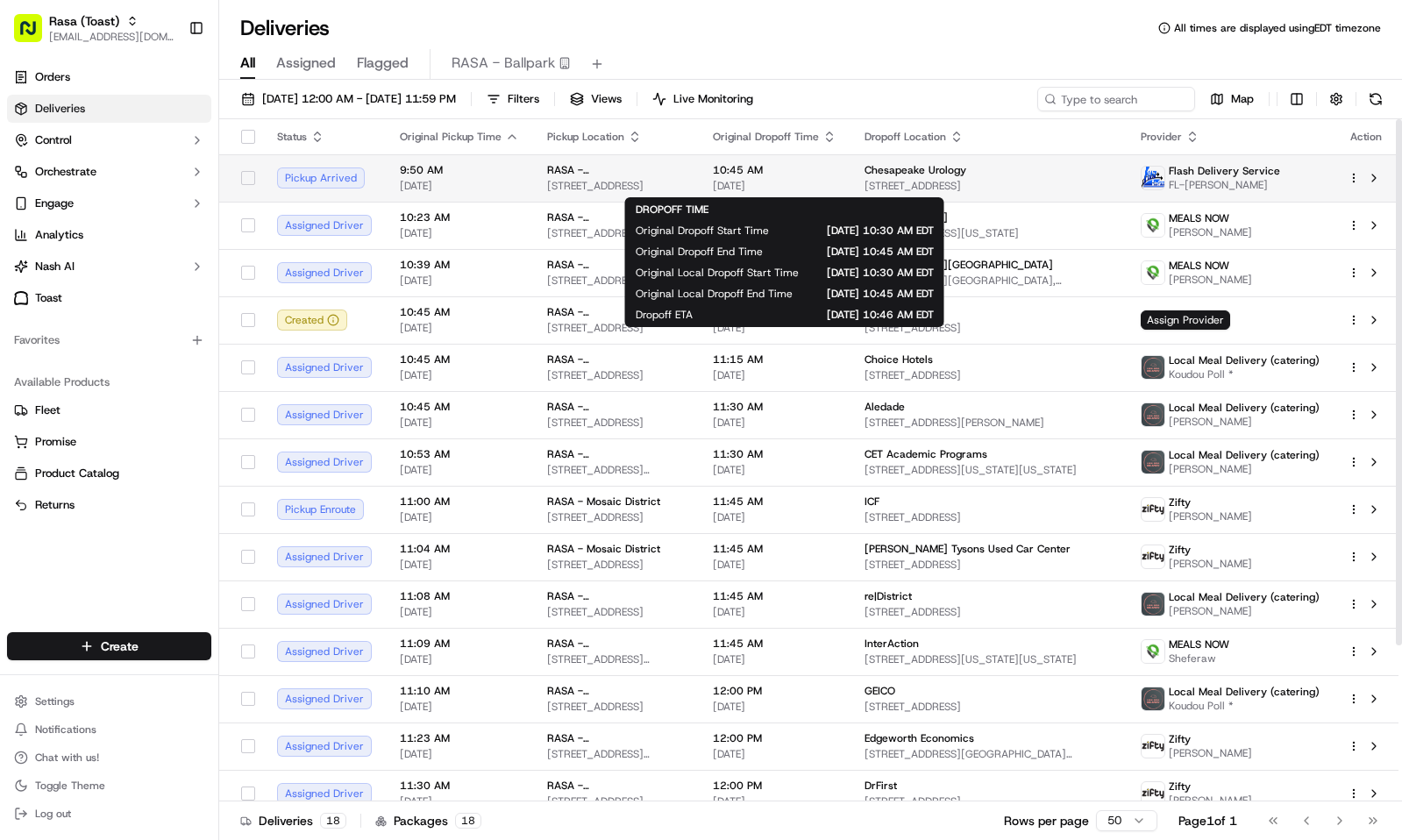
click at [757, 166] on span "10:45 AM" at bounding box center [774, 170] width 124 height 14
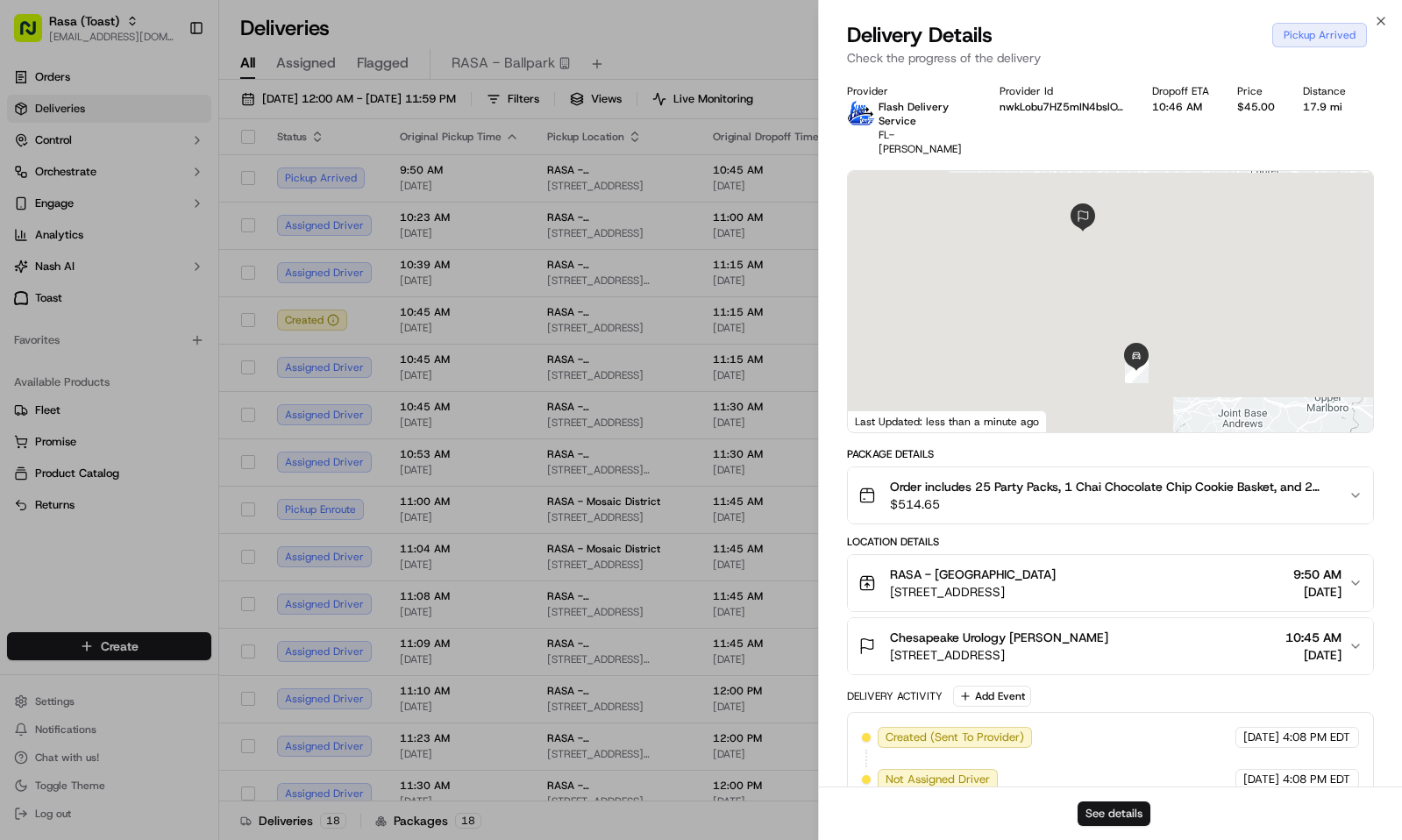
click at [1119, 816] on button "See details" at bounding box center [1114, 813] width 73 height 24
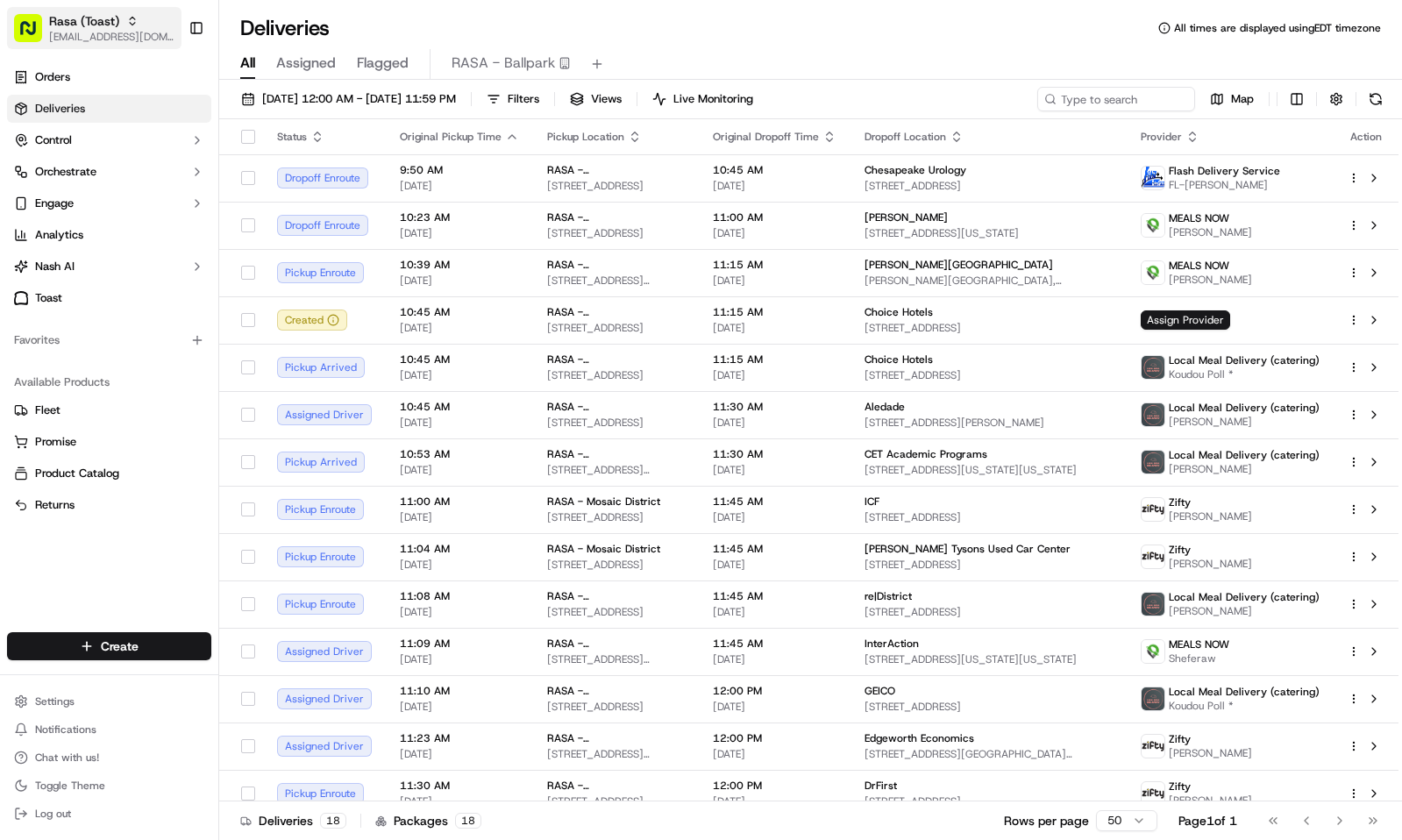
click at [72, 37] on span "[EMAIL_ADDRESS][DOMAIN_NAME]" at bounding box center [111, 37] width 126 height 14
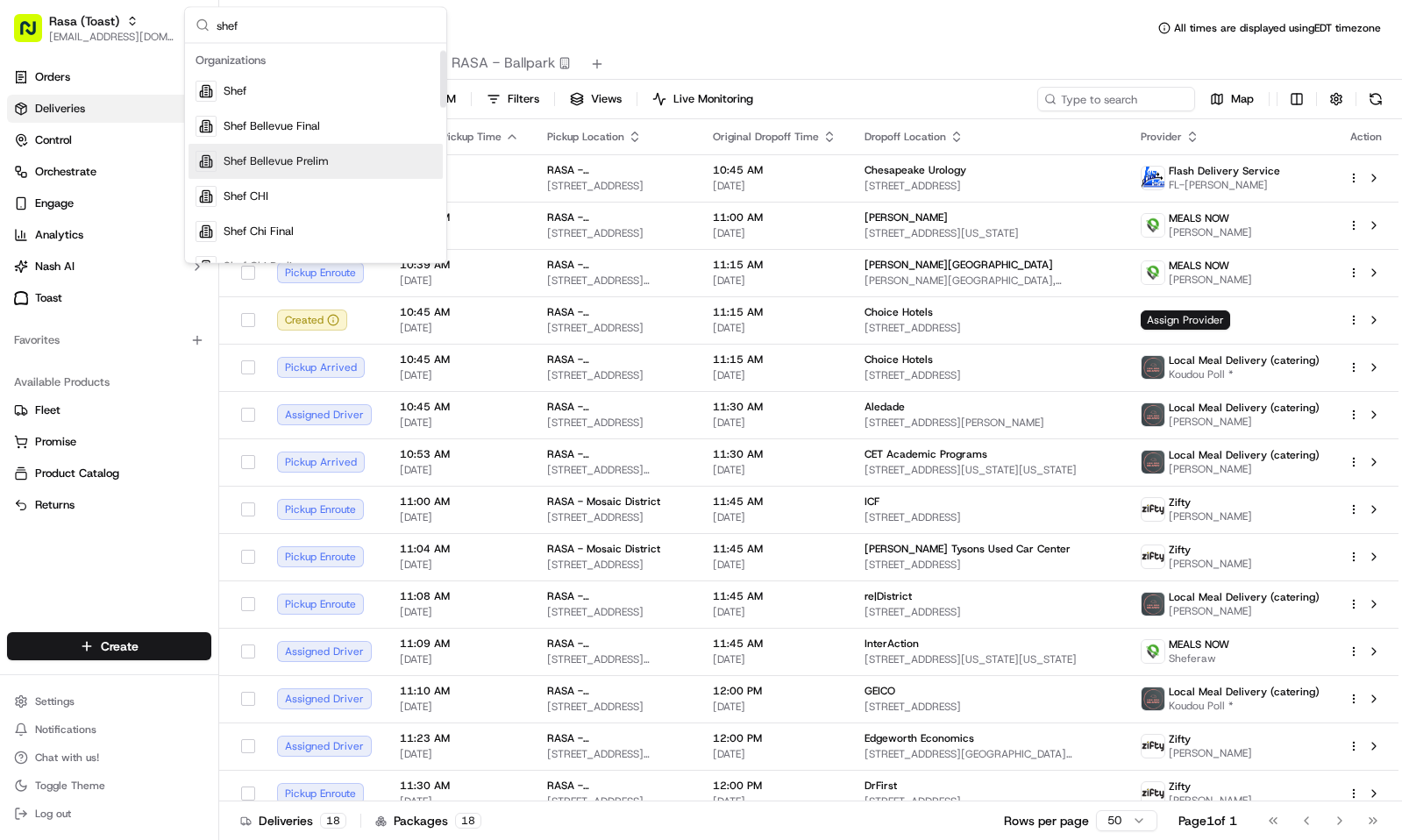
scroll to position [131, 0]
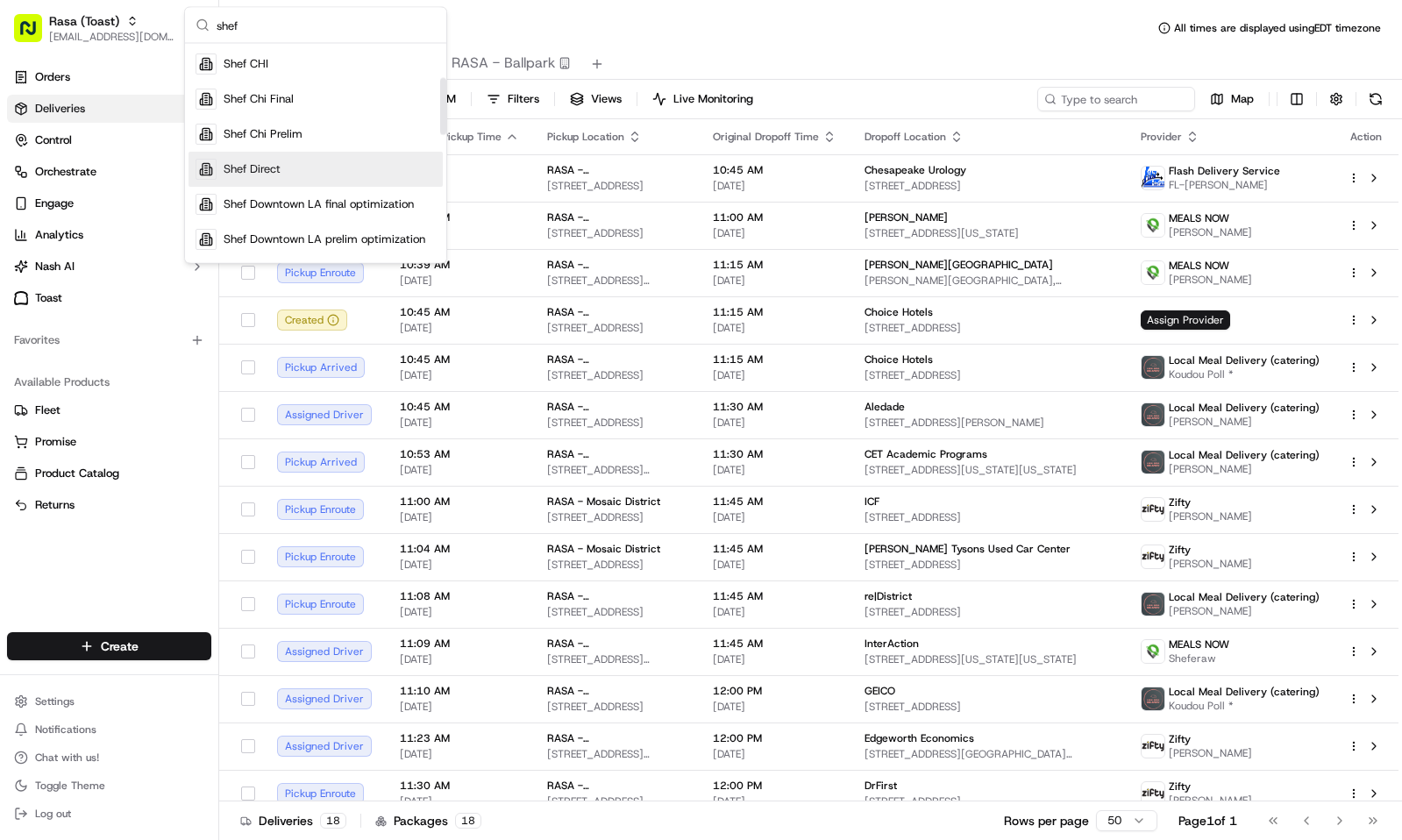
type input "shef"
click at [306, 169] on div "Shef Direct" at bounding box center [315, 170] width 254 height 35
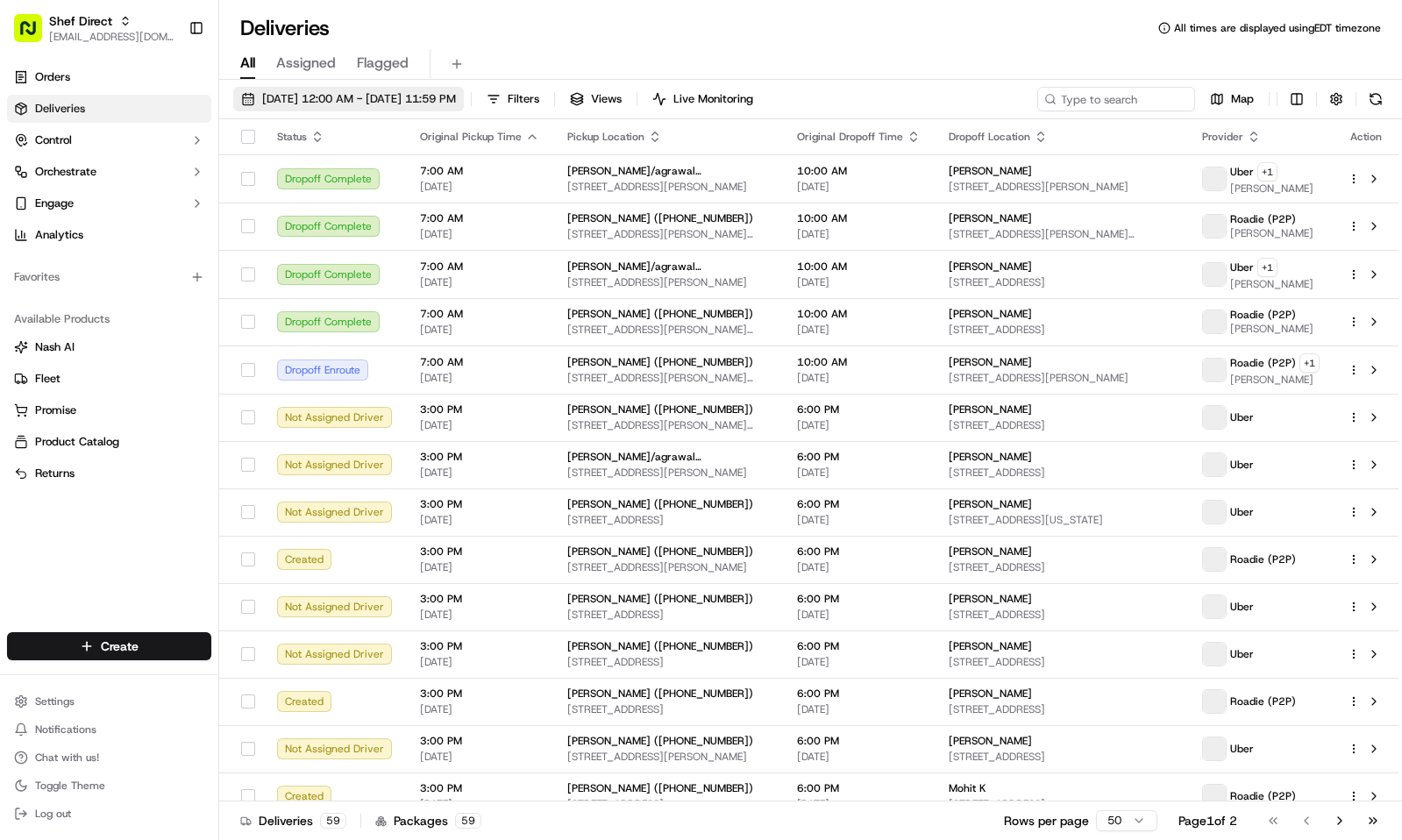
click at [395, 97] on span "09/16/2025 12:00 AM - 09/16/2025 11:59 PM" at bounding box center [358, 99] width 194 height 16
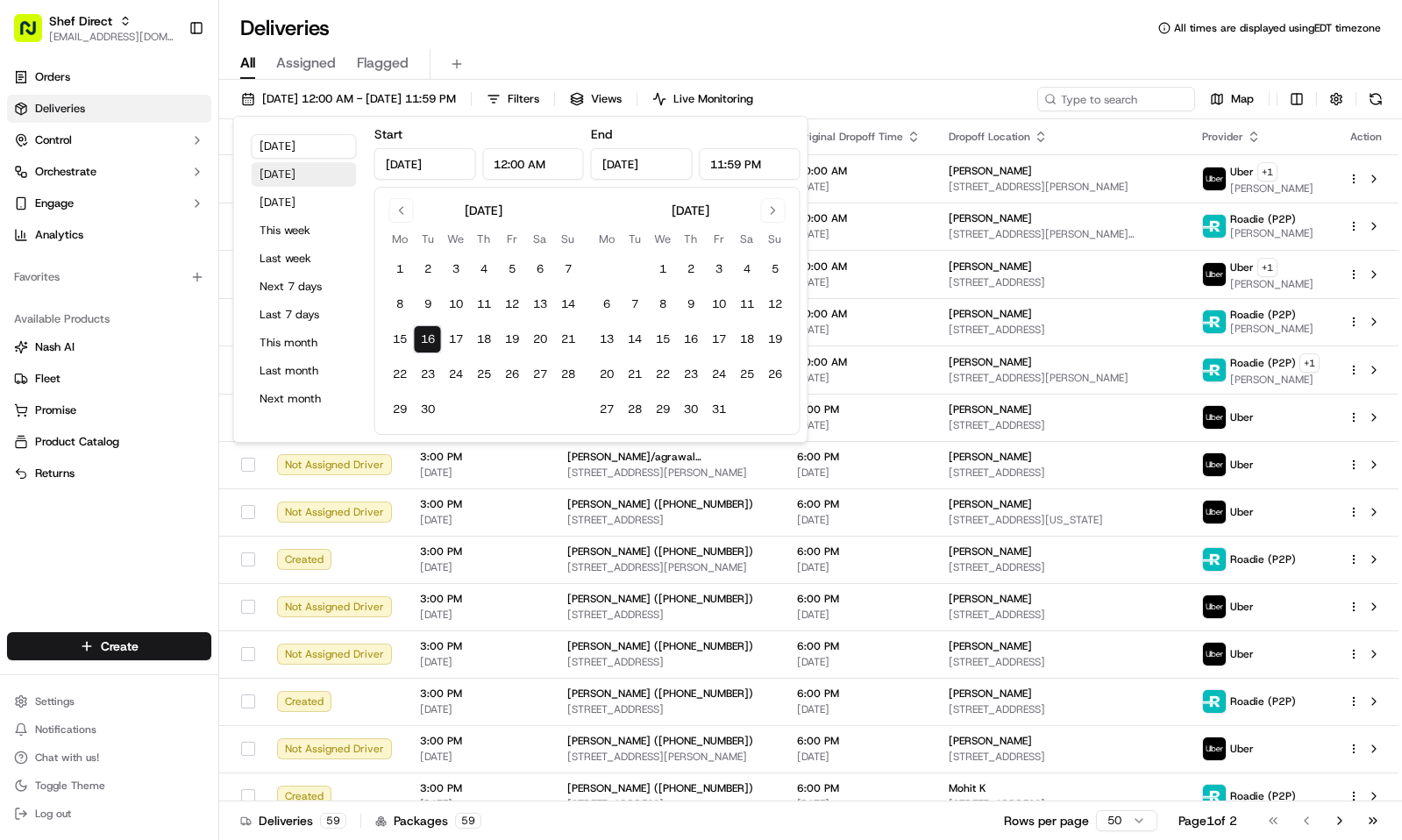
click at [309, 177] on button "Yesterday" at bounding box center [305, 174] width 105 height 24
type input "Sep 15, 2025"
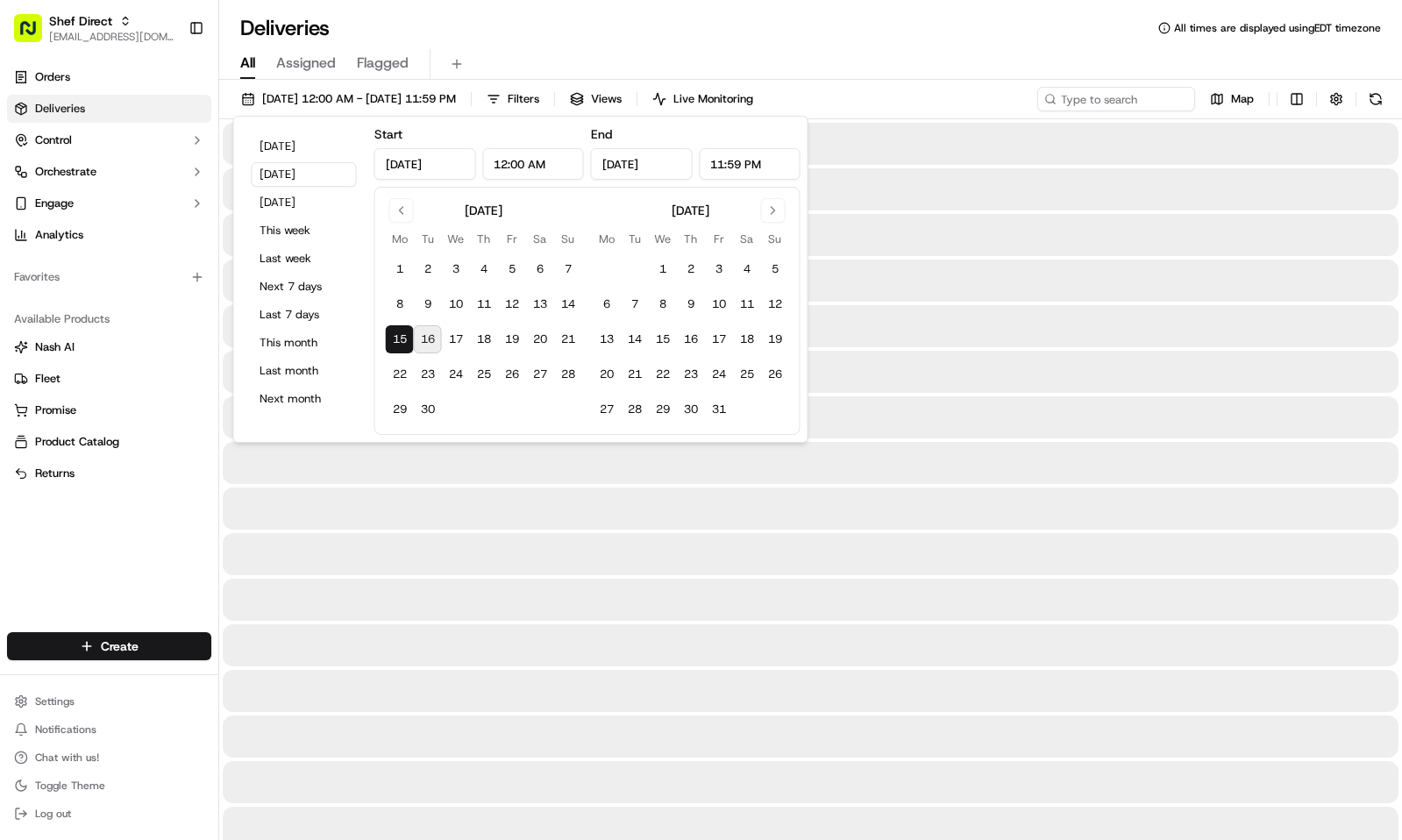
click at [1087, 111] on div "09/15/2025 12:00 AM - 09/15/2025 11:59 PM Filters Views Live Monitoring Map" at bounding box center [810, 102] width 1183 height 32
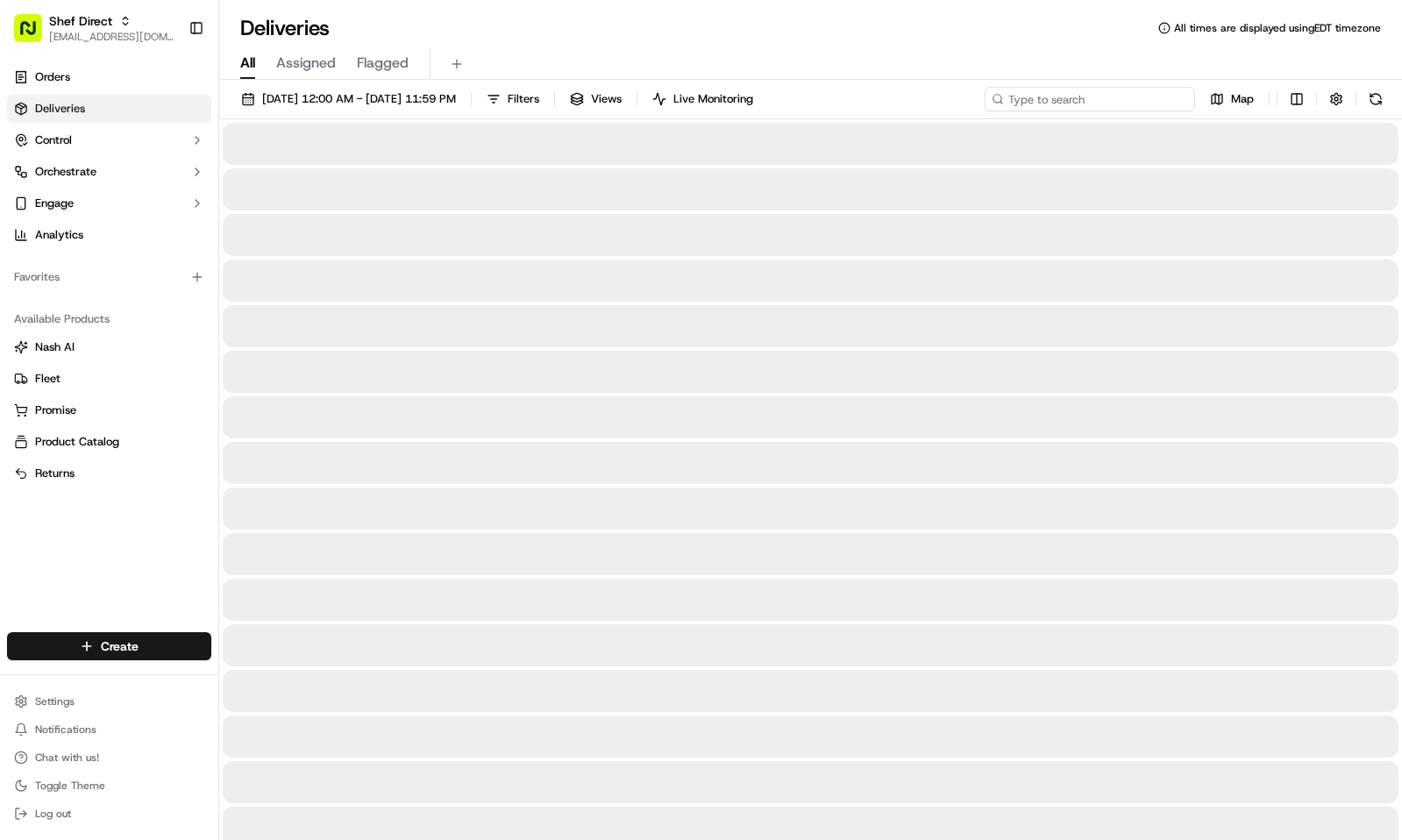
click at [1090, 97] on input at bounding box center [1089, 98] width 210 height 24
paste input "FwrjMQQ43JF"
type input "FwrjMQQ43JF"
click at [897, 57] on div "All Assigned Flagged" at bounding box center [810, 64] width 1183 height 31
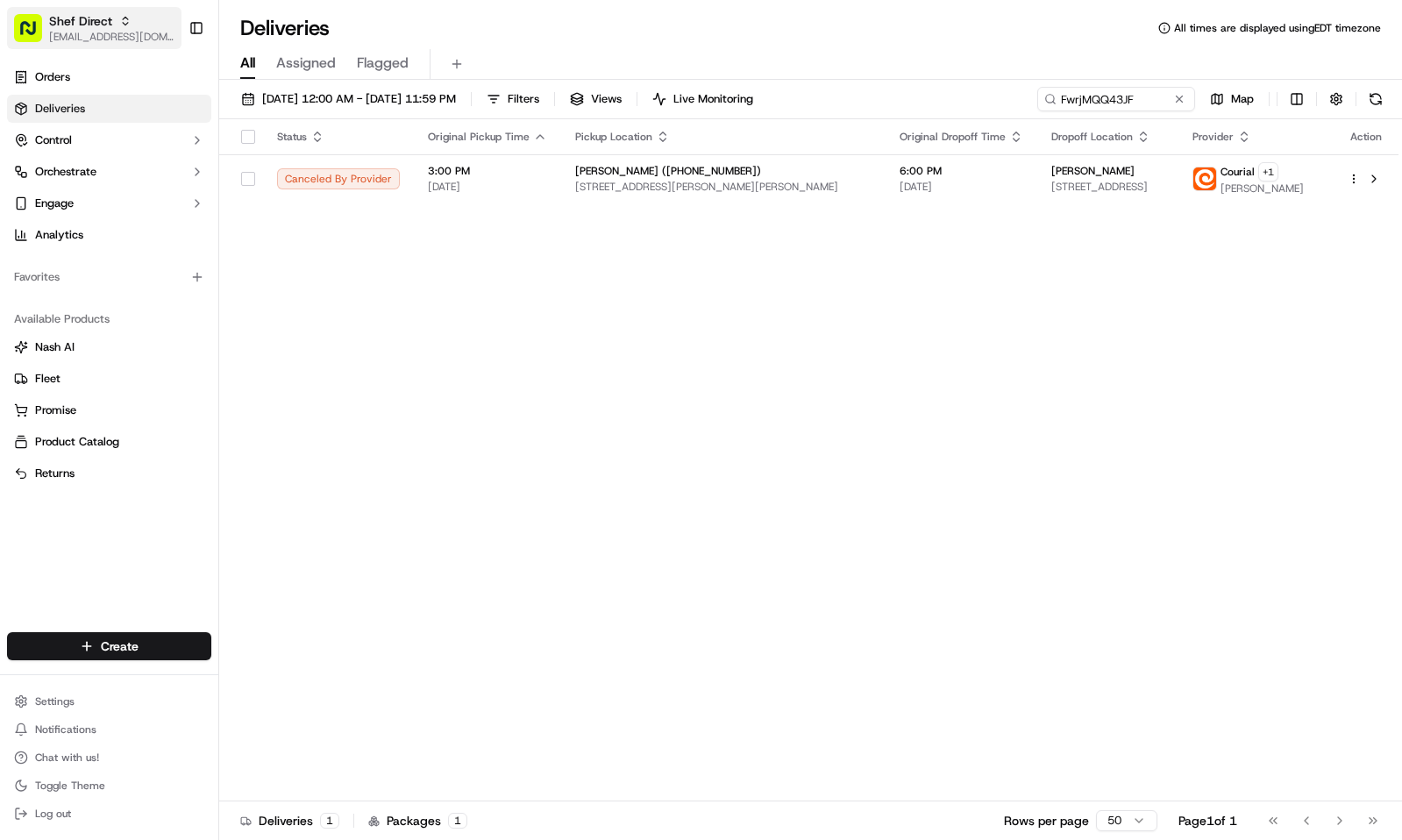
click at [88, 14] on span "Shef Direct" at bounding box center [80, 21] width 63 height 18
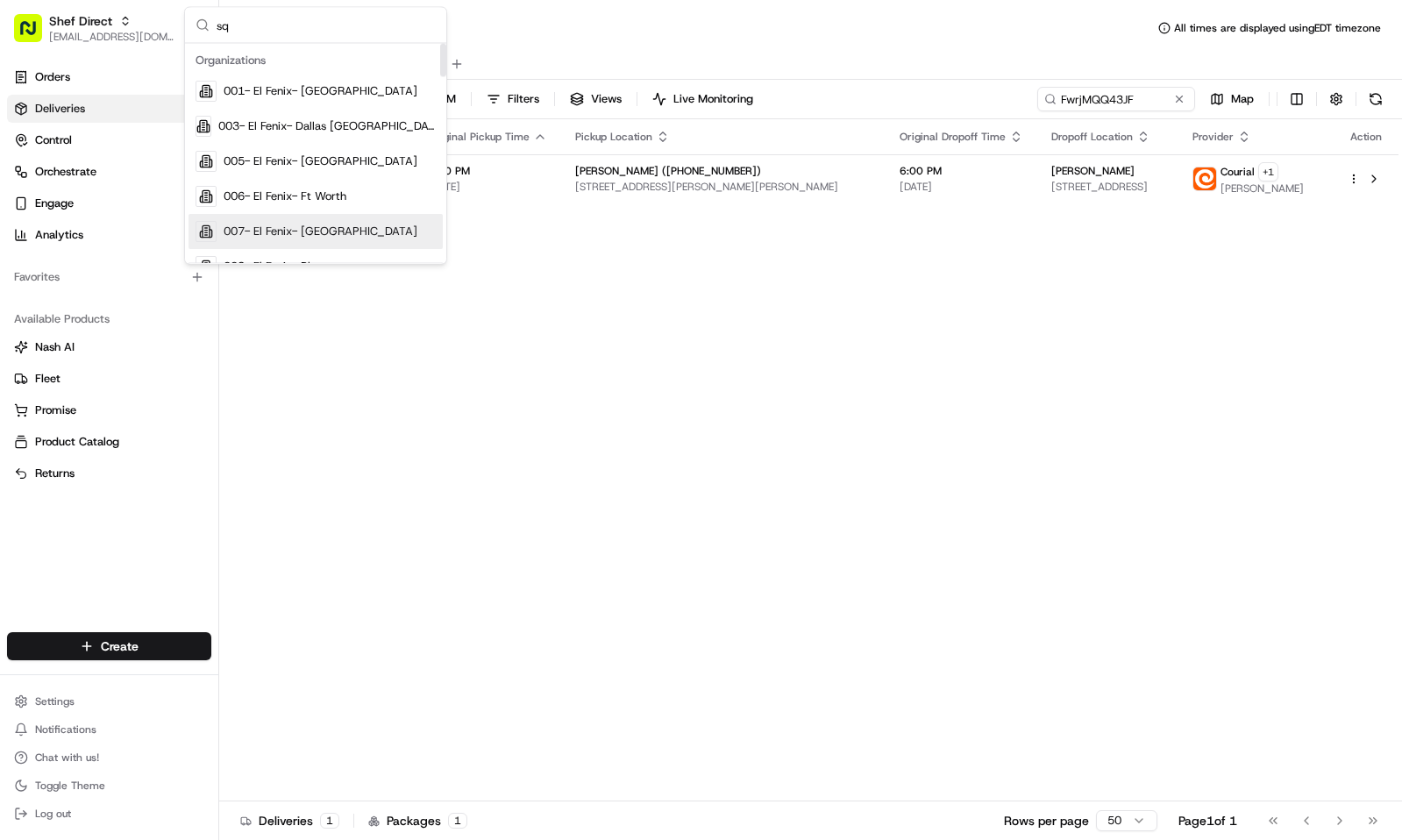
scroll to position [56, 0]
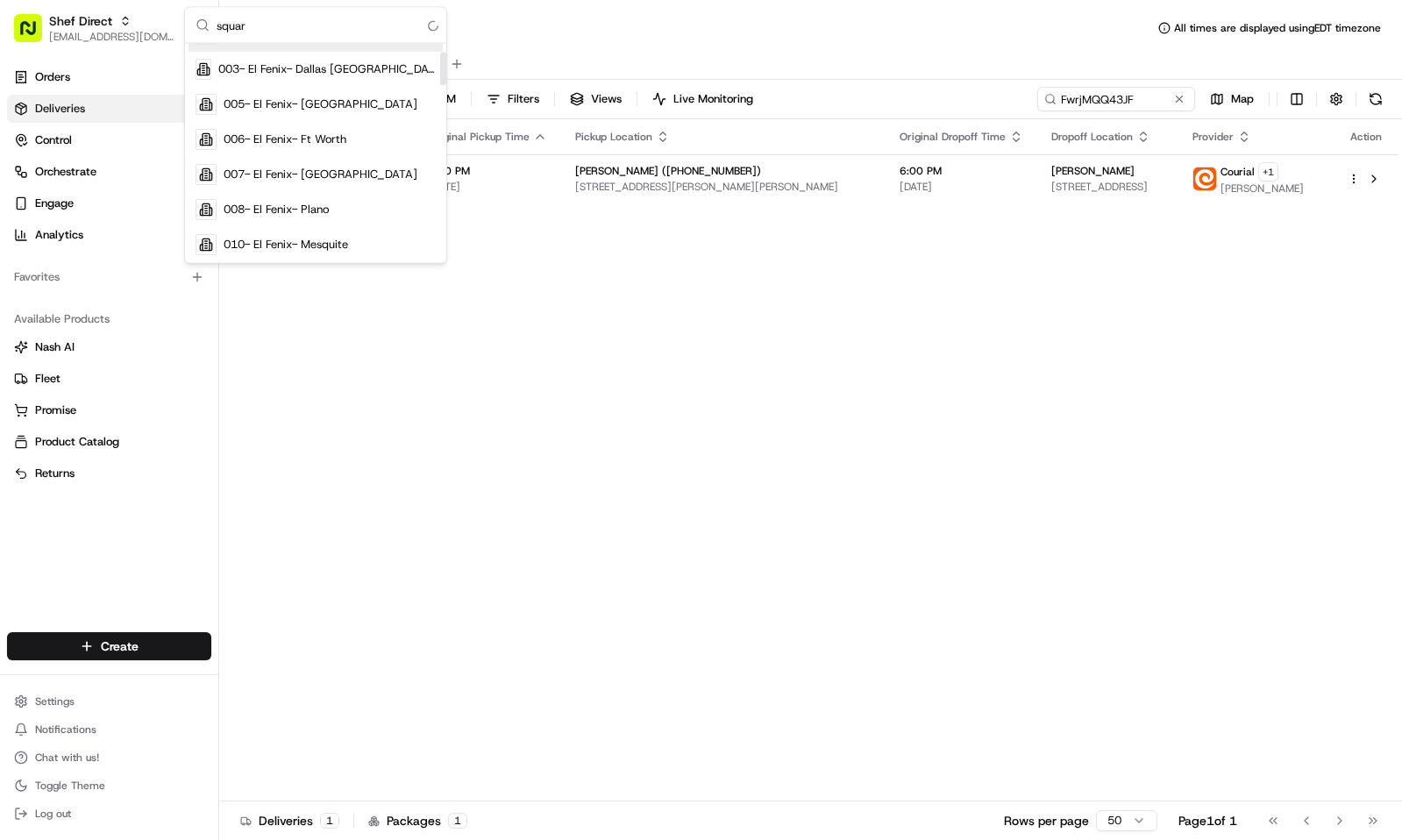
type input "square"
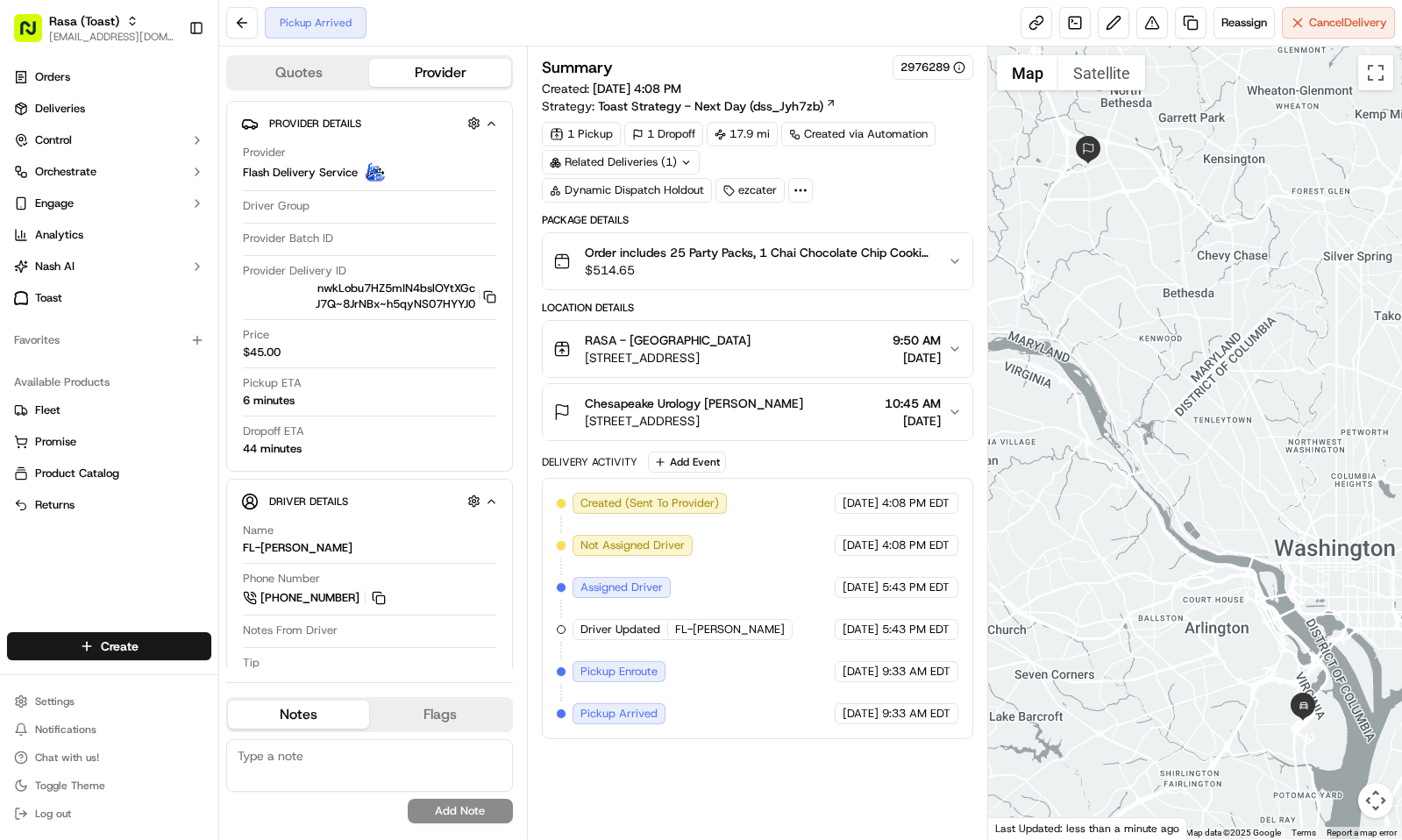
click at [911, 187] on div "1 Pickup 1 Dropoff 17.9 mi Created via Automation Related Deliveries (1) Dynami…" at bounding box center [757, 162] width 431 height 81
click at [803, 411] on div "Chesapeake Urology [PERSON_NAME]" at bounding box center [694, 403] width 218 height 18
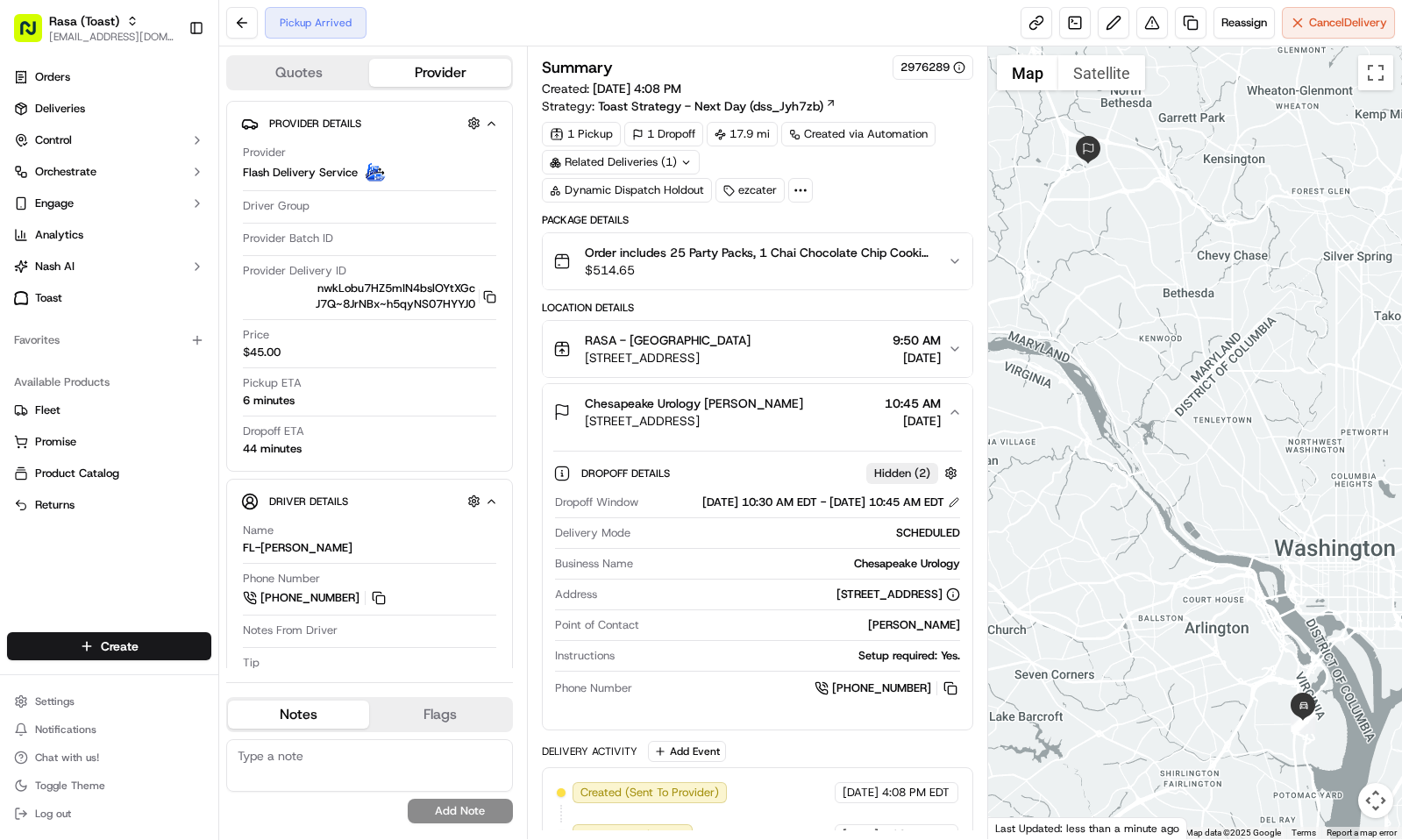
click at [803, 411] on div "Chesapeake Urology [PERSON_NAME]" at bounding box center [694, 403] width 218 height 18
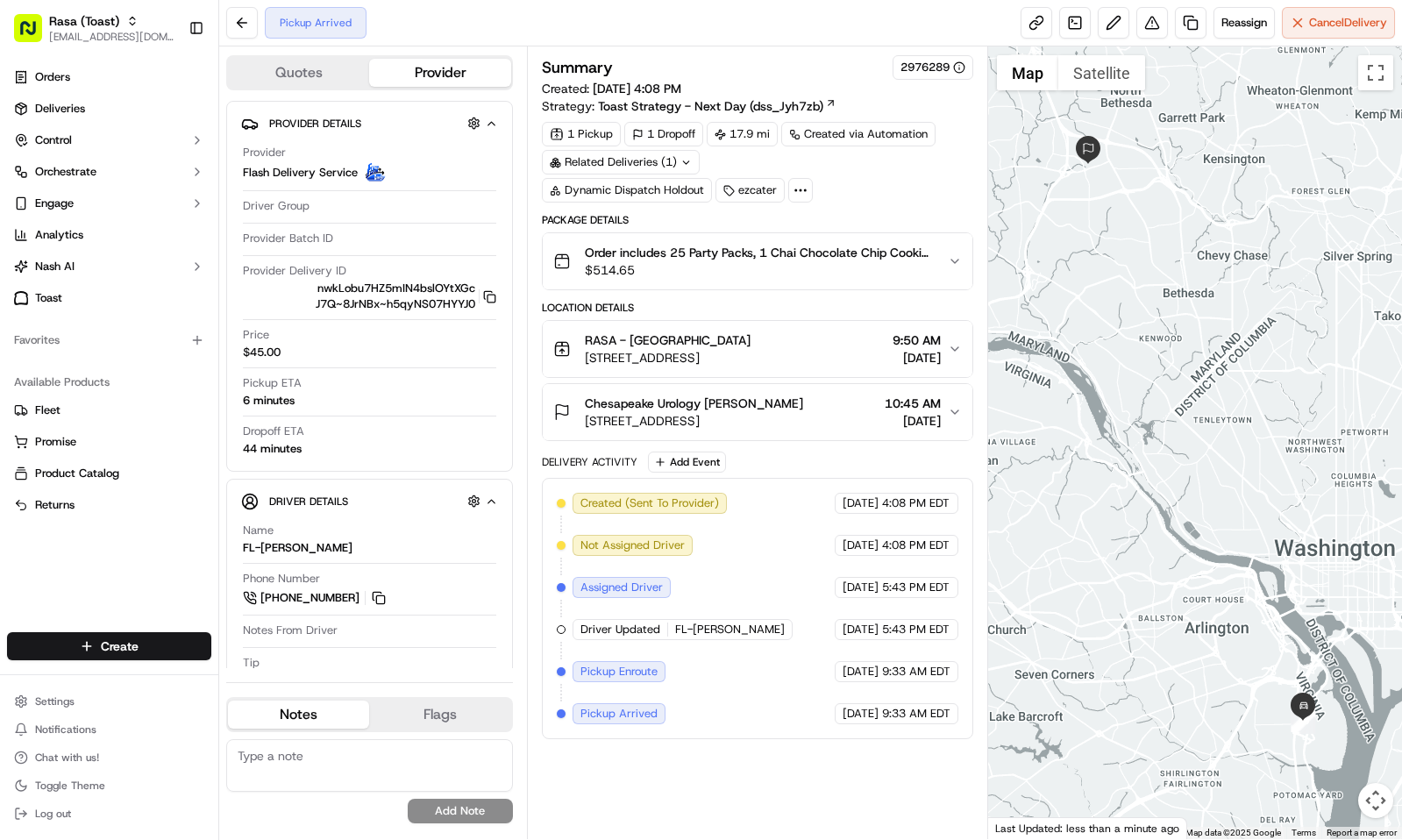
click at [803, 411] on div "Chesapeake Urology [PERSON_NAME]" at bounding box center [694, 403] width 218 height 18
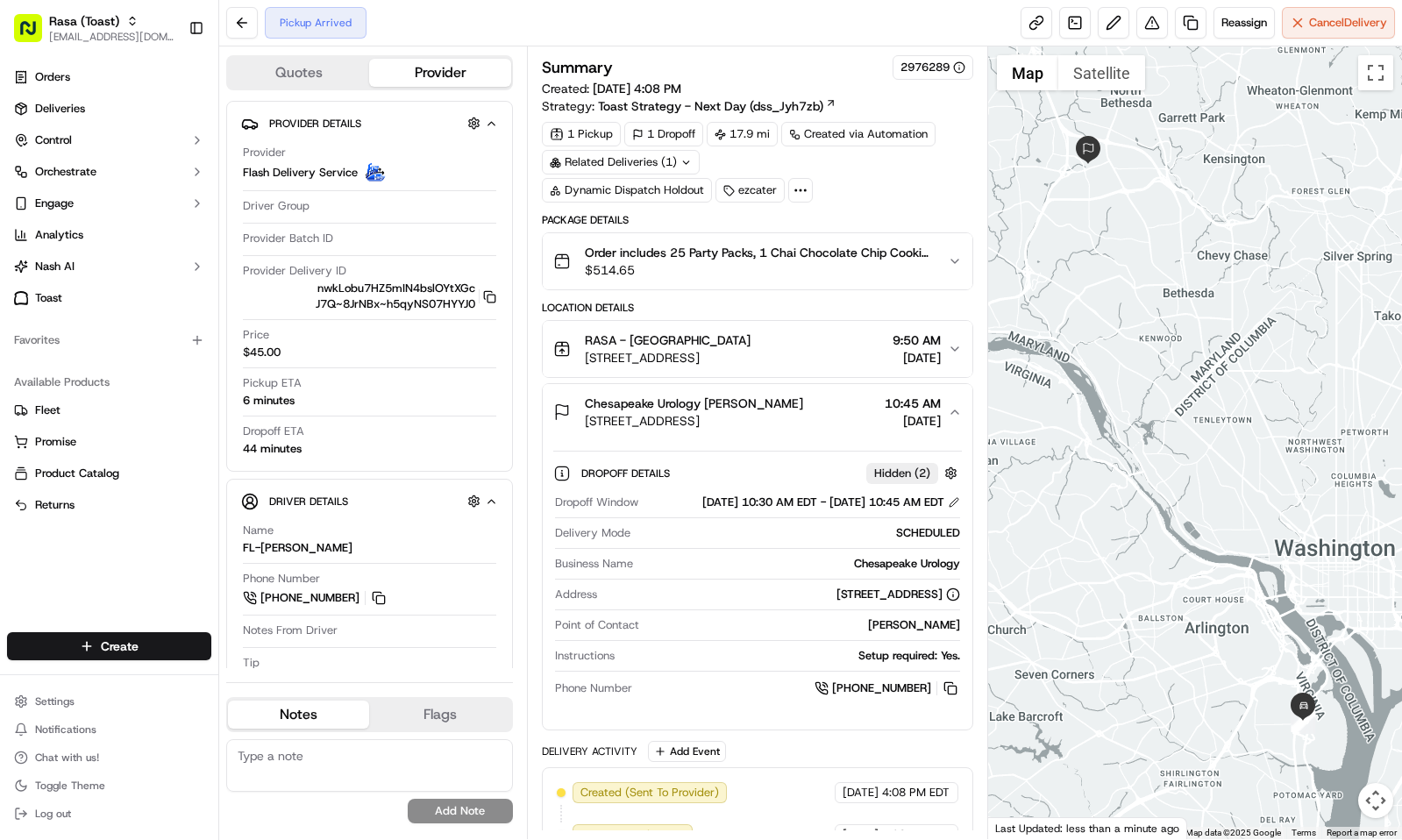
click at [803, 411] on div "Chesapeake Urology [PERSON_NAME]" at bounding box center [694, 403] width 218 height 18
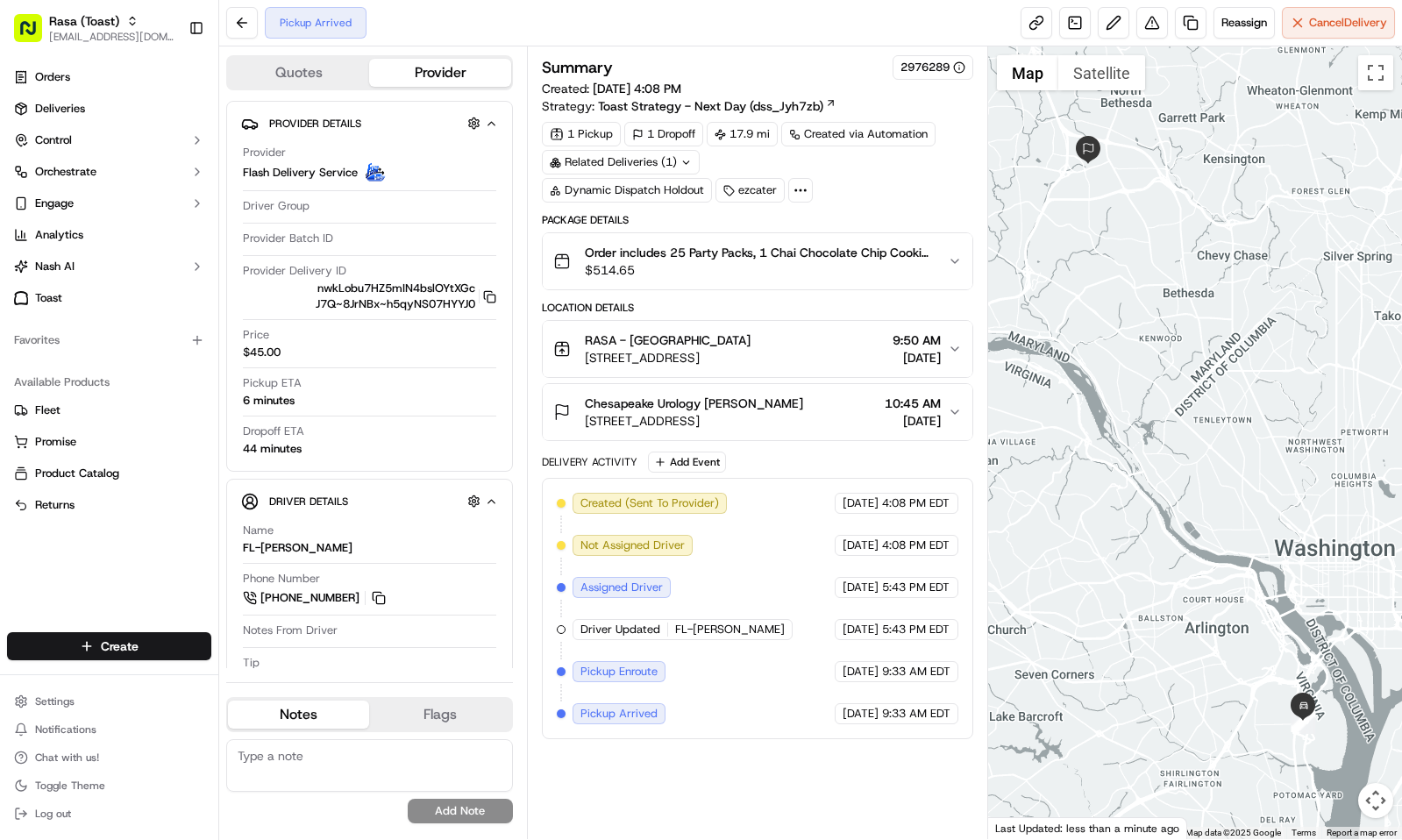
click at [803, 411] on div "Chesapeake Urology [PERSON_NAME]" at bounding box center [694, 403] width 218 height 18
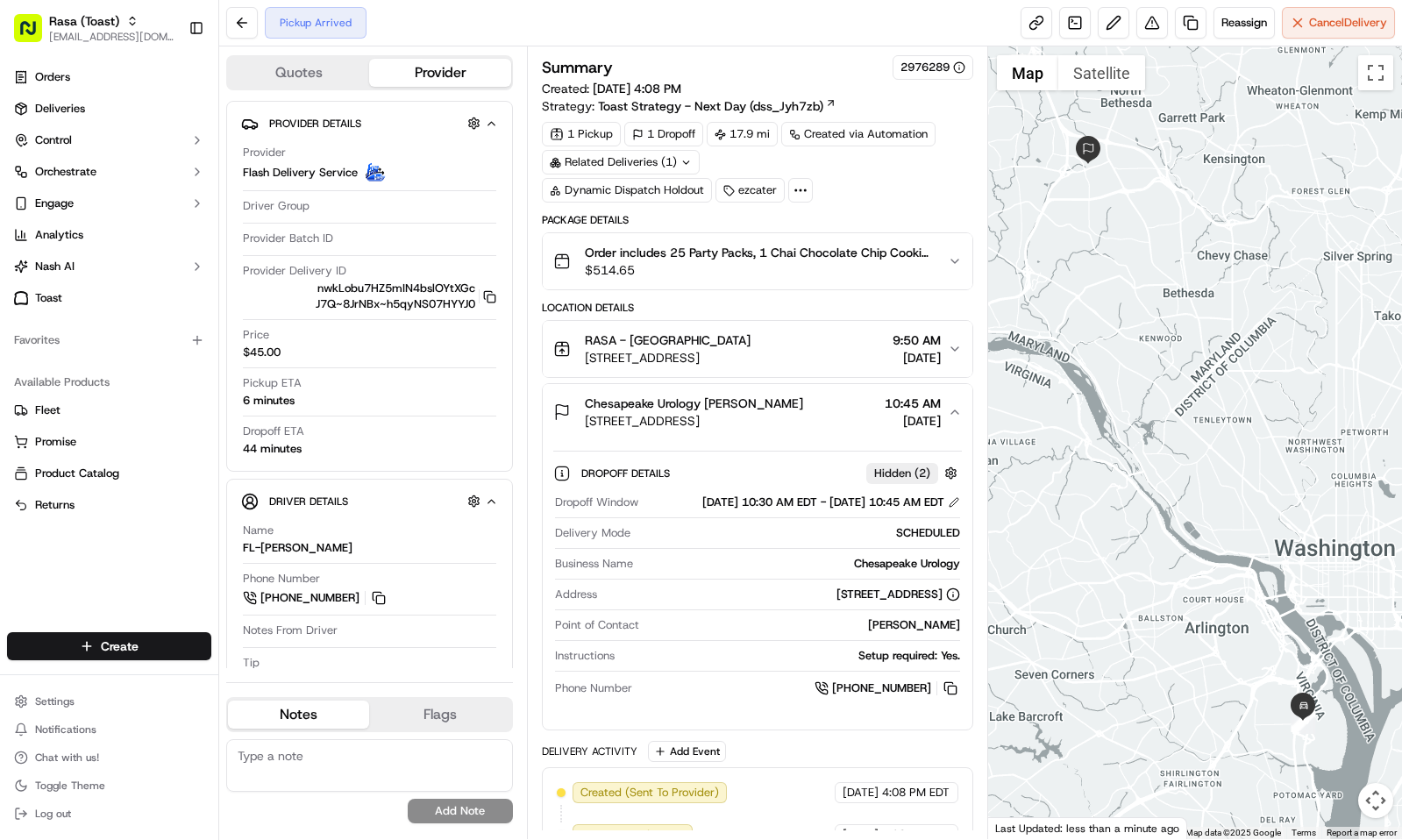
click at [803, 411] on div "Chesapeake Urology [PERSON_NAME]" at bounding box center [694, 403] width 218 height 18
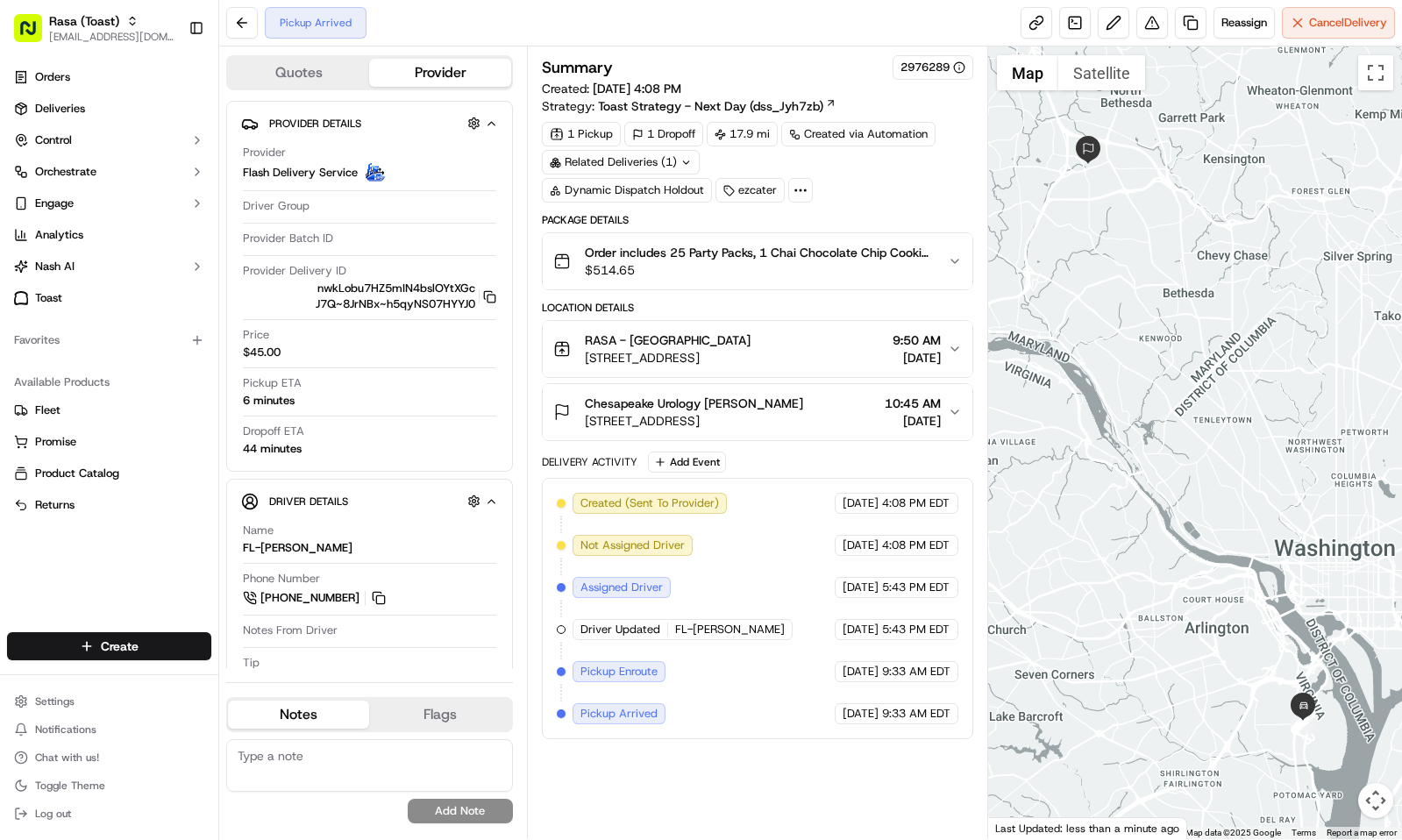
click at [901, 202] on div "1 Pickup 1 Dropoff 17.9 mi Created via Automation Related Deliveries (1) Dynami…" at bounding box center [757, 162] width 431 height 81
click at [751, 366] on span "[STREET_ADDRESS]" at bounding box center [668, 357] width 166 height 18
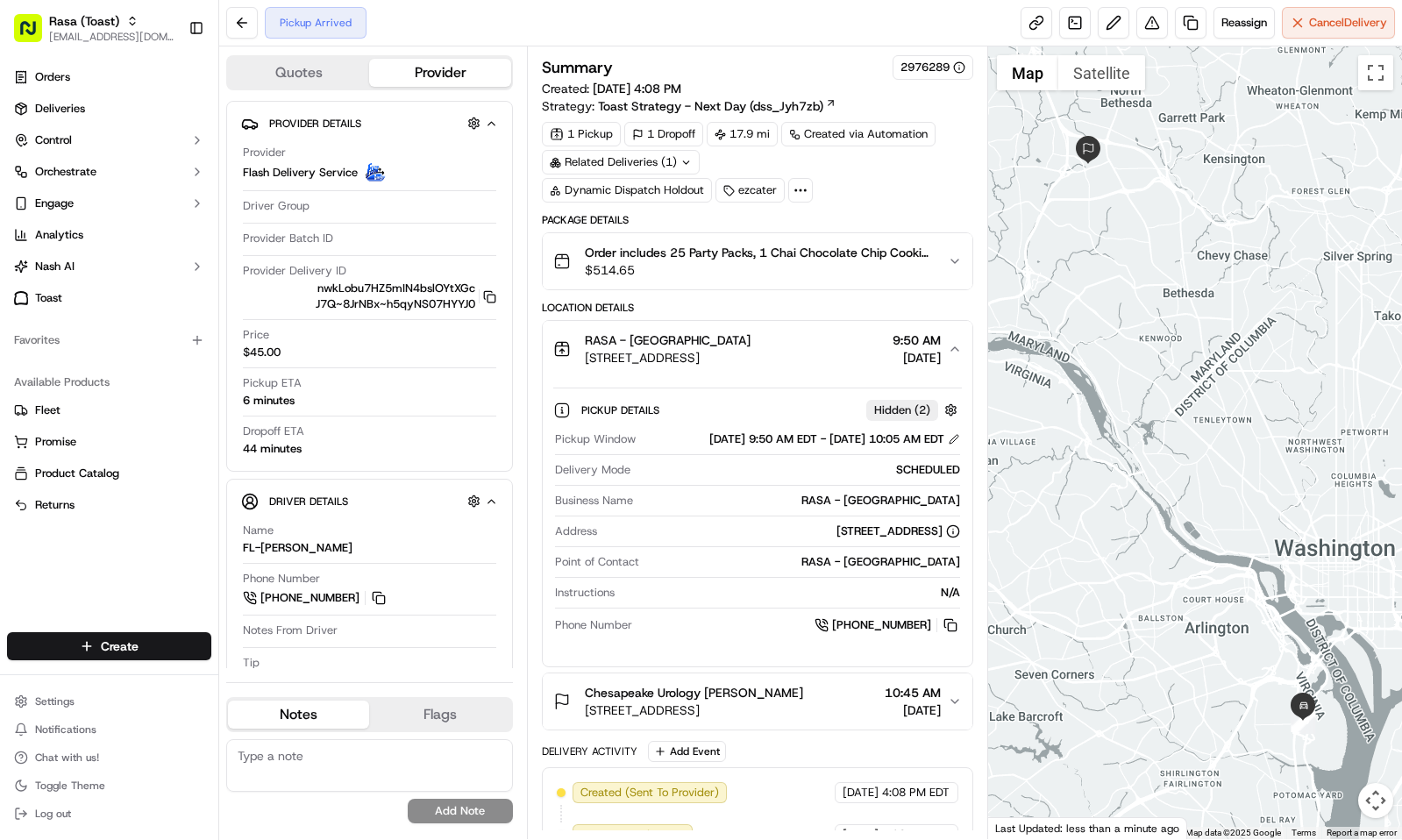
click at [751, 358] on span "[STREET_ADDRESS]" at bounding box center [668, 357] width 166 height 18
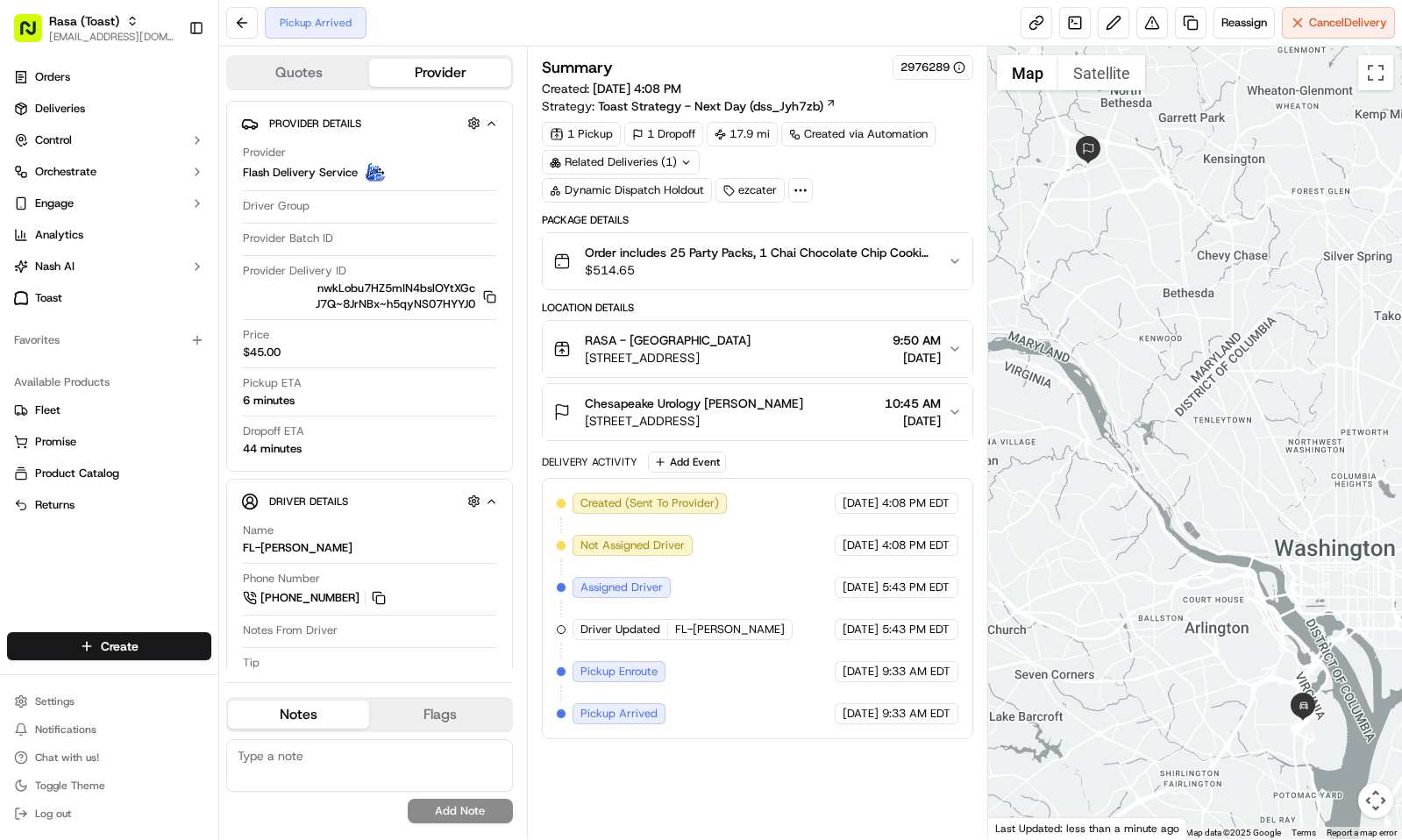
click at [751, 348] on div "RASA - [GEOGRAPHIC_DATA]" at bounding box center [668, 340] width 166 height 18
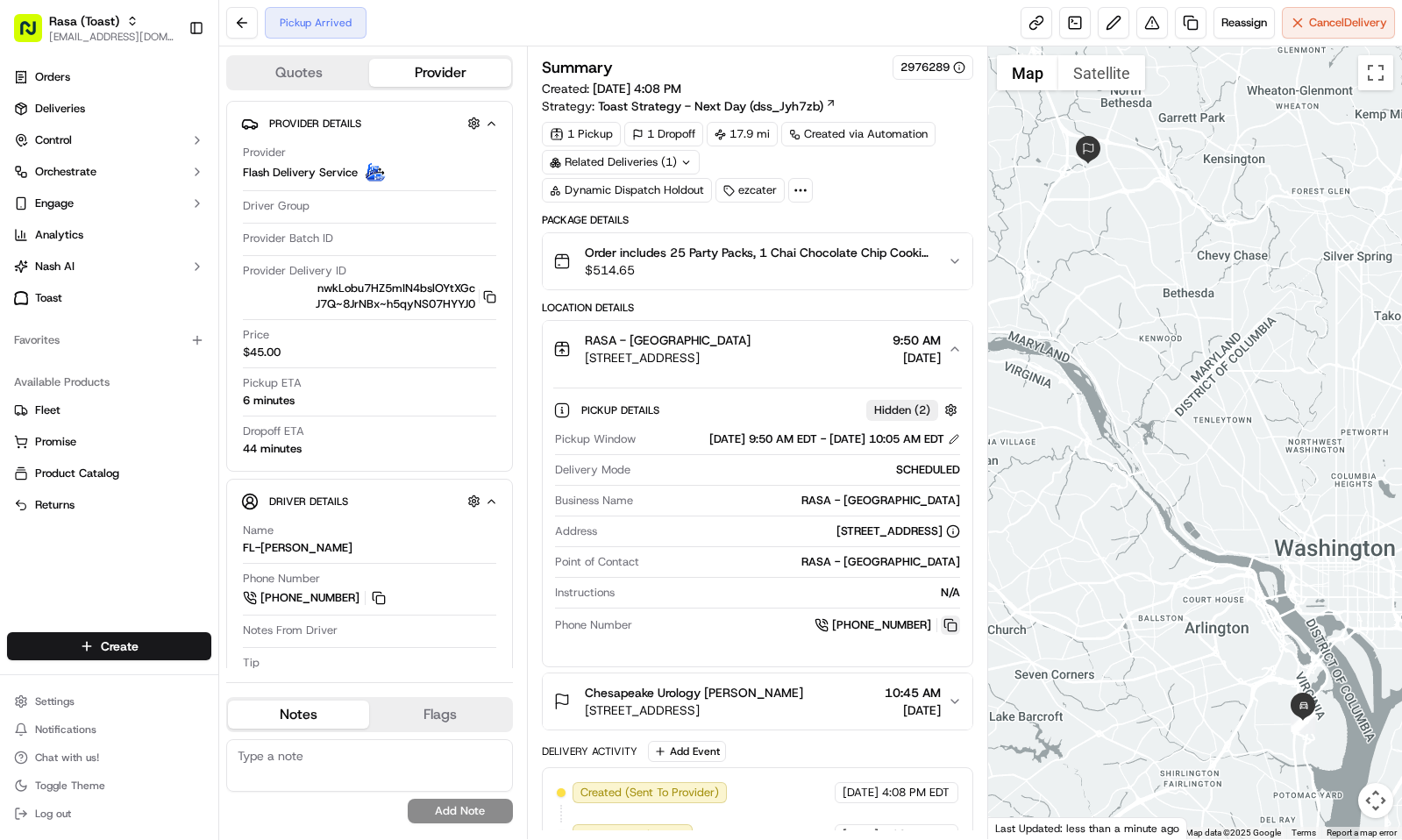
click at [947, 635] on button at bounding box center [950, 625] width 19 height 19
click at [143, 574] on div "Orders Deliveries Control Orchestrate Engage Analytics [PERSON_NAME] Toast Favo…" at bounding box center [109, 337] width 218 height 562
drag, startPoint x: 864, startPoint y: 346, endPoint x: 941, endPoint y: 346, distance: 77.0
click at [941, 346] on div "RASA - National Landing [STREET_ADDRESS] 9:50 AM [DATE]" at bounding box center [750, 348] width 394 height 35
copy span "9:50 AM"
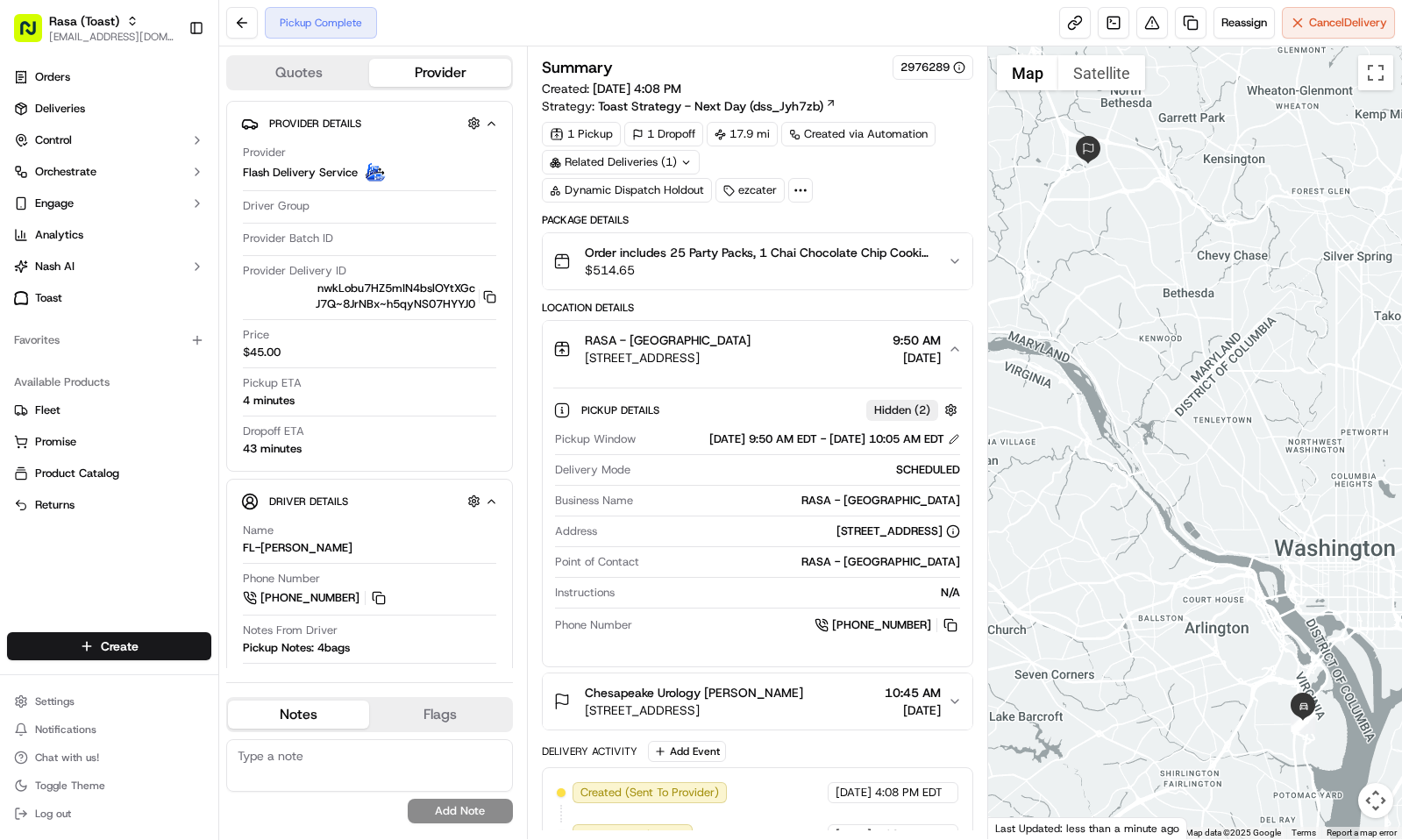
click at [724, 61] on div "Summary 2976289" at bounding box center [757, 67] width 431 height 24
click at [953, 635] on button at bounding box center [950, 625] width 19 height 19
click at [919, 261] on img "button" at bounding box center [928, 261] width 24 height 24
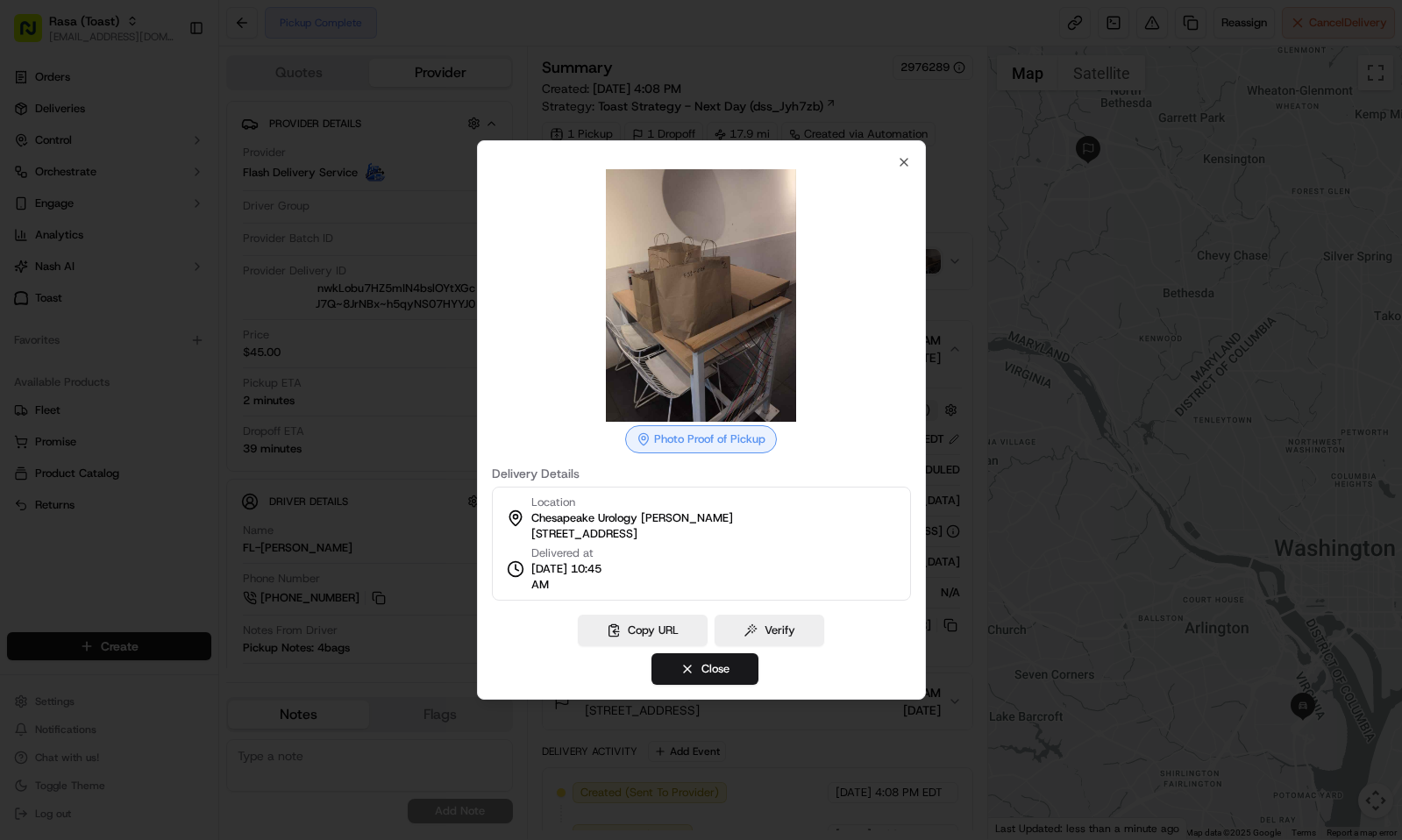
click at [703, 23] on div at bounding box center [701, 420] width 1402 height 840
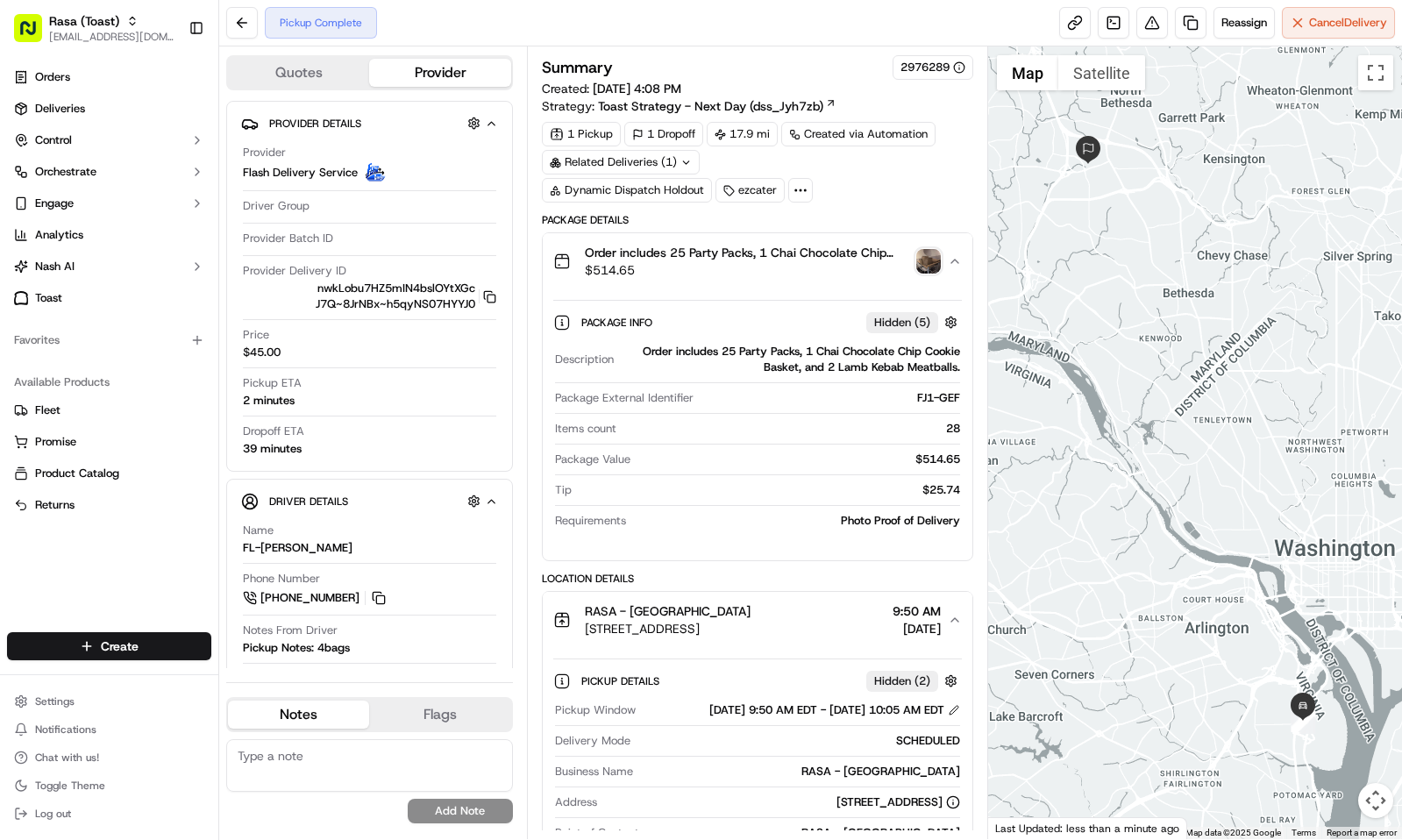
click at [923, 270] on img "button" at bounding box center [928, 261] width 24 height 24
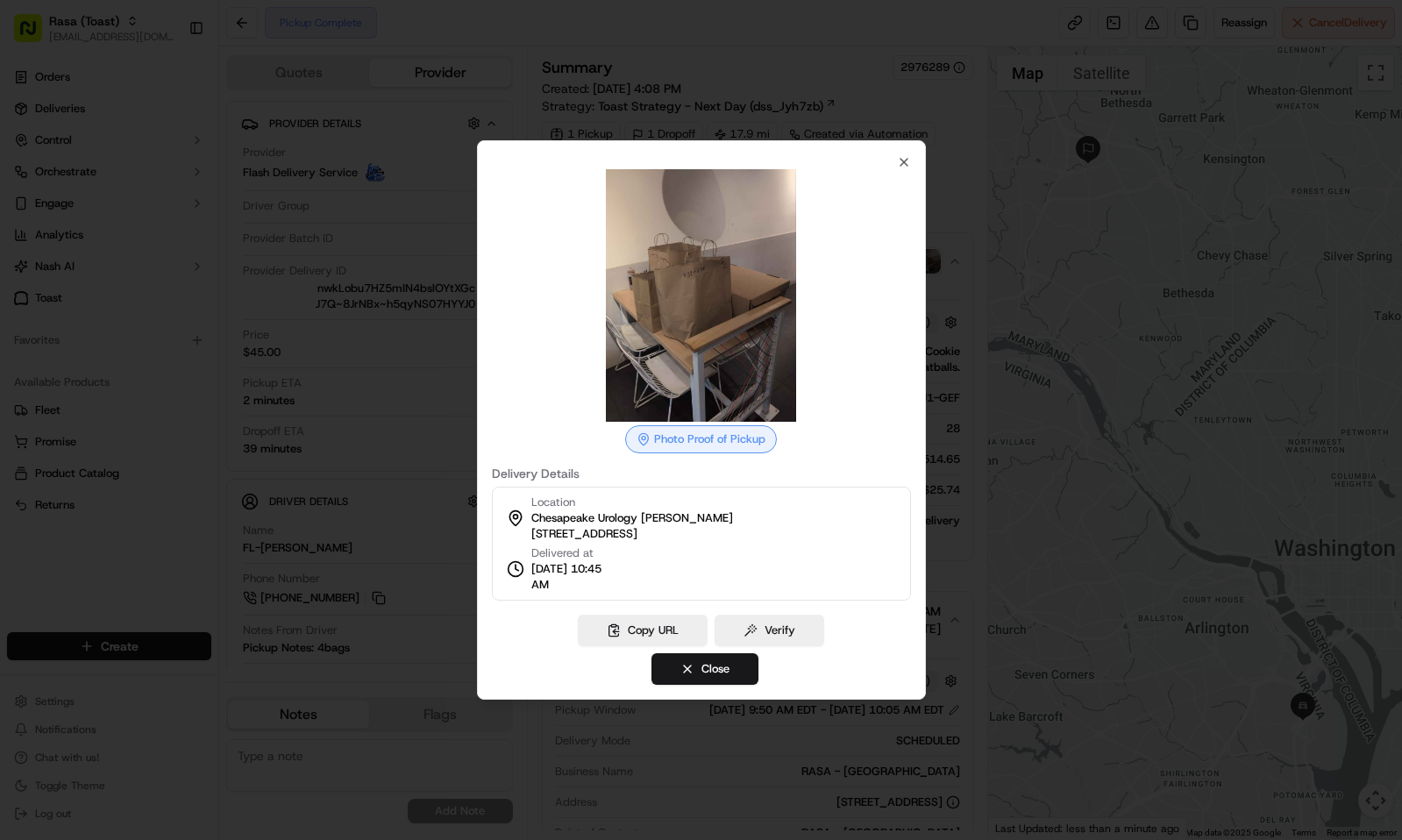
click at [810, 54] on div at bounding box center [701, 420] width 1402 height 840
